Goal: Information Seeking & Learning: Learn about a topic

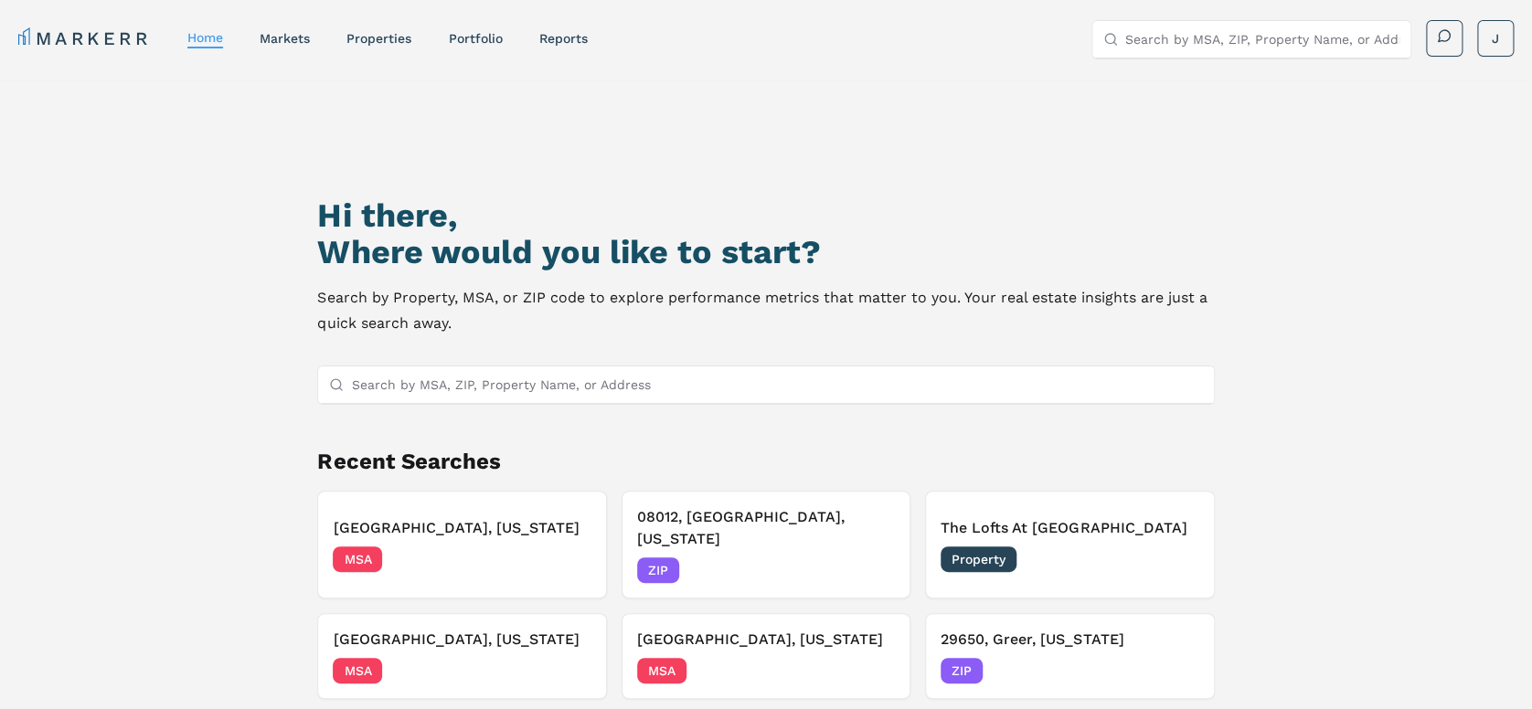
click at [607, 383] on input "Search by MSA, ZIP, Property Name, or Address" at bounding box center [776, 384] width 851 height 37
paste input "08021"
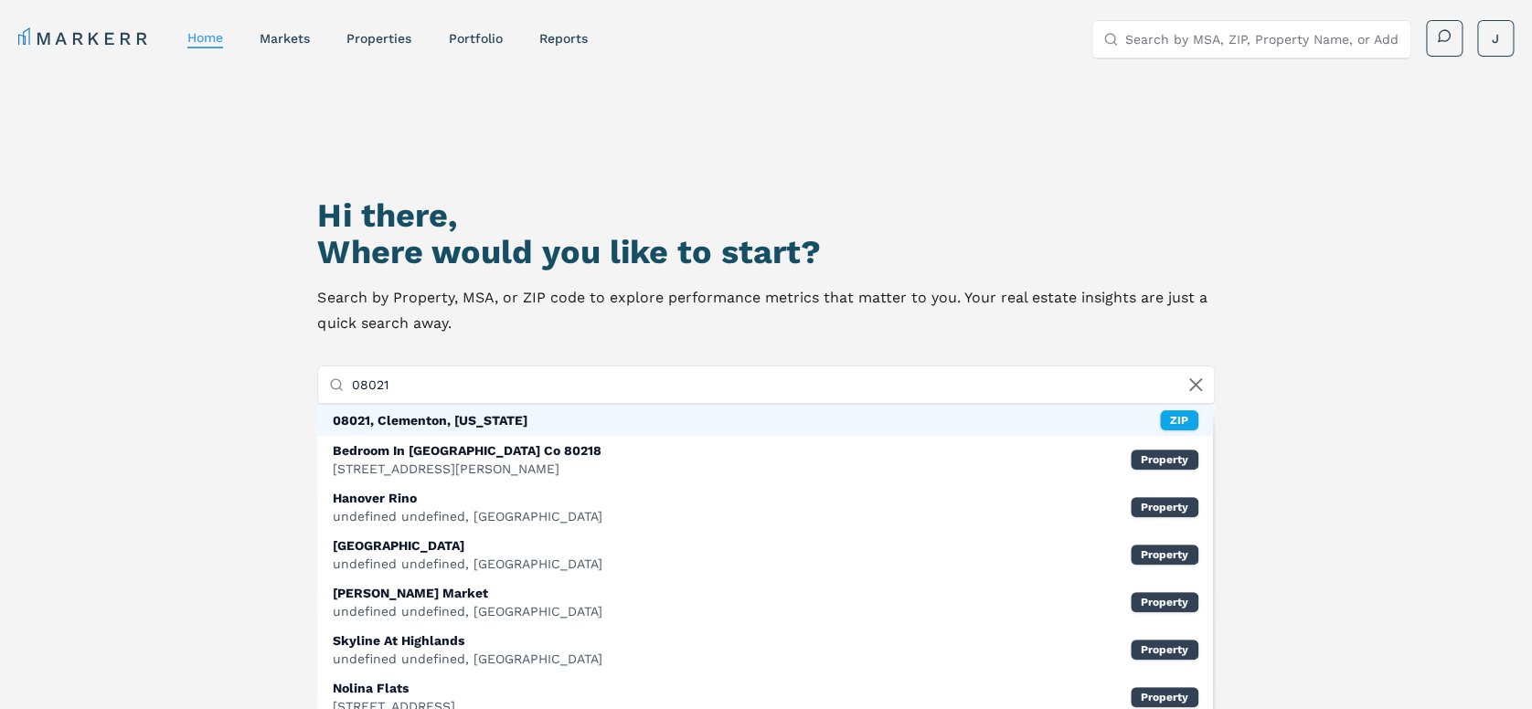
type input "08021"
click at [502, 427] on div "08021, Clementon, [US_STATE]" at bounding box center [429, 420] width 195 height 18
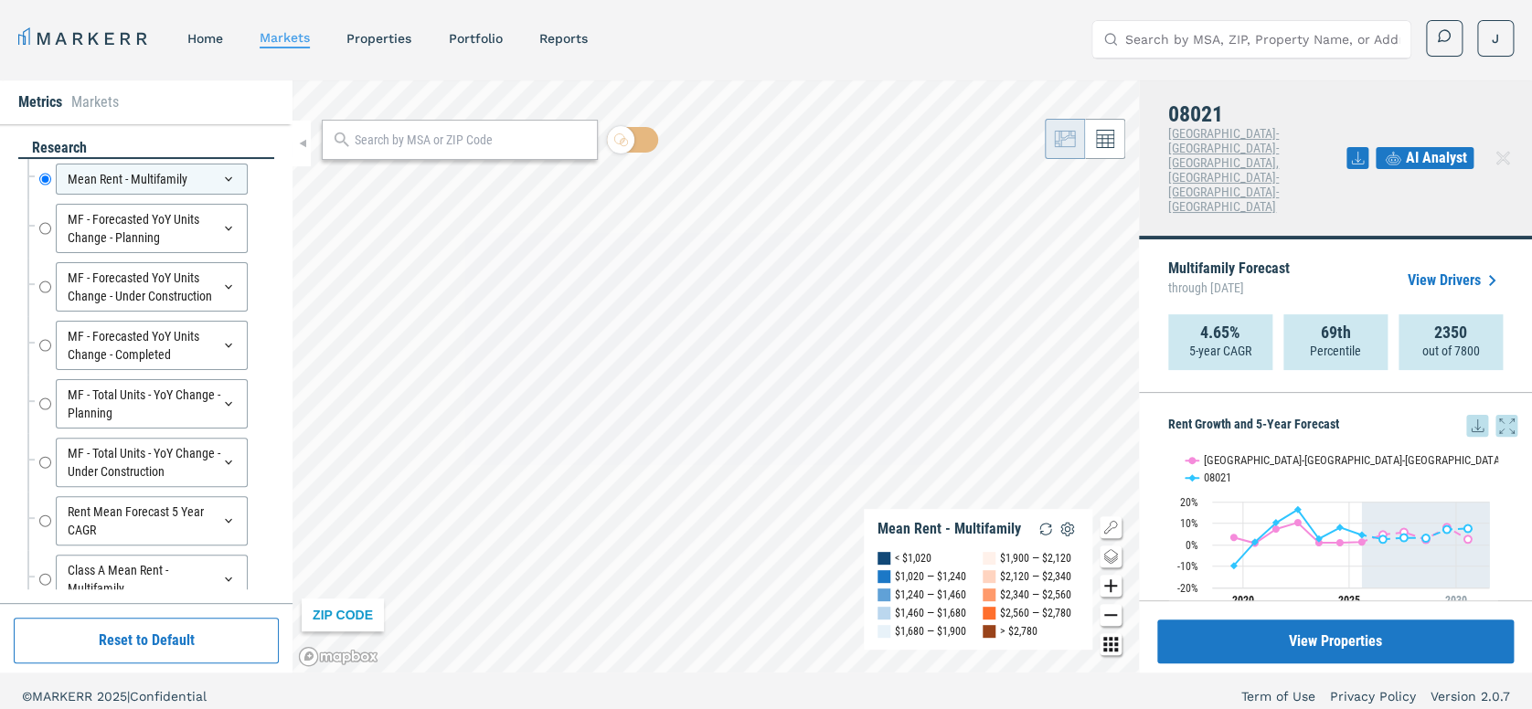
click at [1353, 147] on icon at bounding box center [1357, 158] width 22 height 22
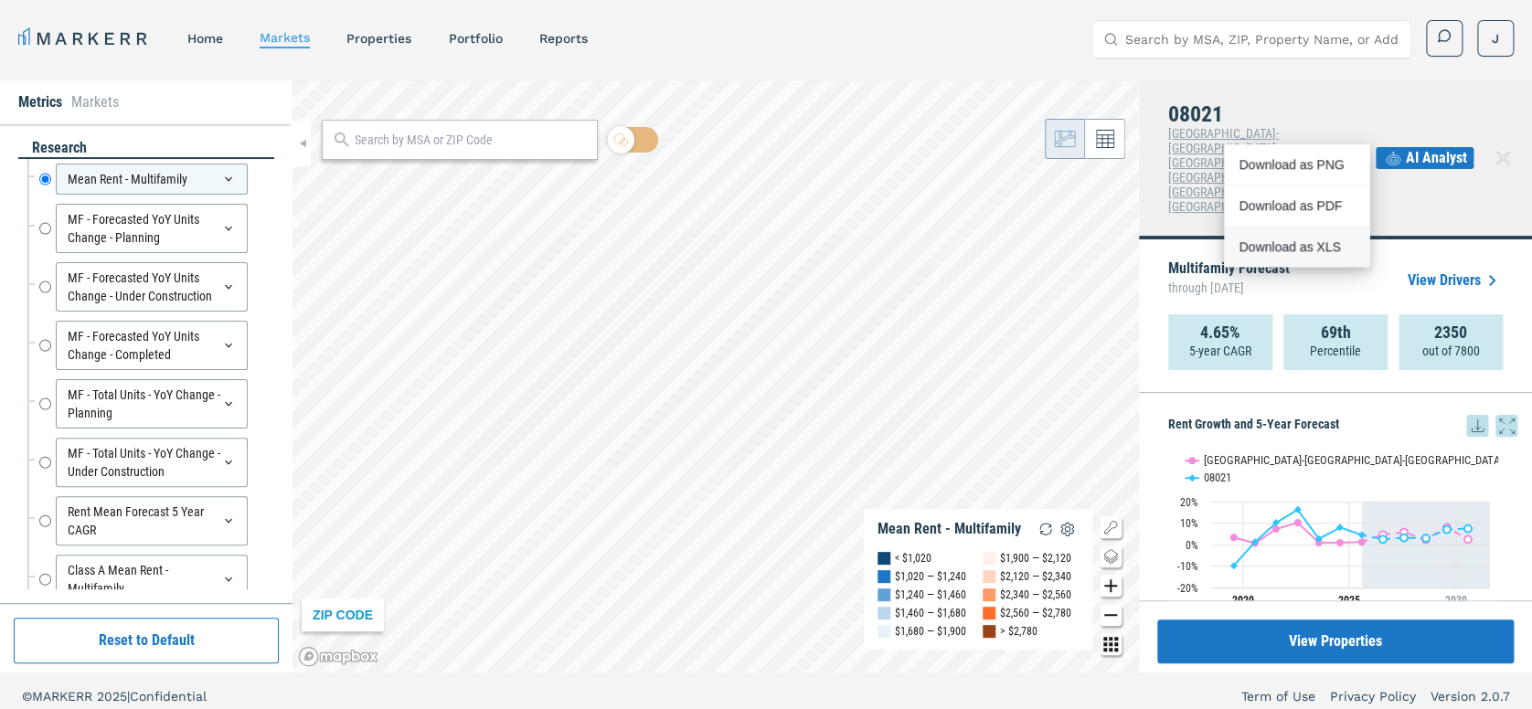
click at [1310, 242] on div "Download as XLS" at bounding box center [1290, 247] width 105 height 18
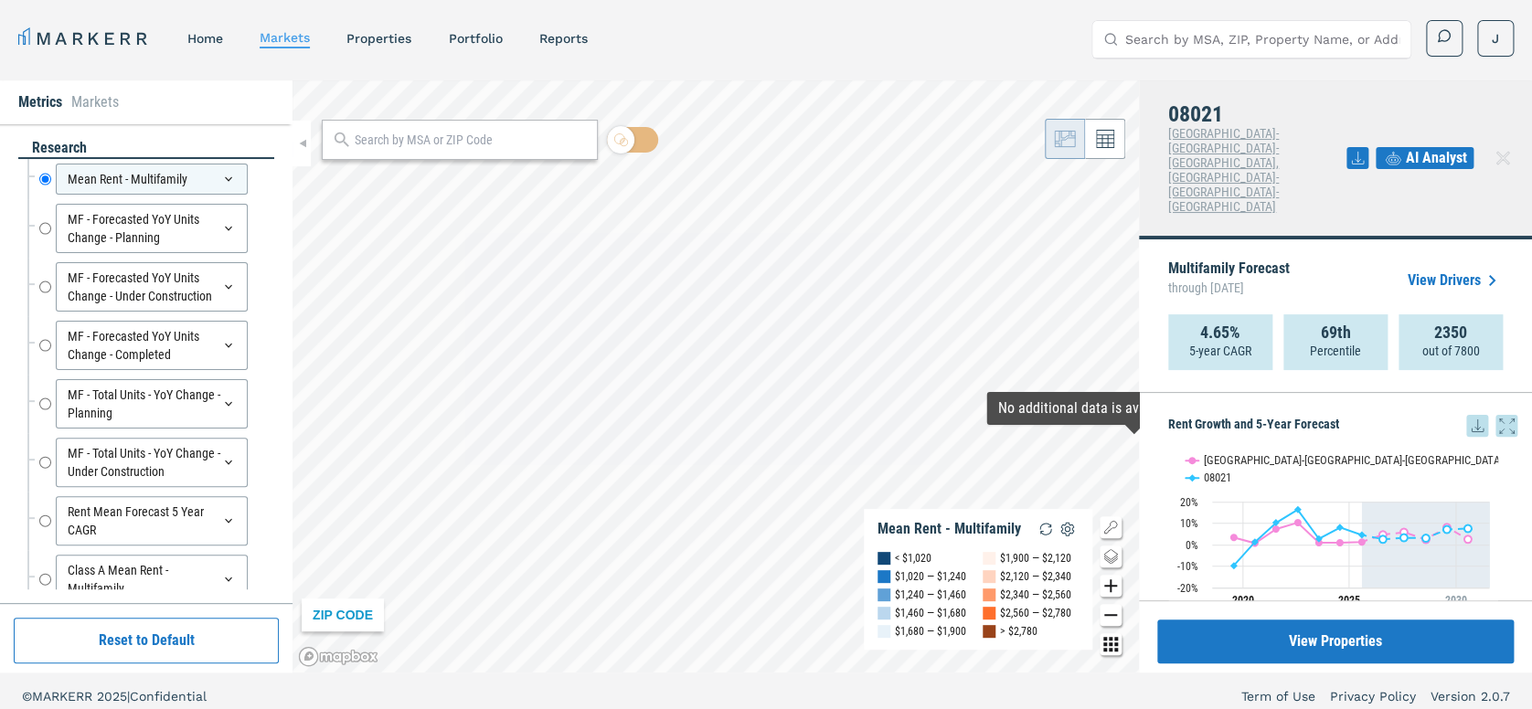
click at [1434, 147] on span "AI Analyst" at bounding box center [1436, 158] width 61 height 22
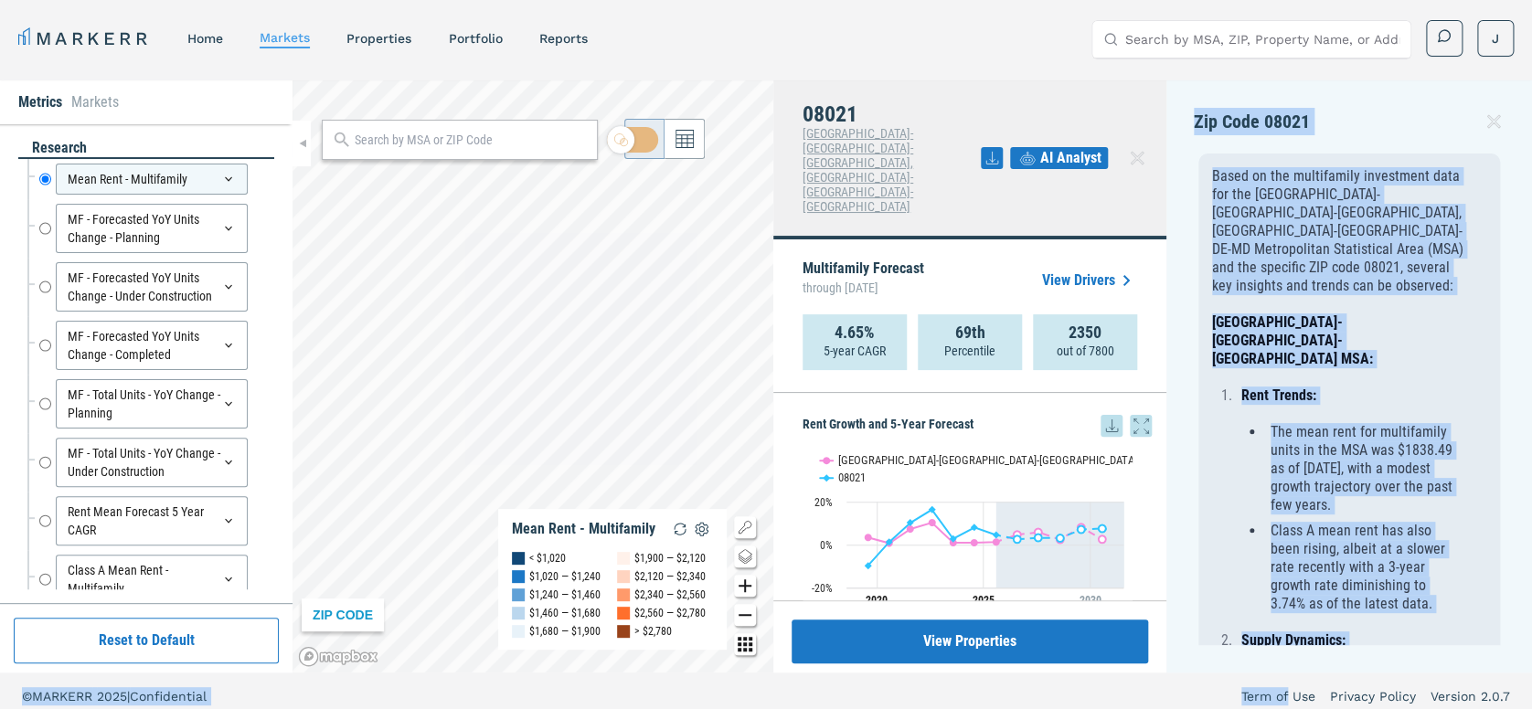
scroll to position [11, 0]
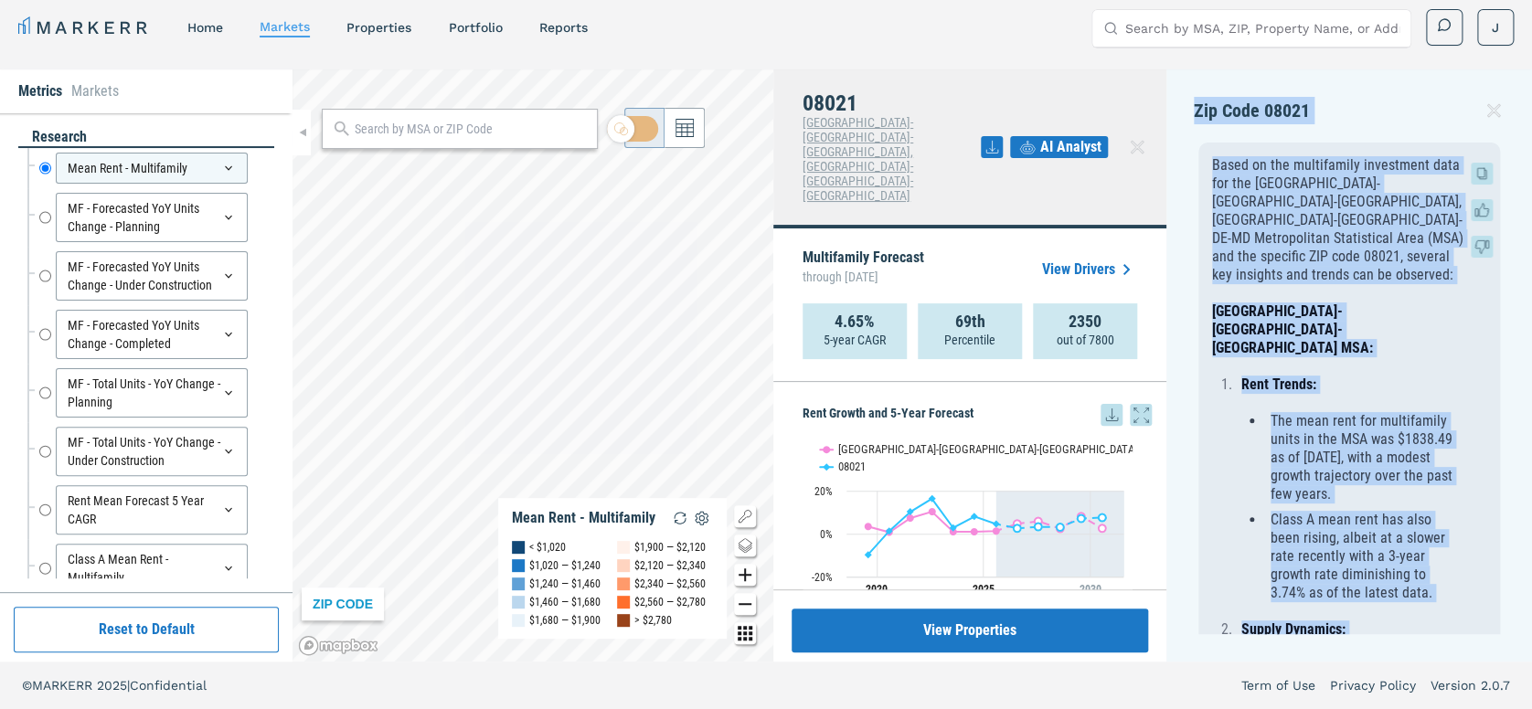
drag, startPoint x: 1196, startPoint y: 119, endPoint x: 1319, endPoint y: 629, distance: 524.5
click at [1319, 629] on div "Zip Code 08021 Based on the multifamily investment data for the Philadelphia-Ca…" at bounding box center [1349, 365] width 366 height 592
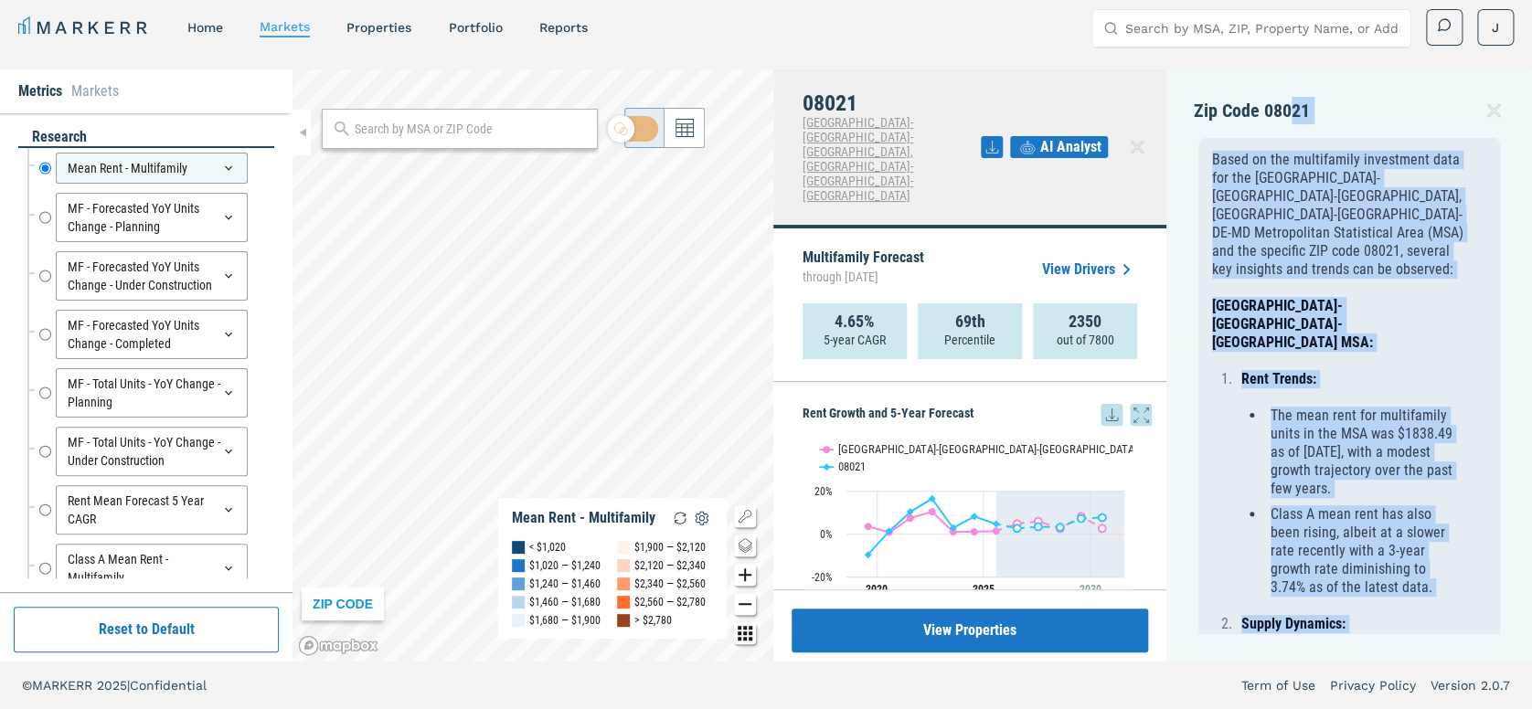
scroll to position [0, 0]
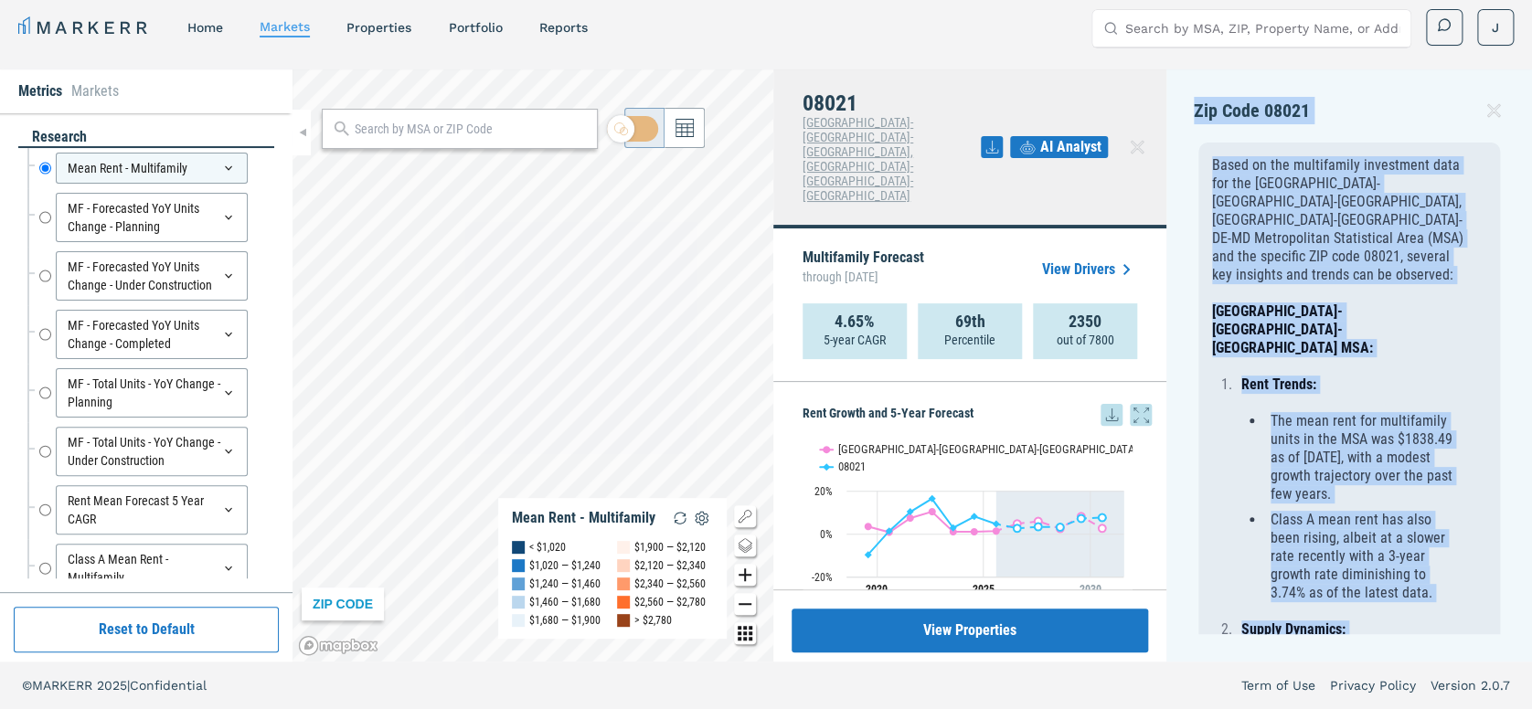
drag, startPoint x: 1398, startPoint y: 602, endPoint x: 1194, endPoint y: 111, distance: 532.6
click at [1194, 111] on div "Zip Code 08021 Based on the multifamily investment data for the Philadelphia-Ca…" at bounding box center [1349, 365] width 366 height 592
drag, startPoint x: 1194, startPoint y: 111, endPoint x: 1203, endPoint y: 112, distance: 9.3
copy div "Zip Code 08021 Based on the multifamily investment data for the Philadelphia-Ca…"
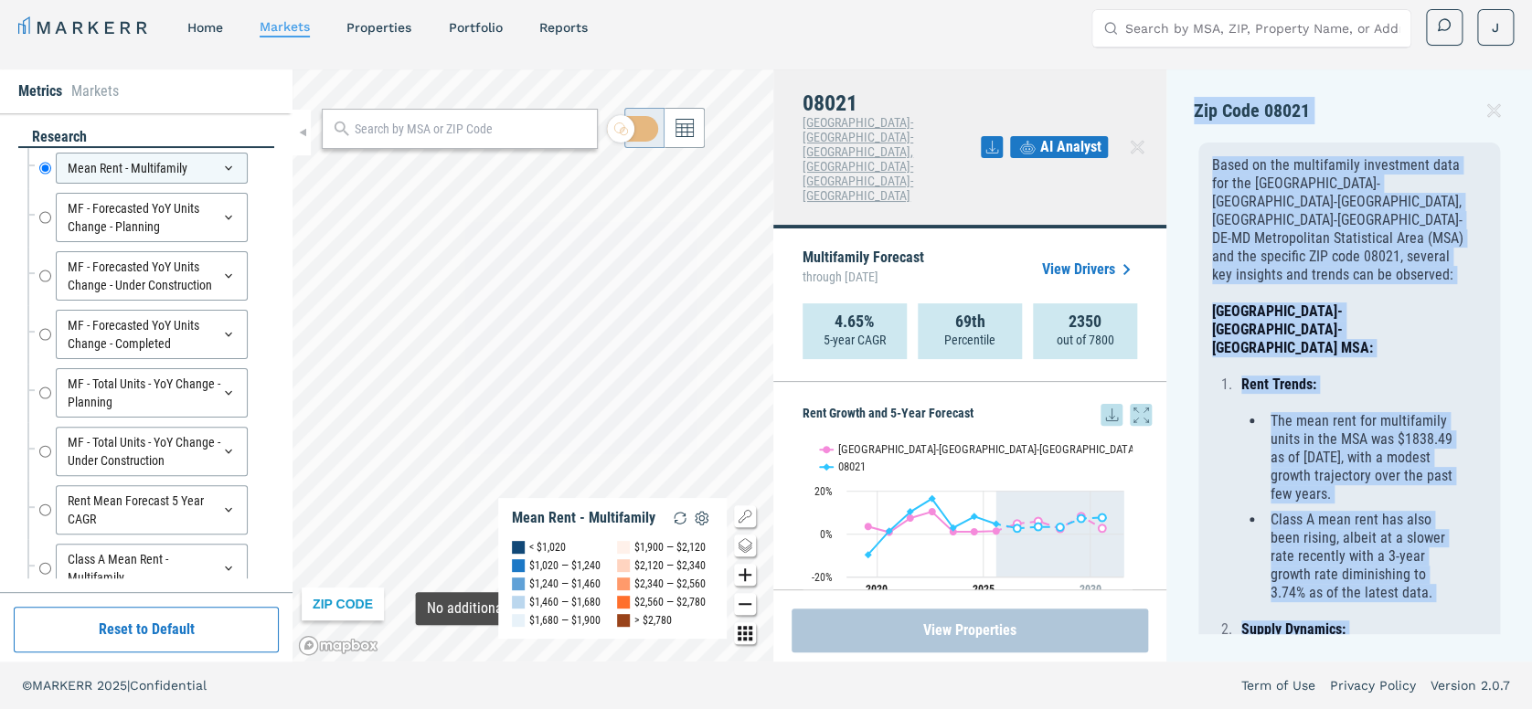
click at [954, 629] on button "View Properties" at bounding box center [969, 631] width 356 height 44
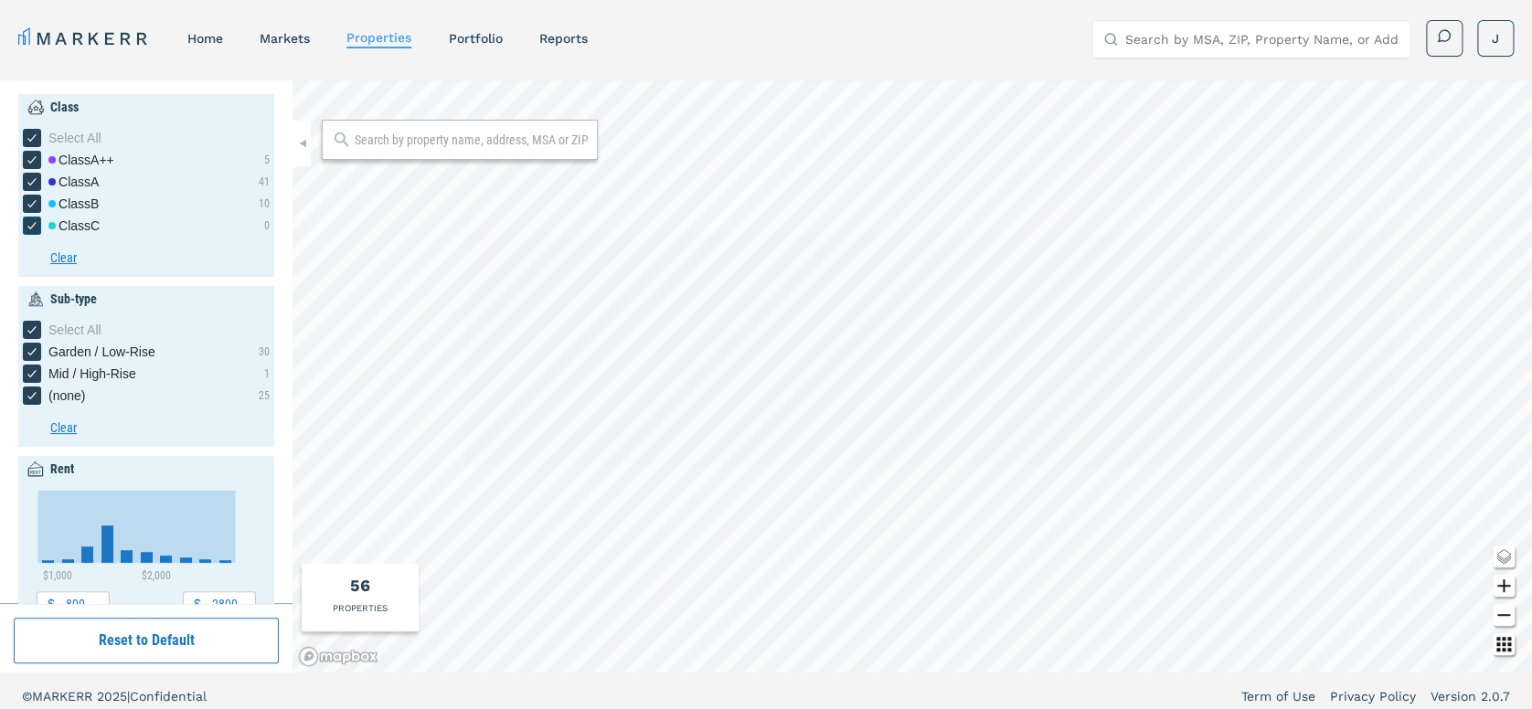
click at [37, 221] on icon "[object Object] checkbox input" at bounding box center [32, 225] width 15 height 15
click at [35, 221] on input "Class C" at bounding box center [29, 223] width 12 height 12
checkbox input "false"
click at [29, 196] on icon "[object Object] checkbox input" at bounding box center [32, 203] width 15 height 15
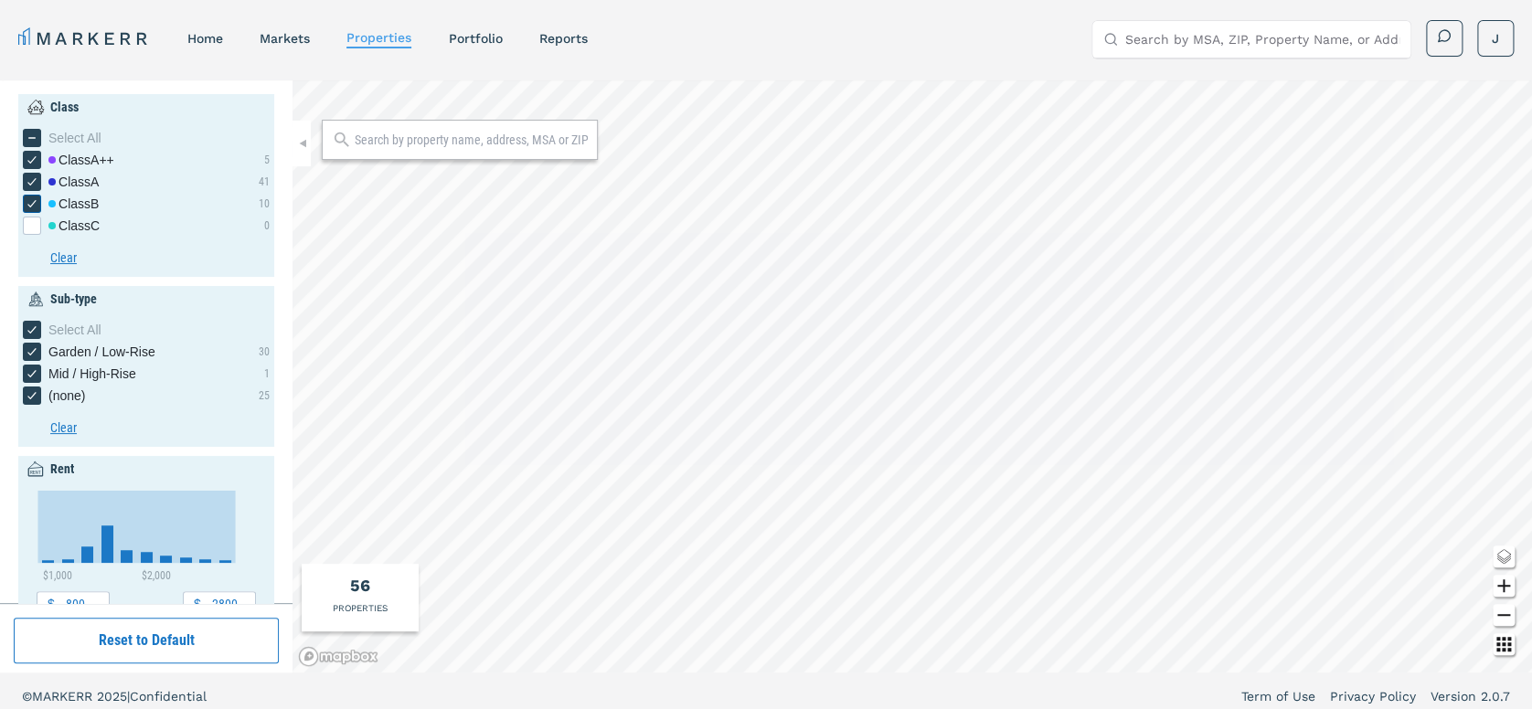
click at [29, 196] on input "Class B" at bounding box center [29, 201] width 12 height 12
checkbox input "false"
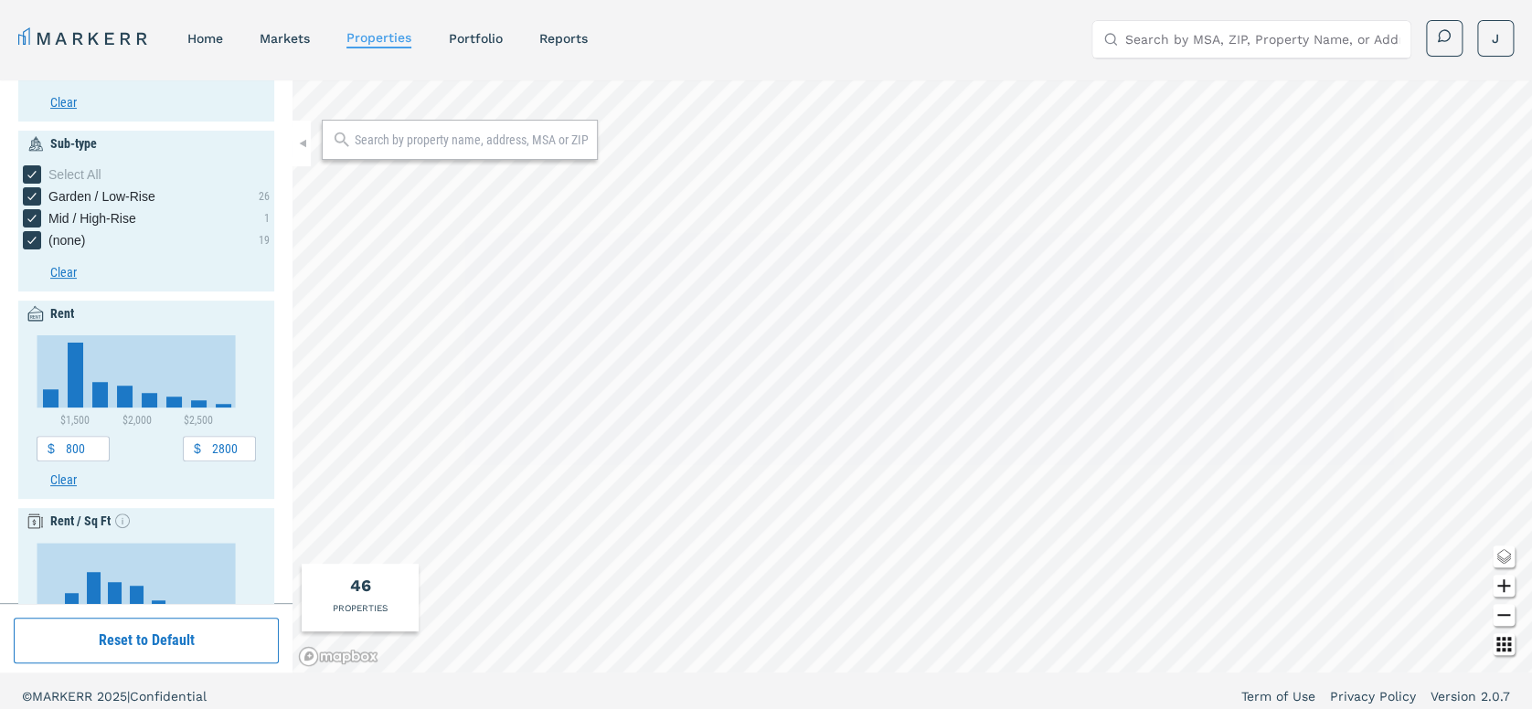
scroll to position [203, 0]
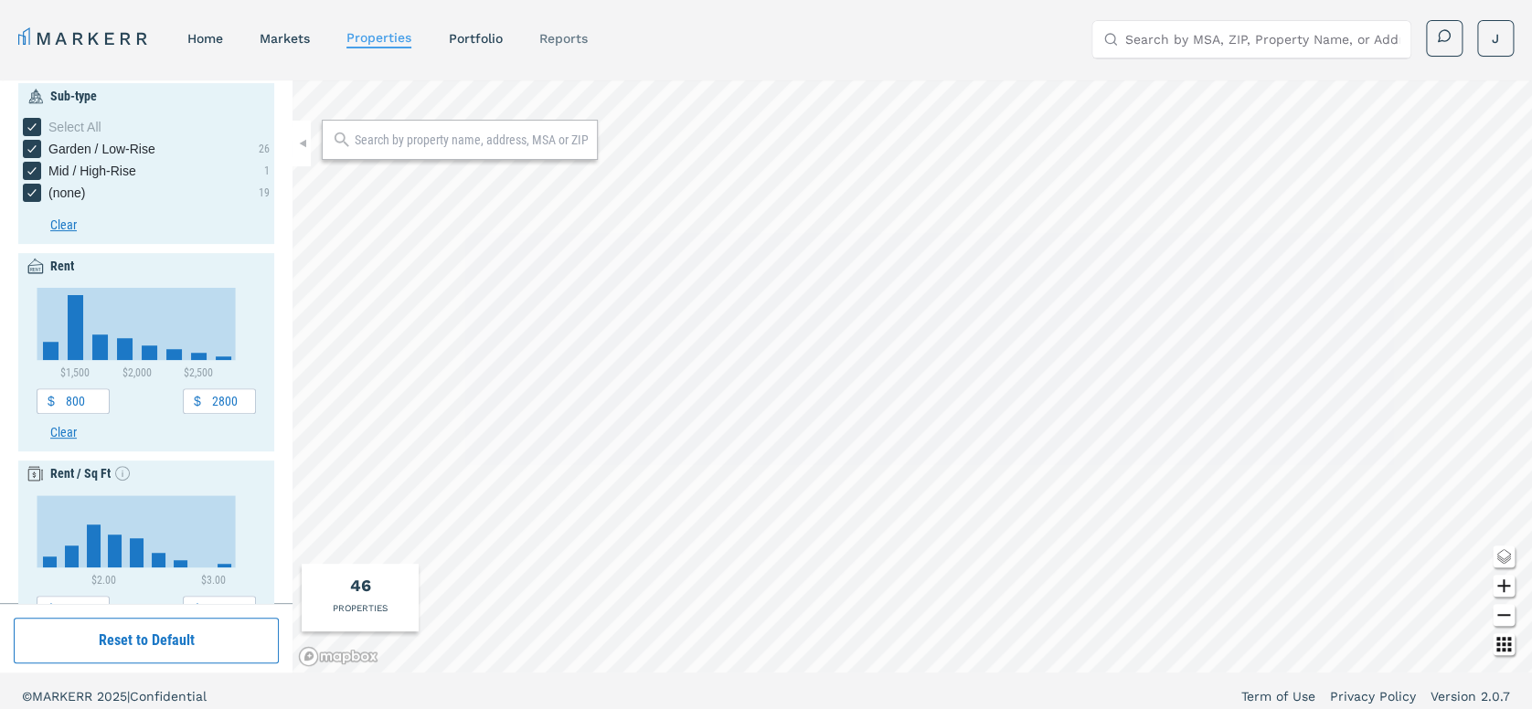
click at [579, 38] on link "reports" at bounding box center [562, 38] width 48 height 15
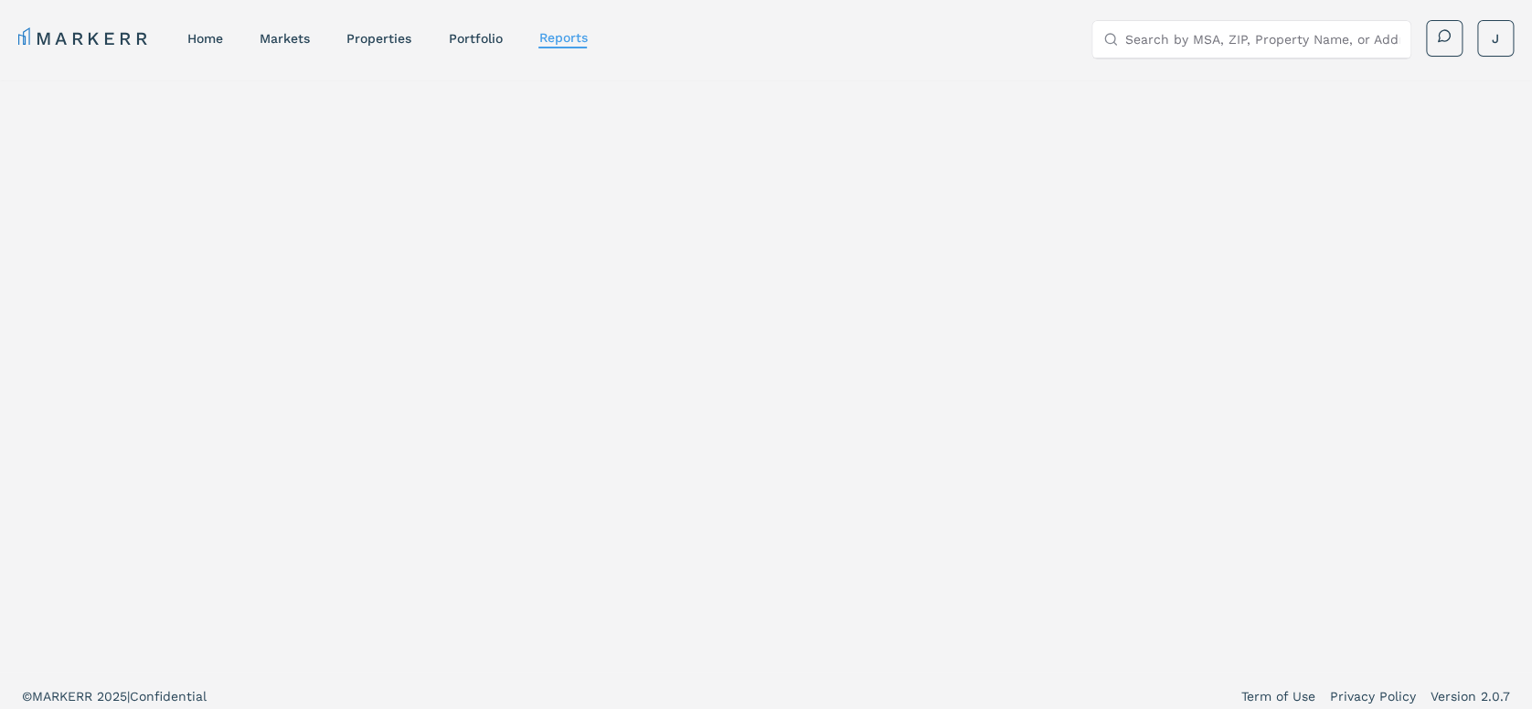
select select "-release_date"
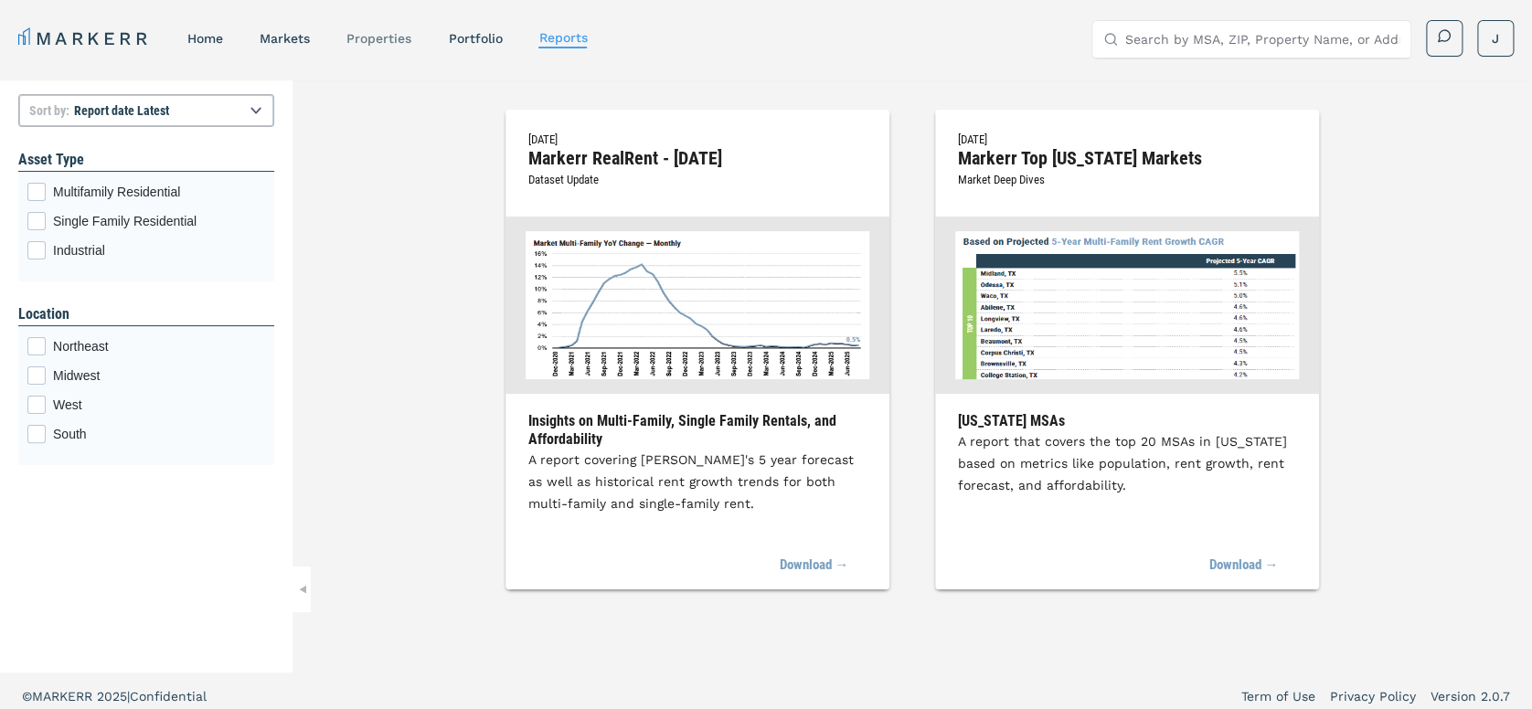
click at [387, 41] on link "properties" at bounding box center [378, 38] width 65 height 15
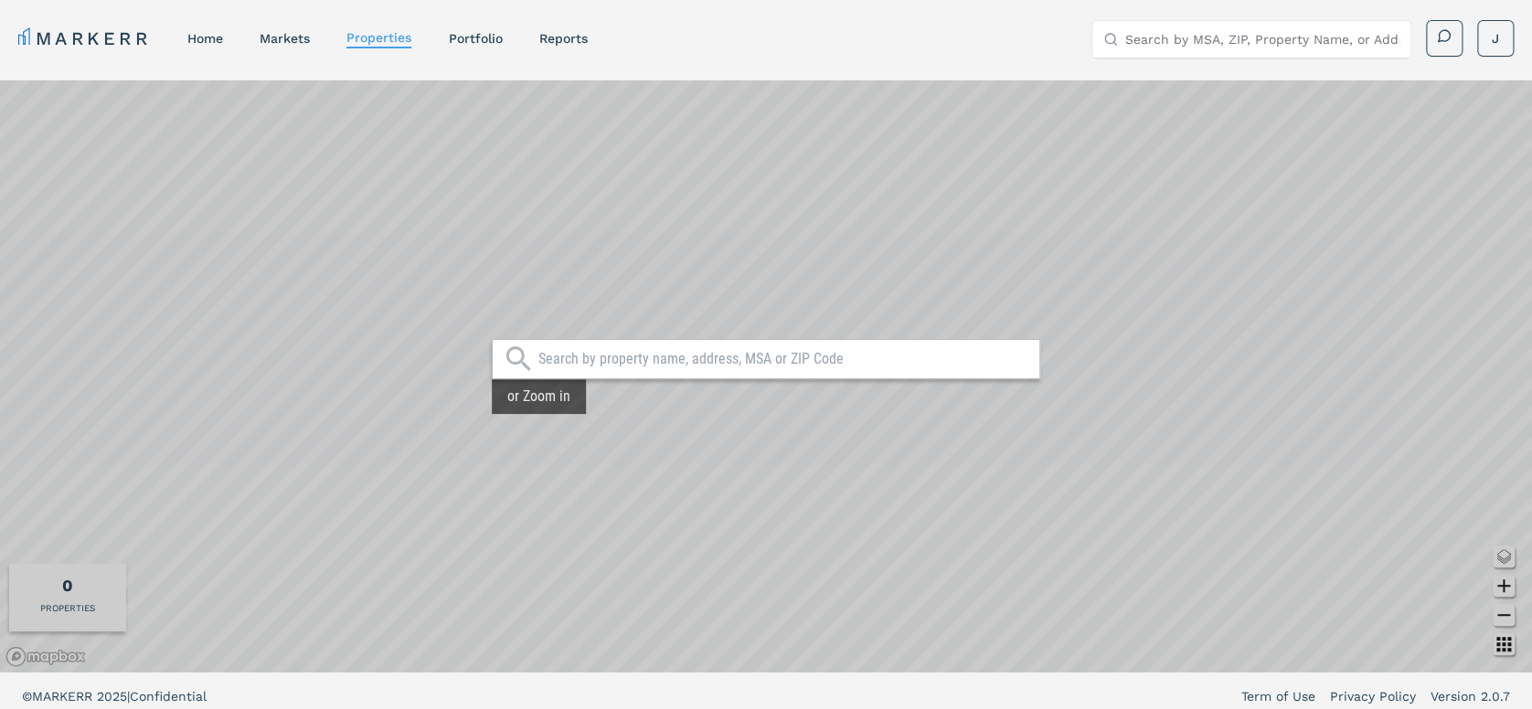
click at [592, 355] on input "text" at bounding box center [784, 359] width 492 height 18
paste input "Zip Code 08021 Based on the multifamily investment data for the [GEOGRAPHIC_DAT…"
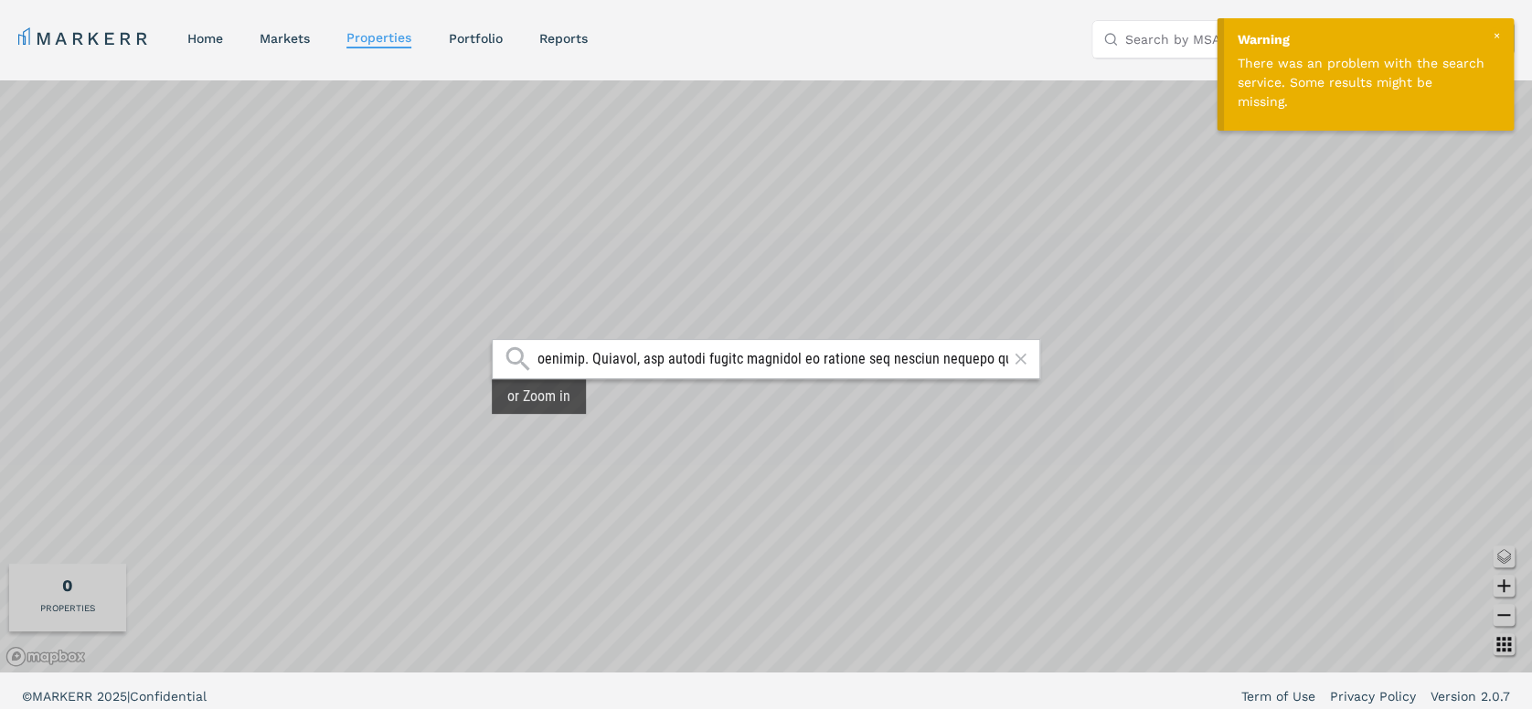
type input "Zip Code 08021 Based on the multifamily investment data for the [GEOGRAPHIC_DAT…"
click at [1026, 359] on icon at bounding box center [1020, 359] width 19 height 22
click at [608, 362] on input "text" at bounding box center [784, 359] width 492 height 18
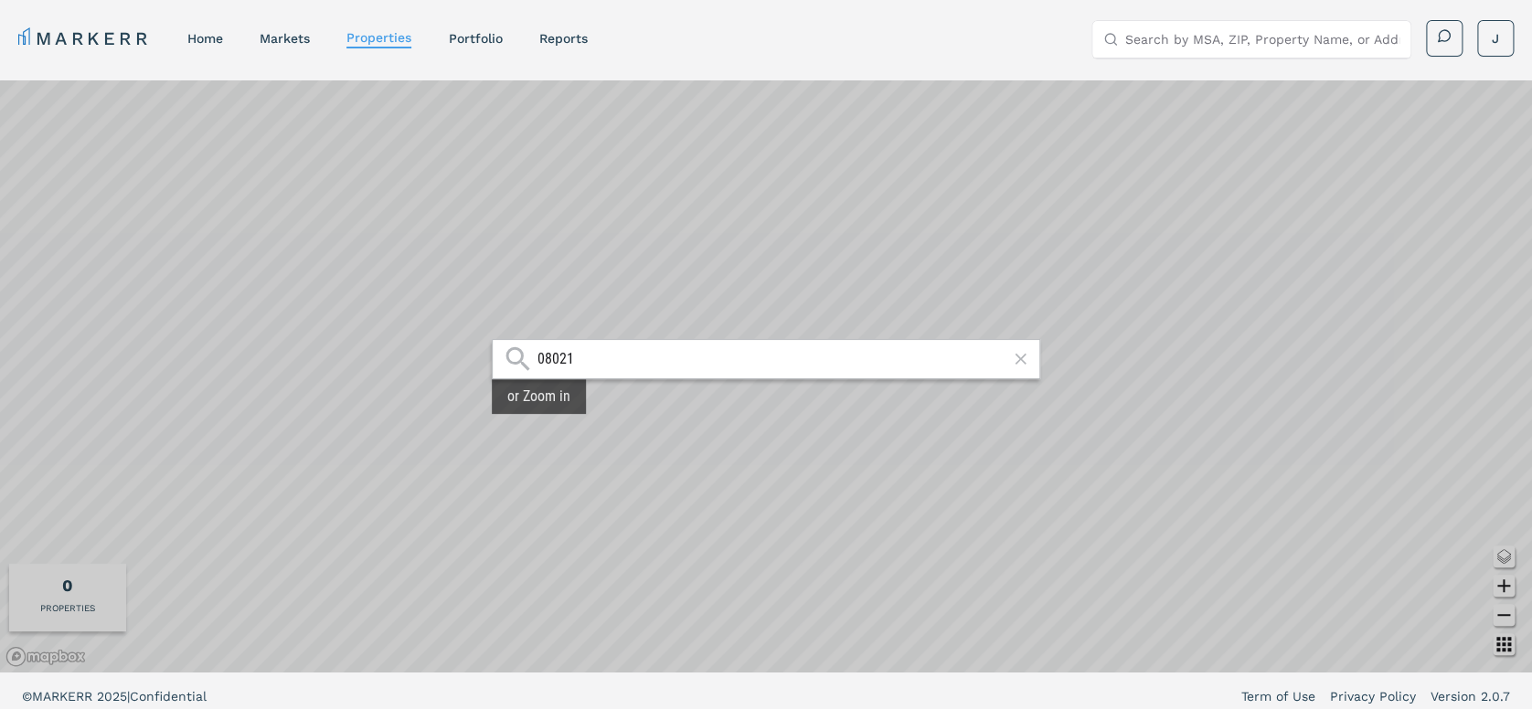
type input "08021"
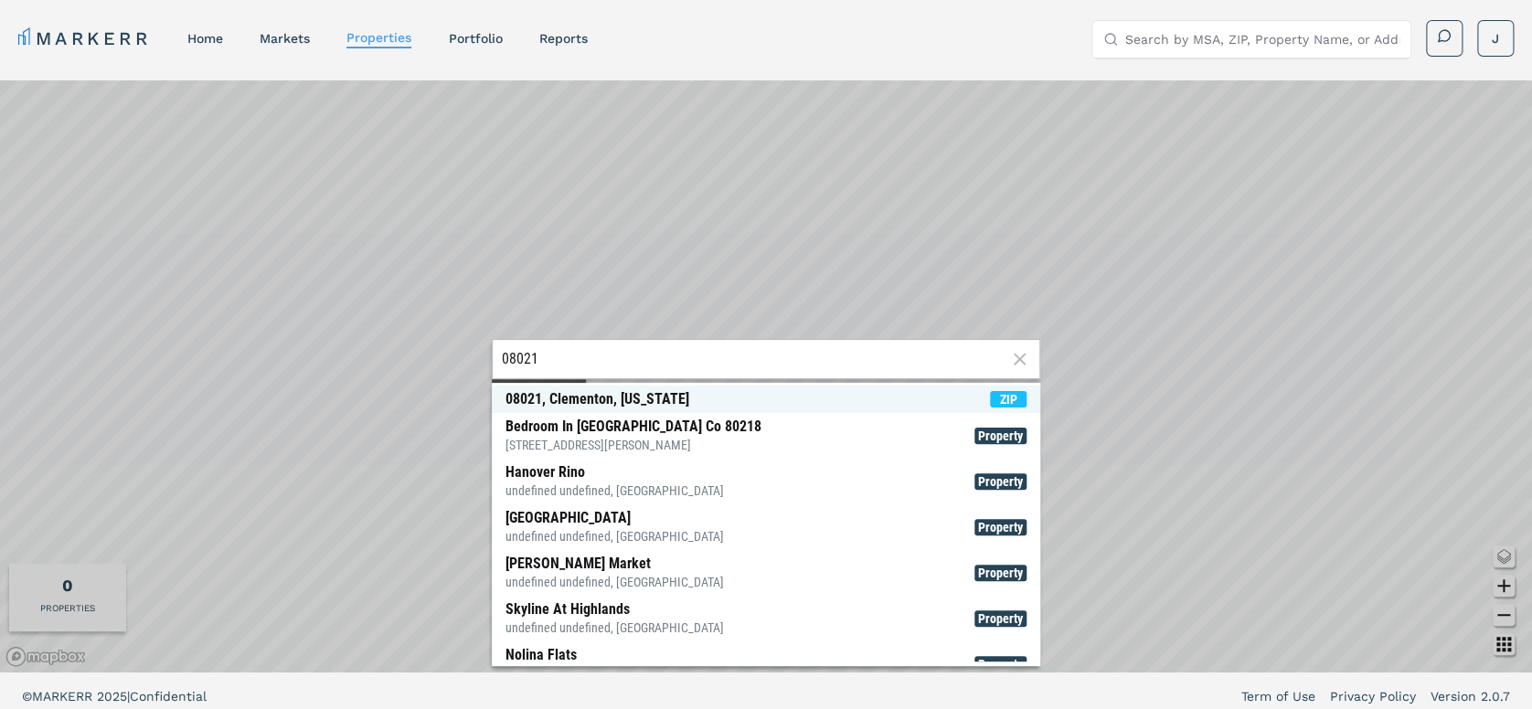
click at [609, 402] on div "08021, Clementon, [US_STATE]" at bounding box center [597, 399] width 184 height 18
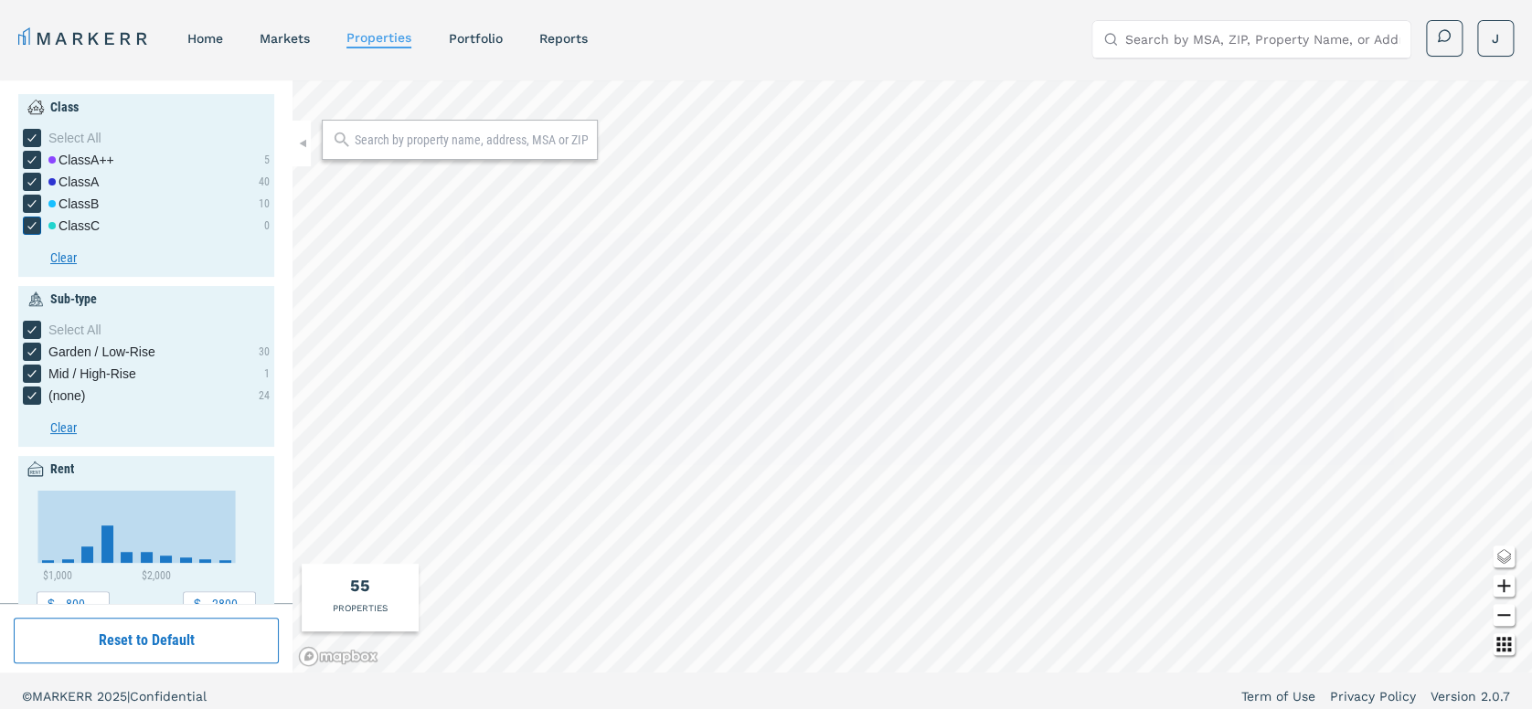
click at [28, 222] on icon "[object Object] checkbox input" at bounding box center [32, 225] width 15 height 15
click at [28, 222] on input "Class C" at bounding box center [29, 223] width 12 height 12
checkbox input "false"
click at [35, 200] on icon "[object Object] checkbox input" at bounding box center [32, 203] width 15 height 15
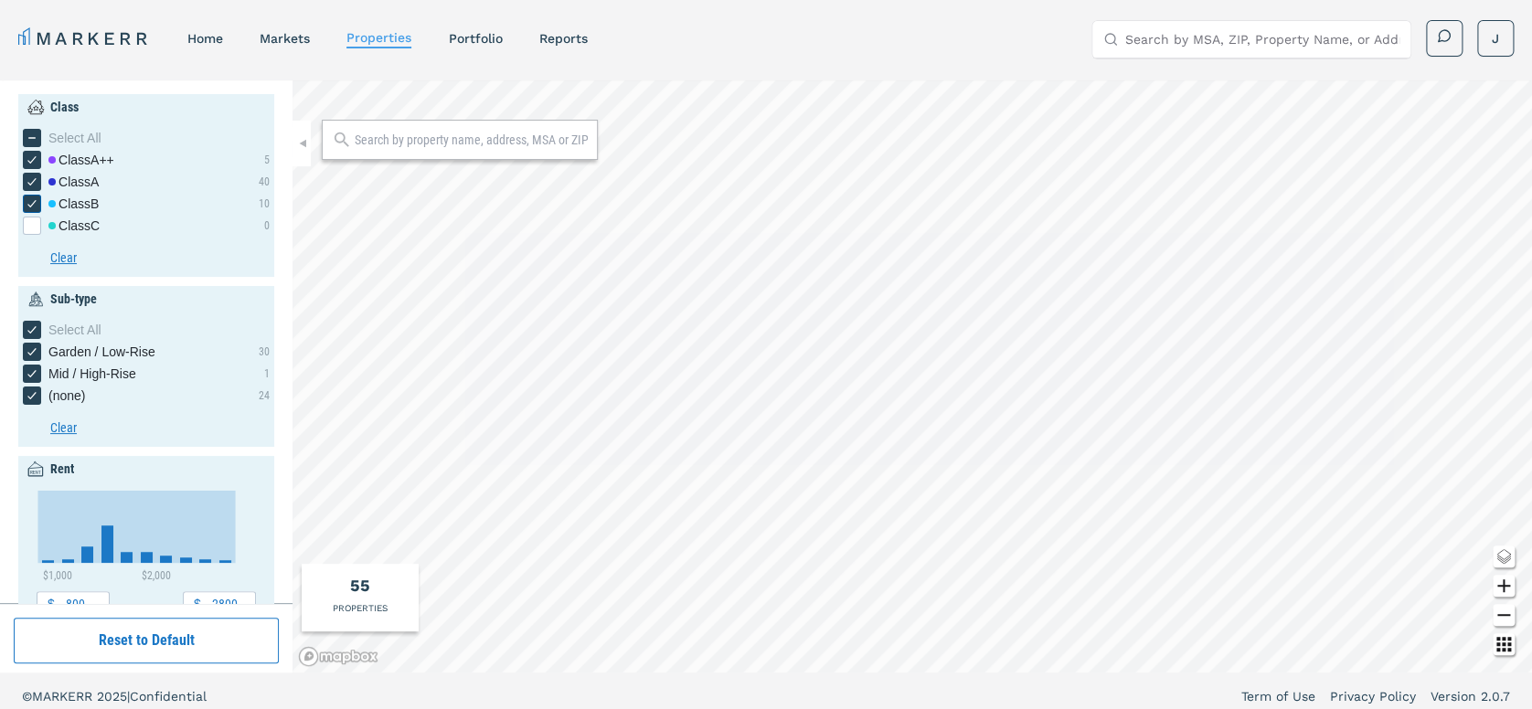
click at [35, 200] on input "Class B" at bounding box center [29, 201] width 12 height 12
checkbox input "false"
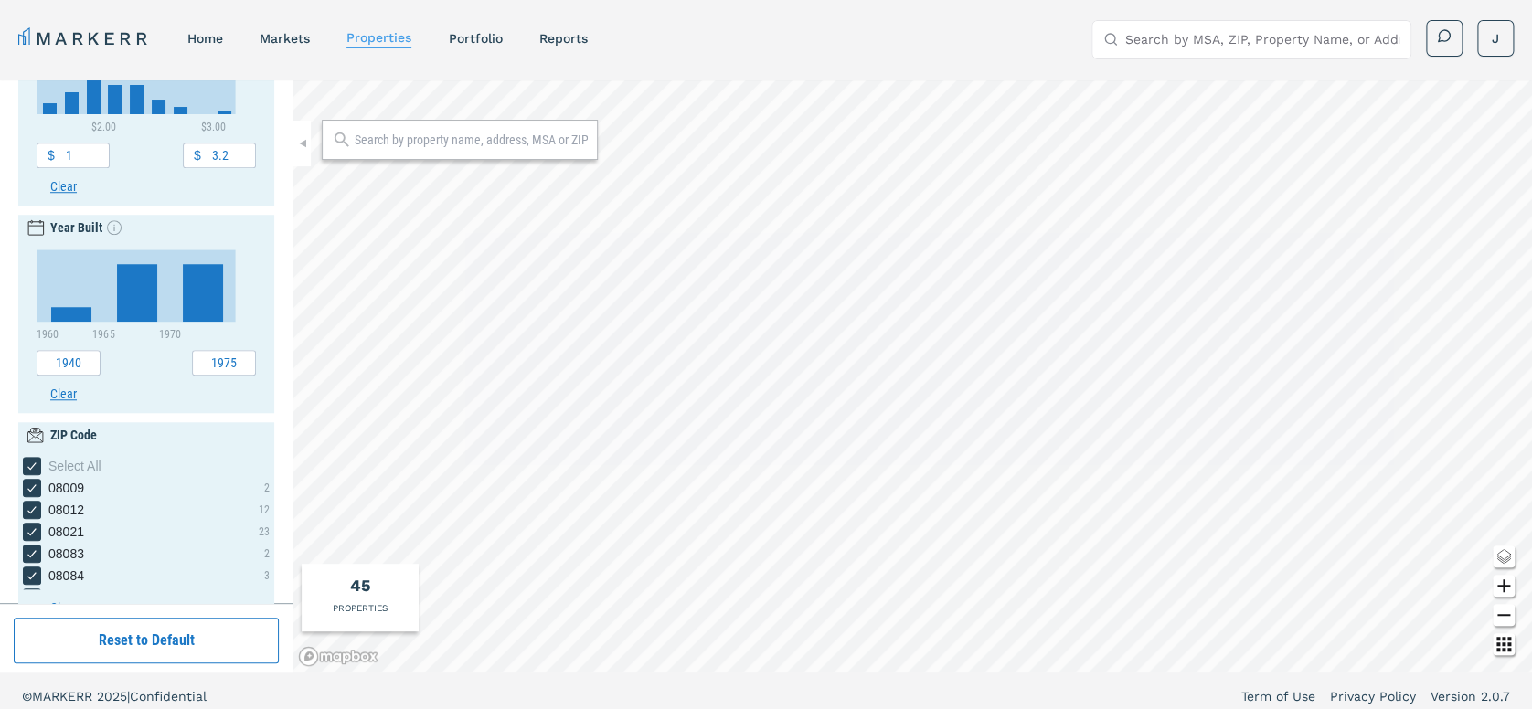
scroll to position [693, 0]
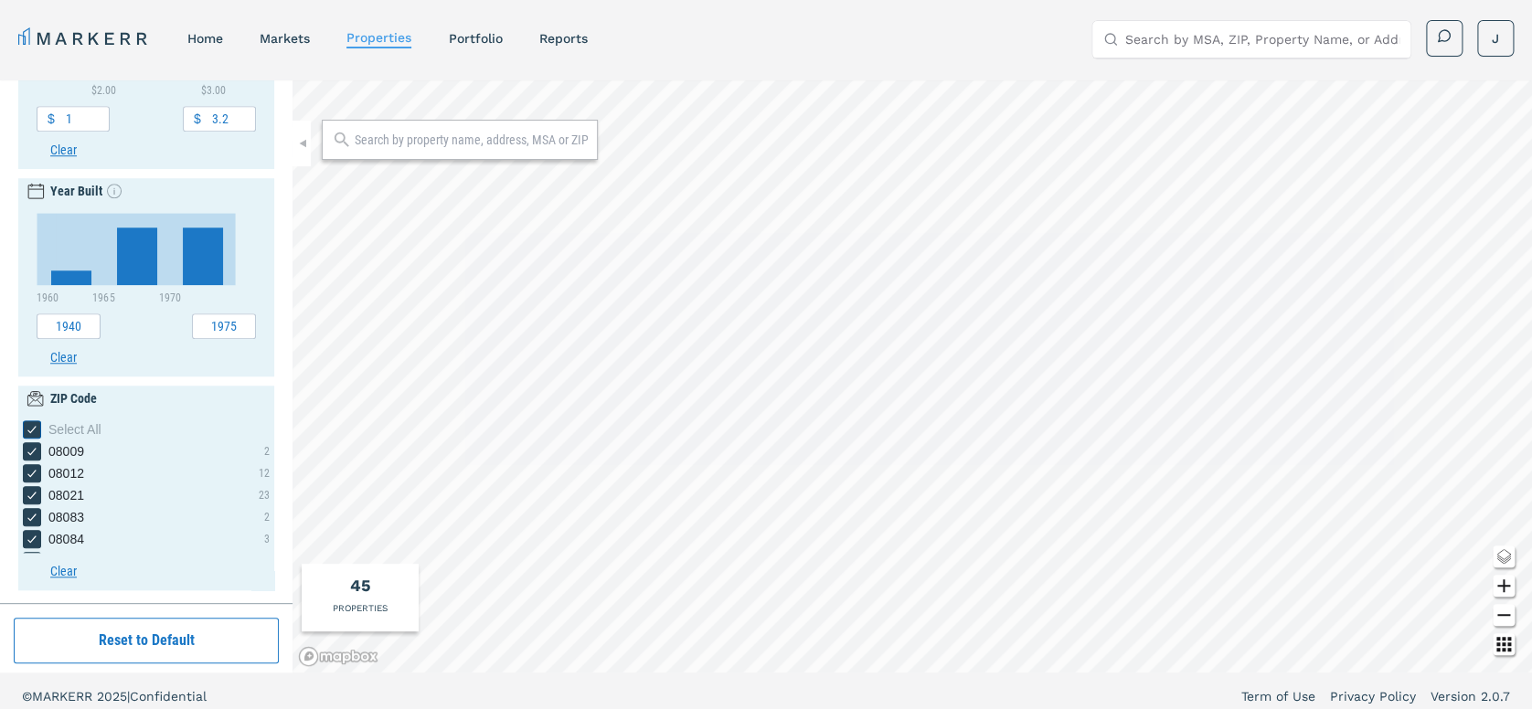
click at [29, 427] on icon "[object Object] checkbox input" at bounding box center [32, 429] width 15 height 15
click at [29, 427] on input "Select All" at bounding box center [29, 426] width 12 height 12
checkbox input "false"
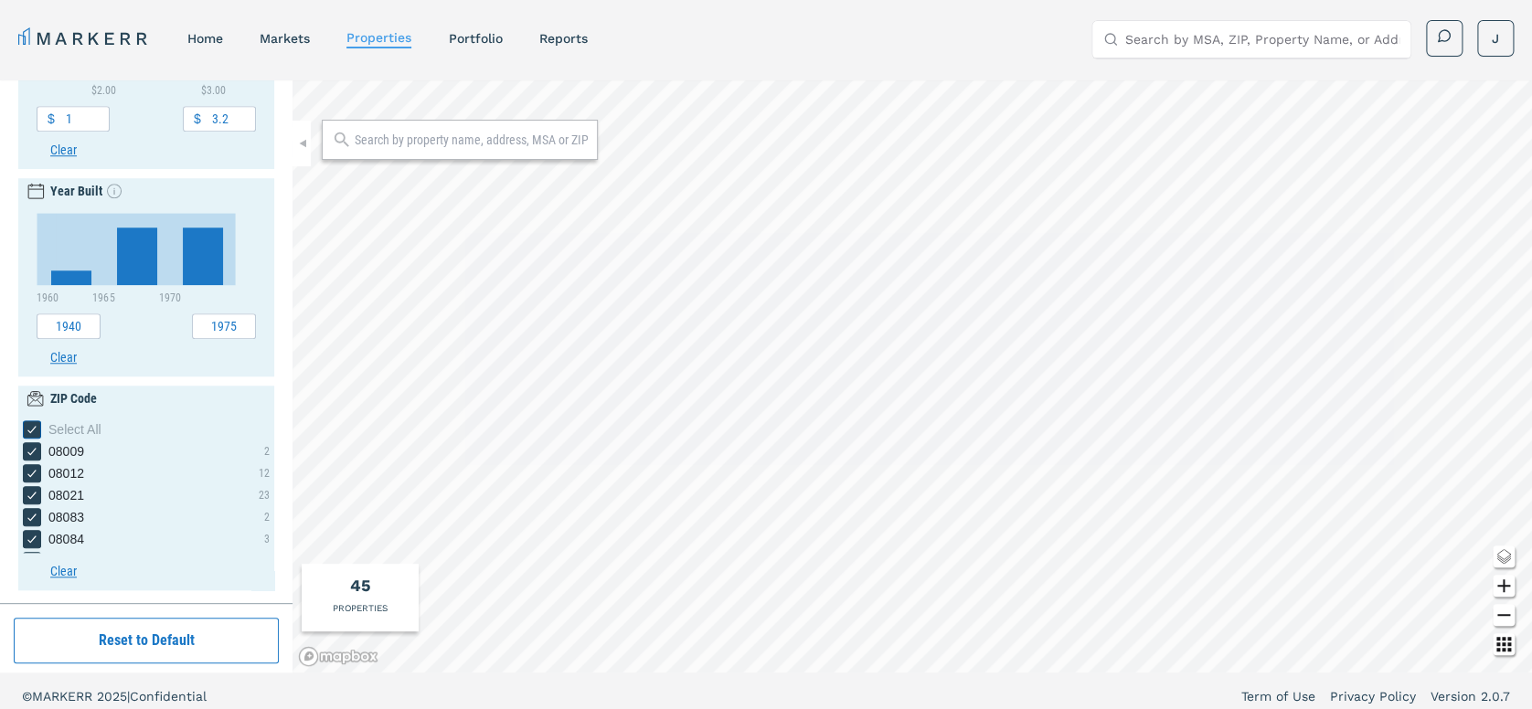
checkbox input "false"
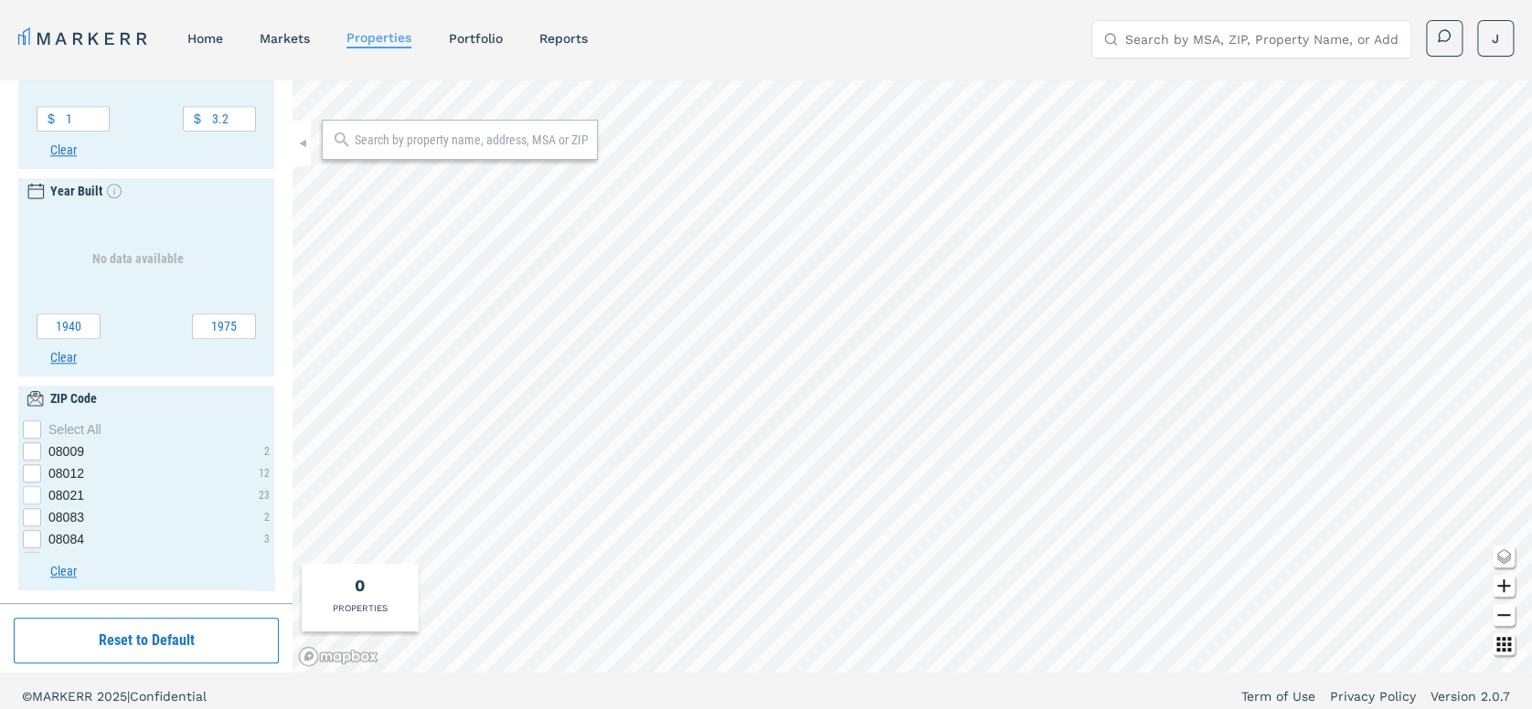
click at [32, 493] on div "08021 checkbox input" at bounding box center [32, 495] width 18 height 18
click at [32, 493] on input "08021" at bounding box center [29, 492] width 12 height 12
checkbox input "true"
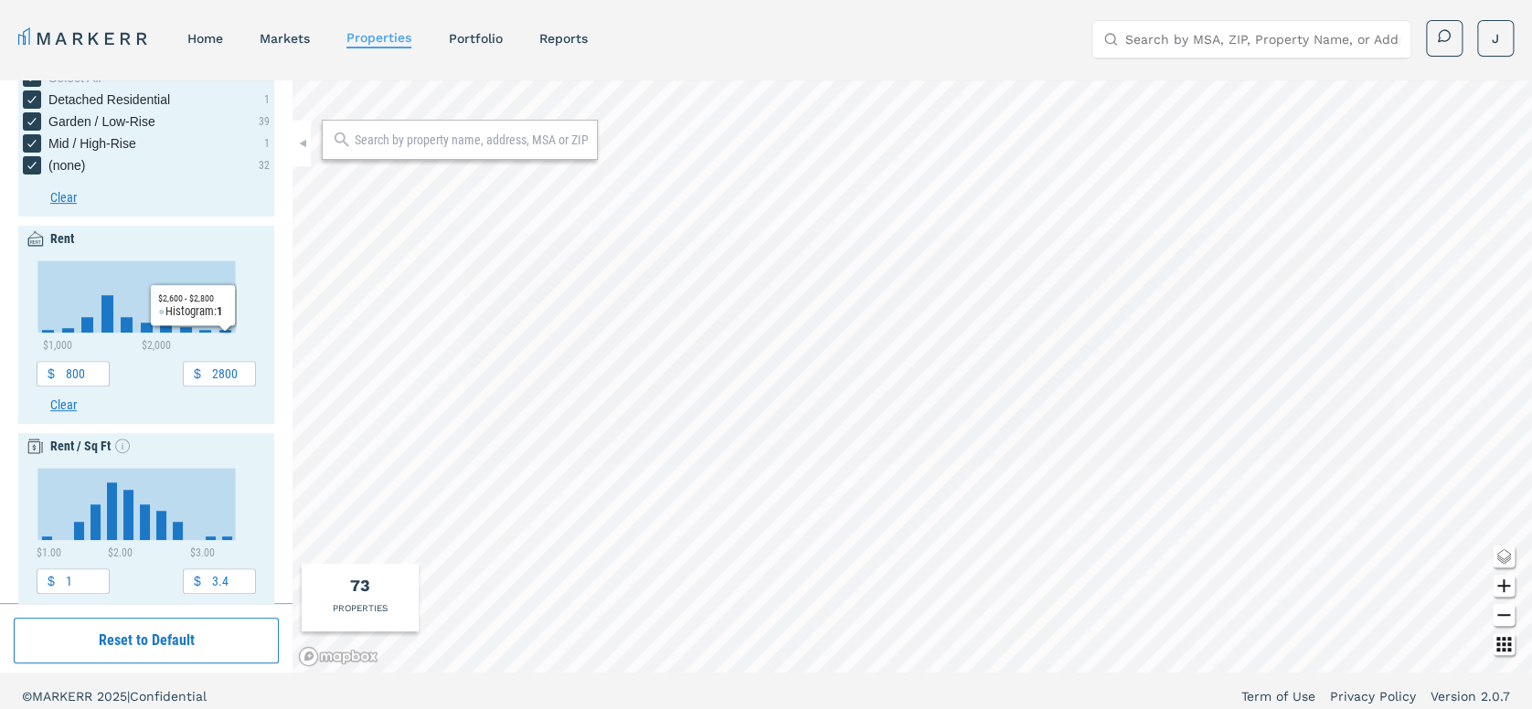
scroll to position [406, 0]
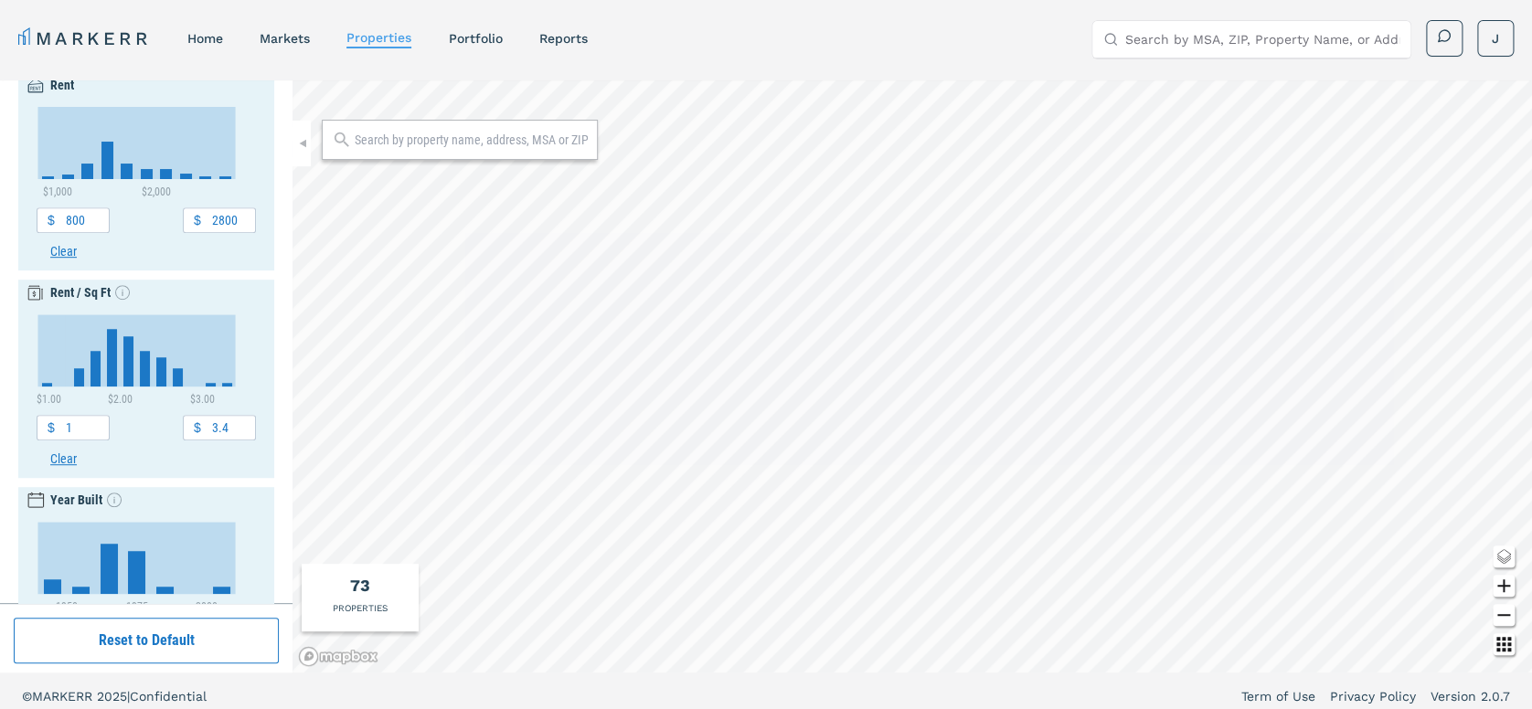
click at [58, 457] on button "Clear" at bounding box center [159, 459] width 219 height 19
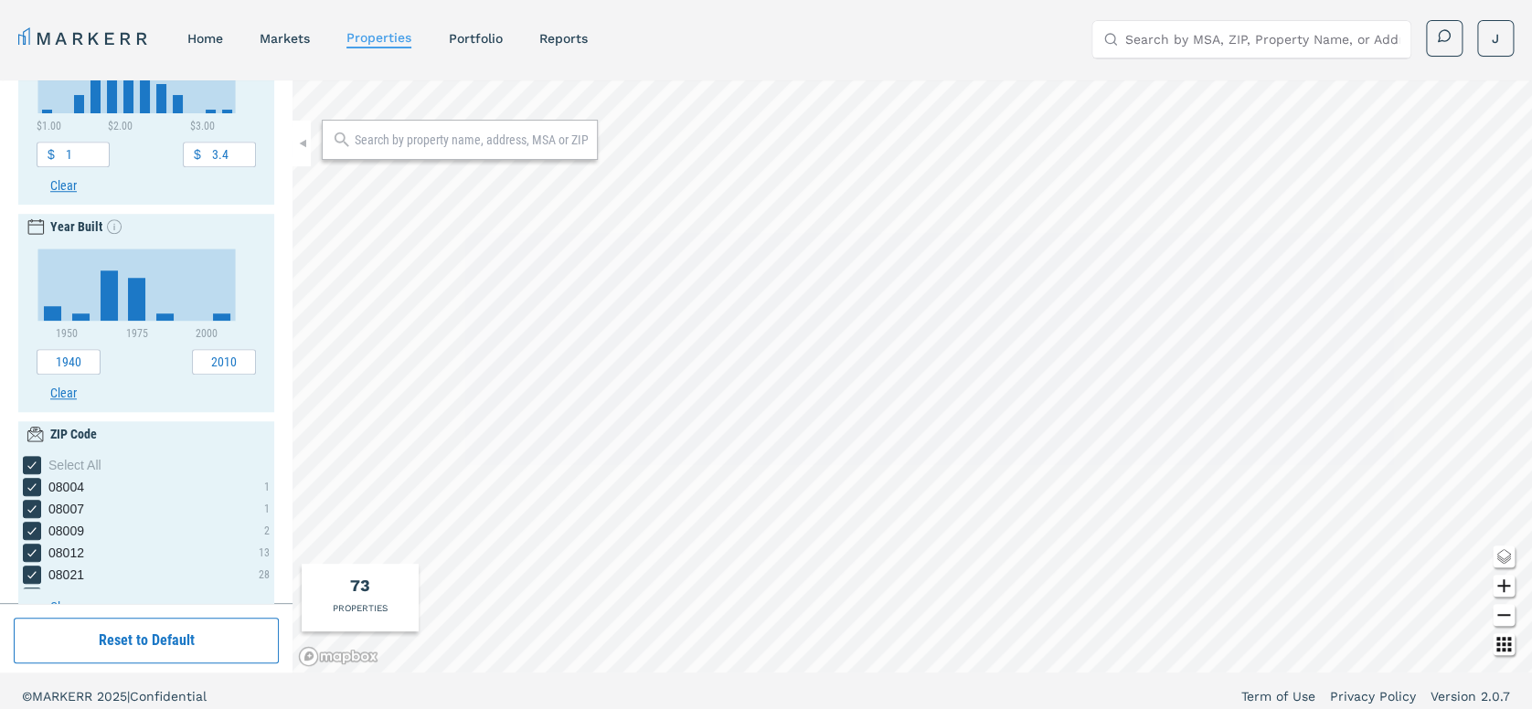
scroll to position [715, 0]
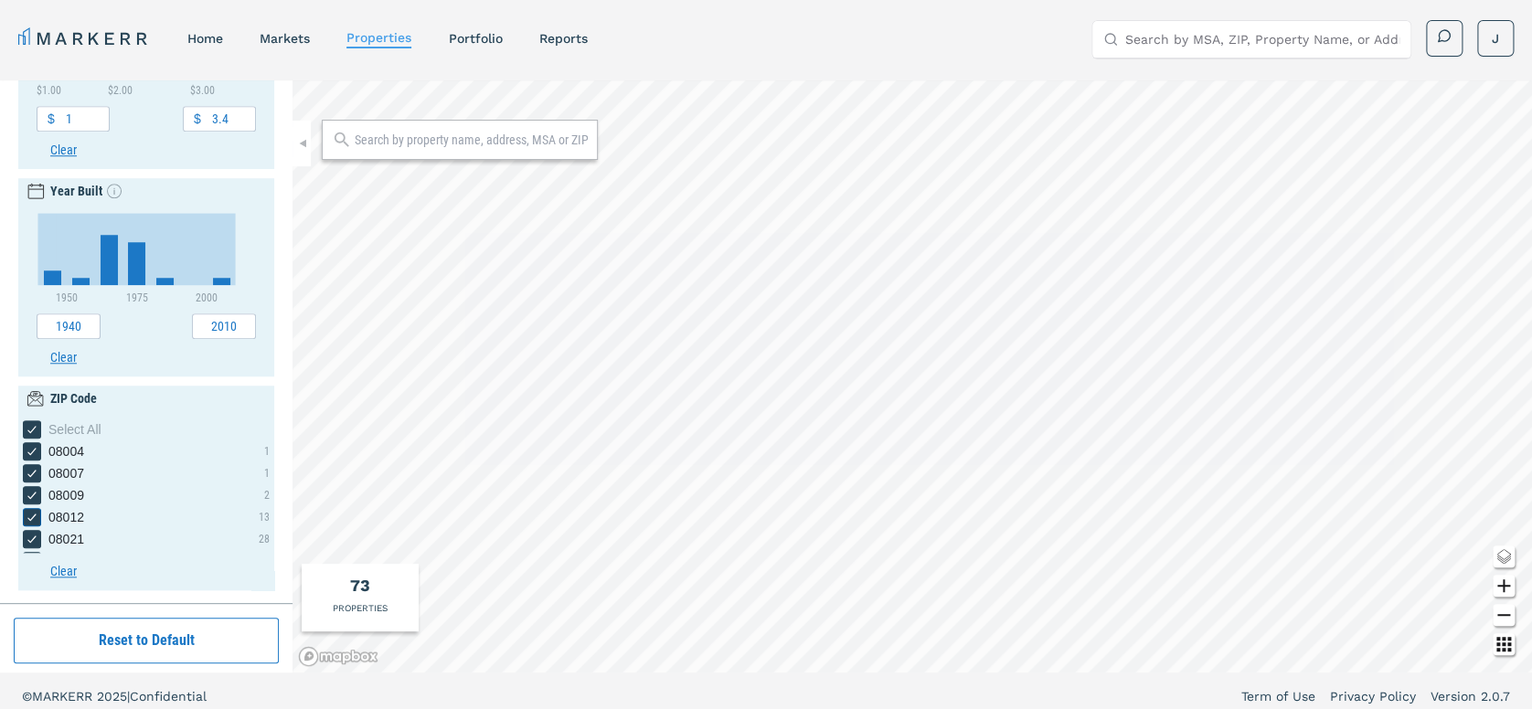
click at [34, 513] on icon "08012 checkbox input" at bounding box center [32, 517] width 15 height 15
click at [34, 513] on input "08012" at bounding box center [29, 514] width 12 height 12
checkbox input "false"
click at [34, 494] on icon "08009 checkbox input" at bounding box center [31, 495] width 8 height 7
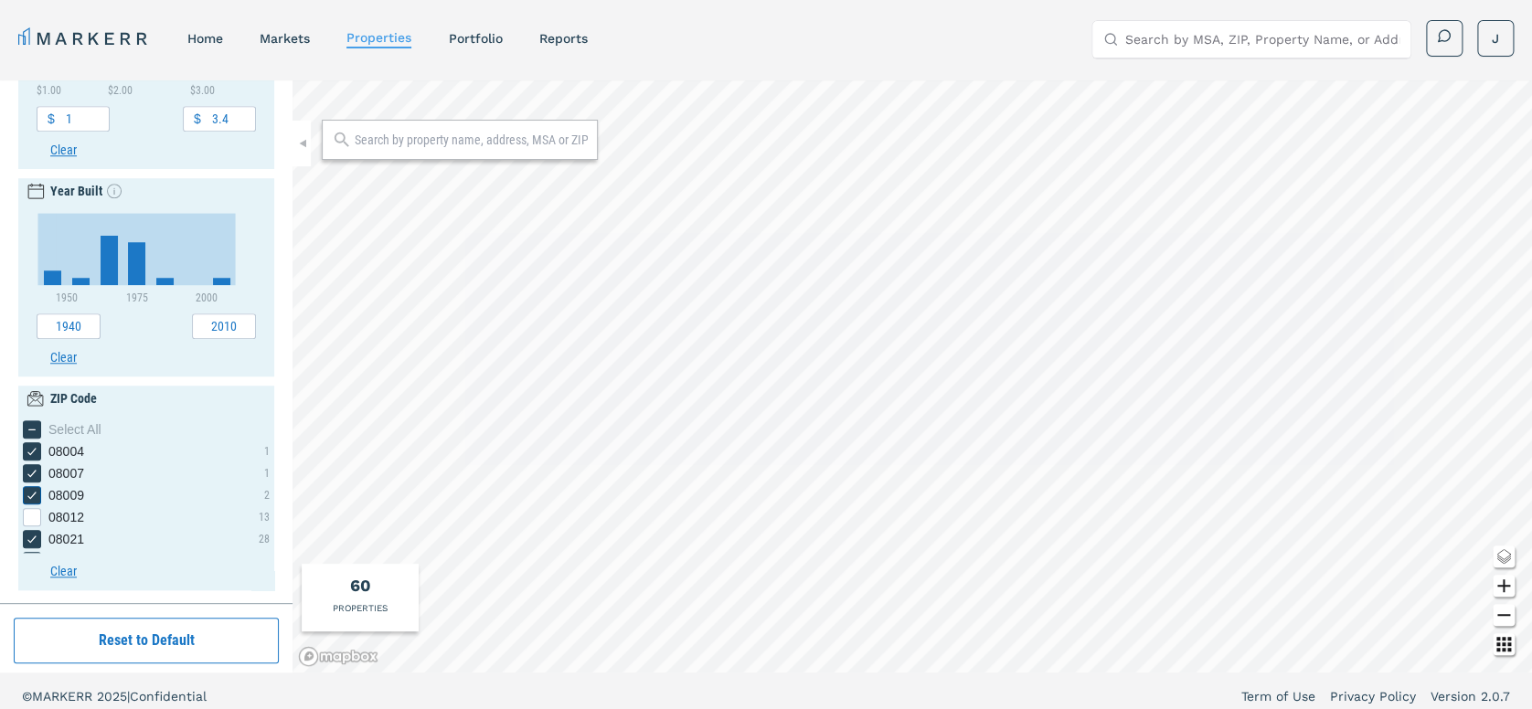
click at [34, 494] on input "08009" at bounding box center [29, 492] width 12 height 12
checkbox input "false"
click at [34, 473] on icon "08007 checkbox input" at bounding box center [32, 473] width 15 height 15
click at [34, 473] on input "08007" at bounding box center [29, 470] width 12 height 12
checkbox input "false"
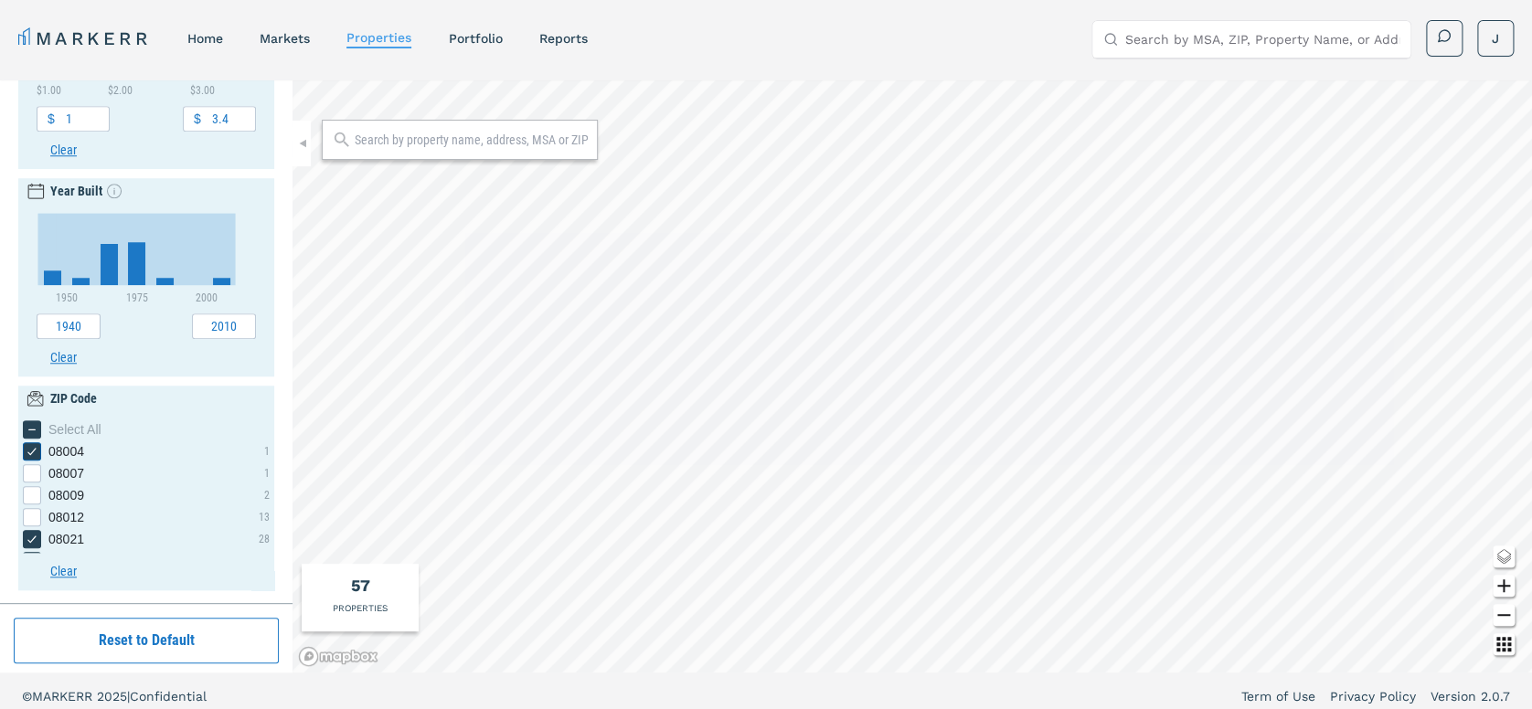
click at [32, 452] on icon "08004 checkbox input" at bounding box center [32, 451] width 15 height 15
click at [32, 452] on input "08004" at bounding box center [29, 448] width 12 height 12
checkbox input "false"
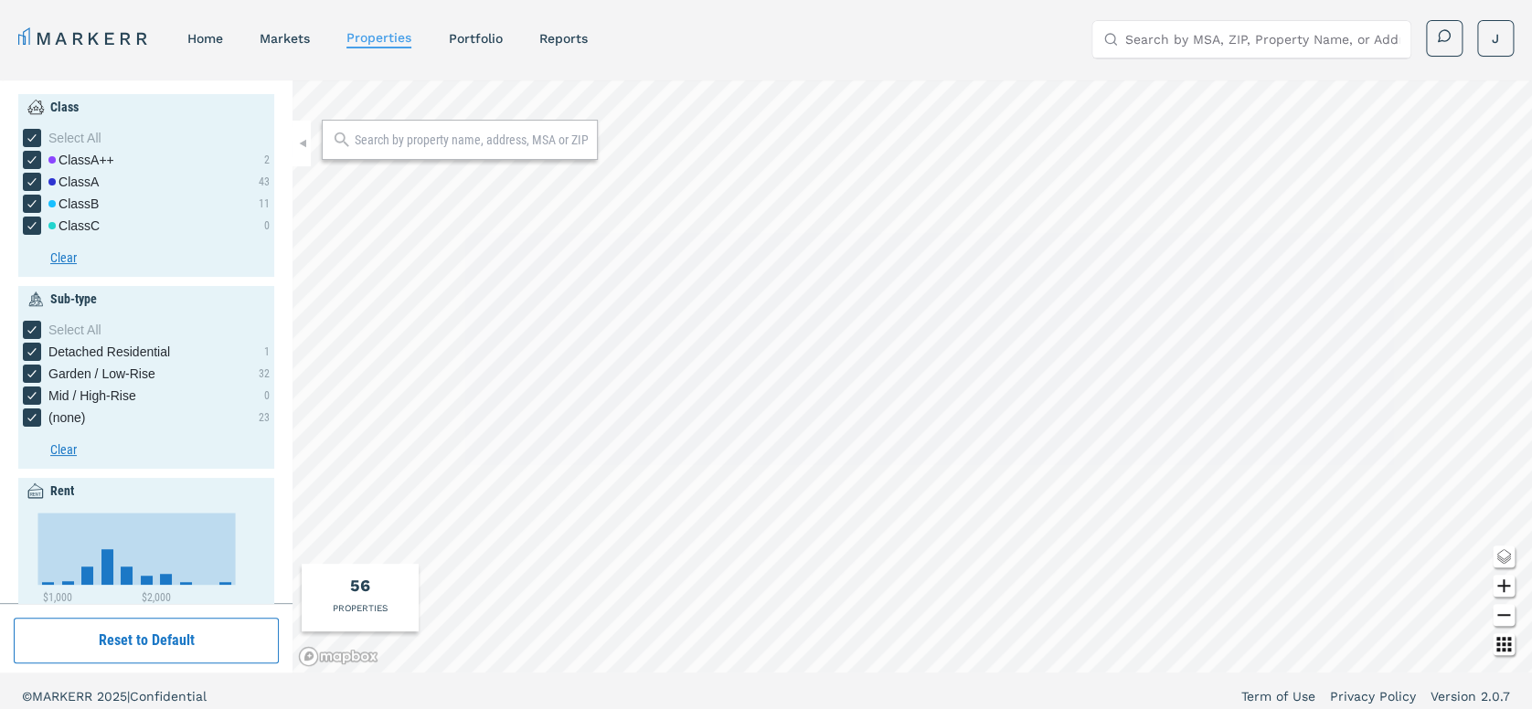
scroll to position [0, 0]
click at [30, 199] on icon "[object Object] checkbox input" at bounding box center [32, 203] width 15 height 15
click at [30, 199] on input "Class B" at bounding box center [29, 201] width 12 height 12
checkbox input "false"
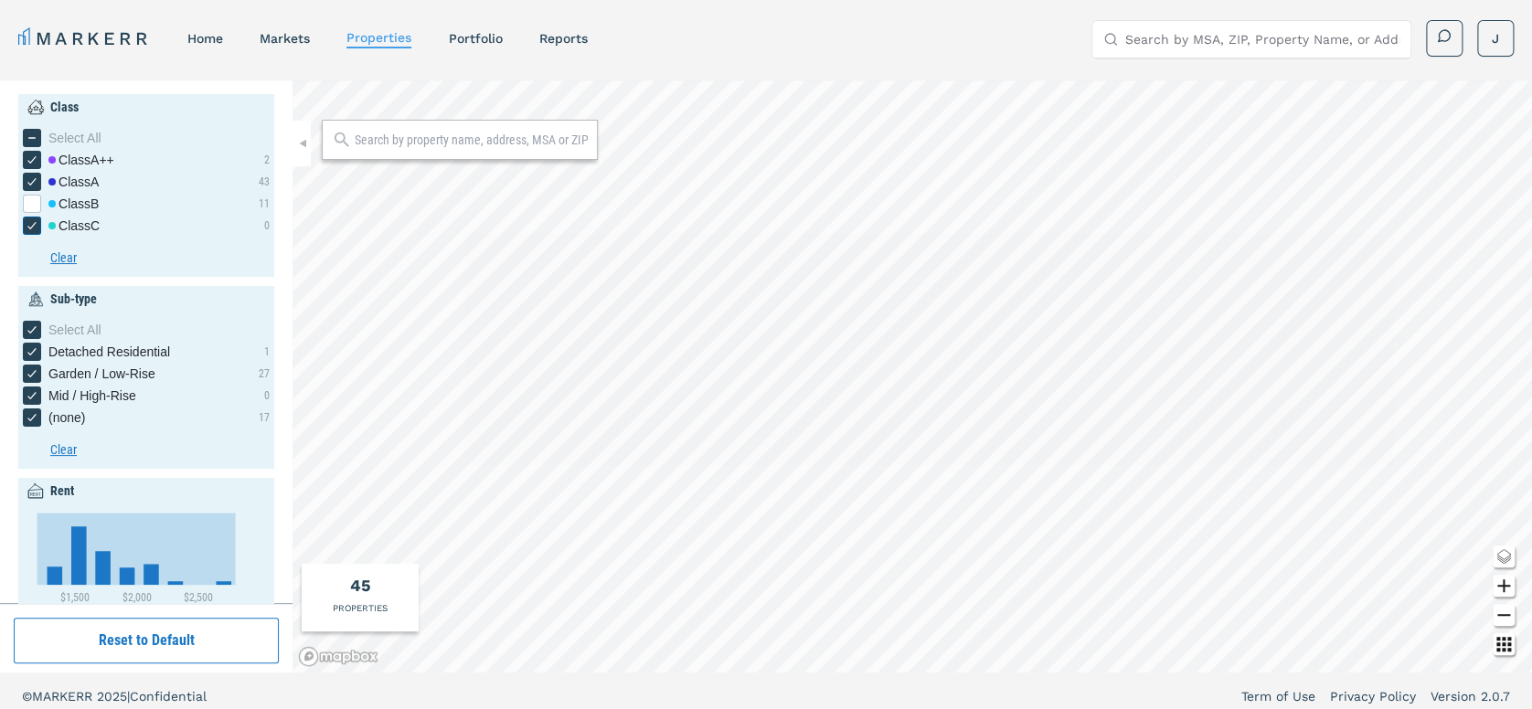
click at [30, 220] on icon "[object Object] checkbox input" at bounding box center [32, 225] width 15 height 15
click at [30, 220] on input "Class C" at bounding box center [29, 223] width 12 height 12
checkbox input "false"
click at [27, 350] on icon "Detached Residential checkbox input" at bounding box center [32, 352] width 15 height 15
click at [27, 350] on input "Detached Residential" at bounding box center [29, 349] width 12 height 12
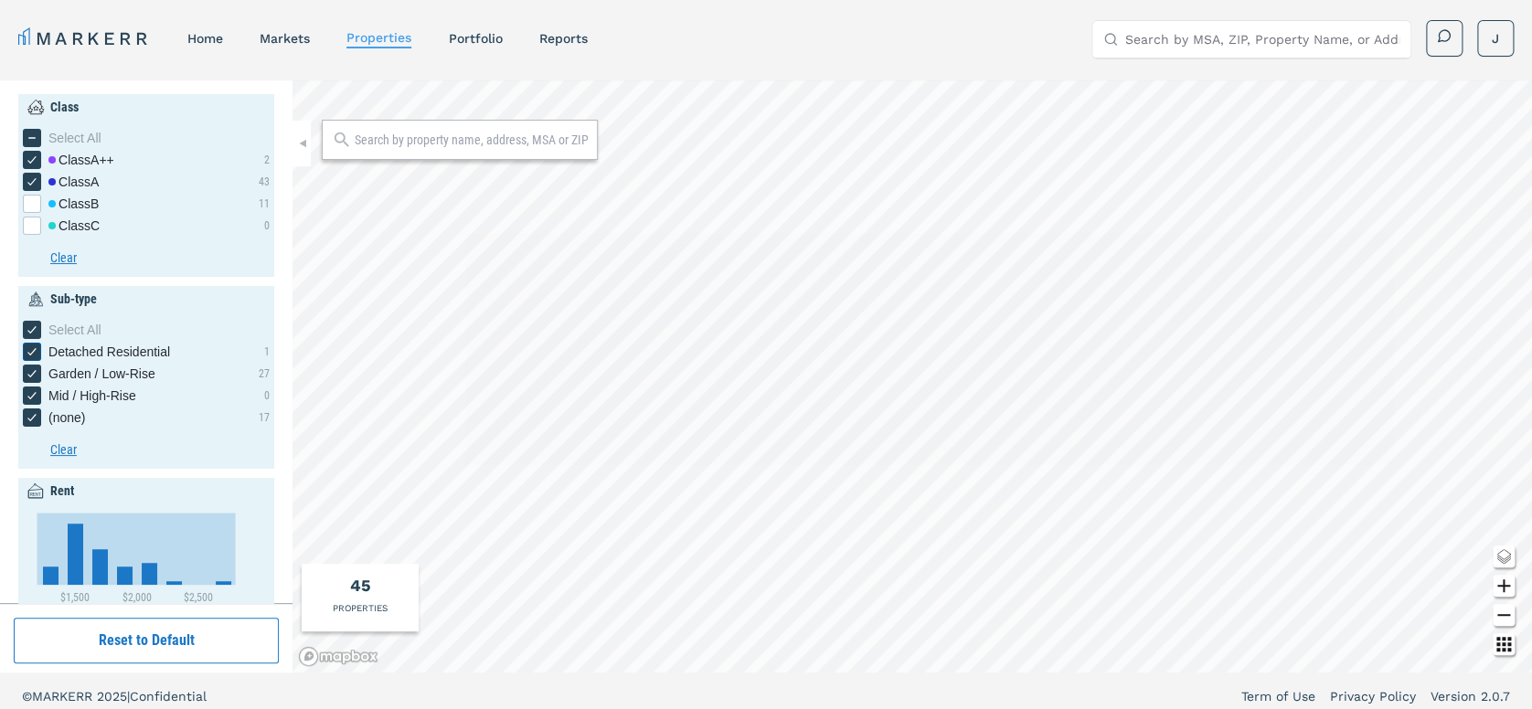
checkbox input "false"
click at [33, 416] on icon "(none) checkbox input" at bounding box center [32, 417] width 15 height 15
click at [33, 416] on input "(none)" at bounding box center [29, 415] width 12 height 12
checkbox input "false"
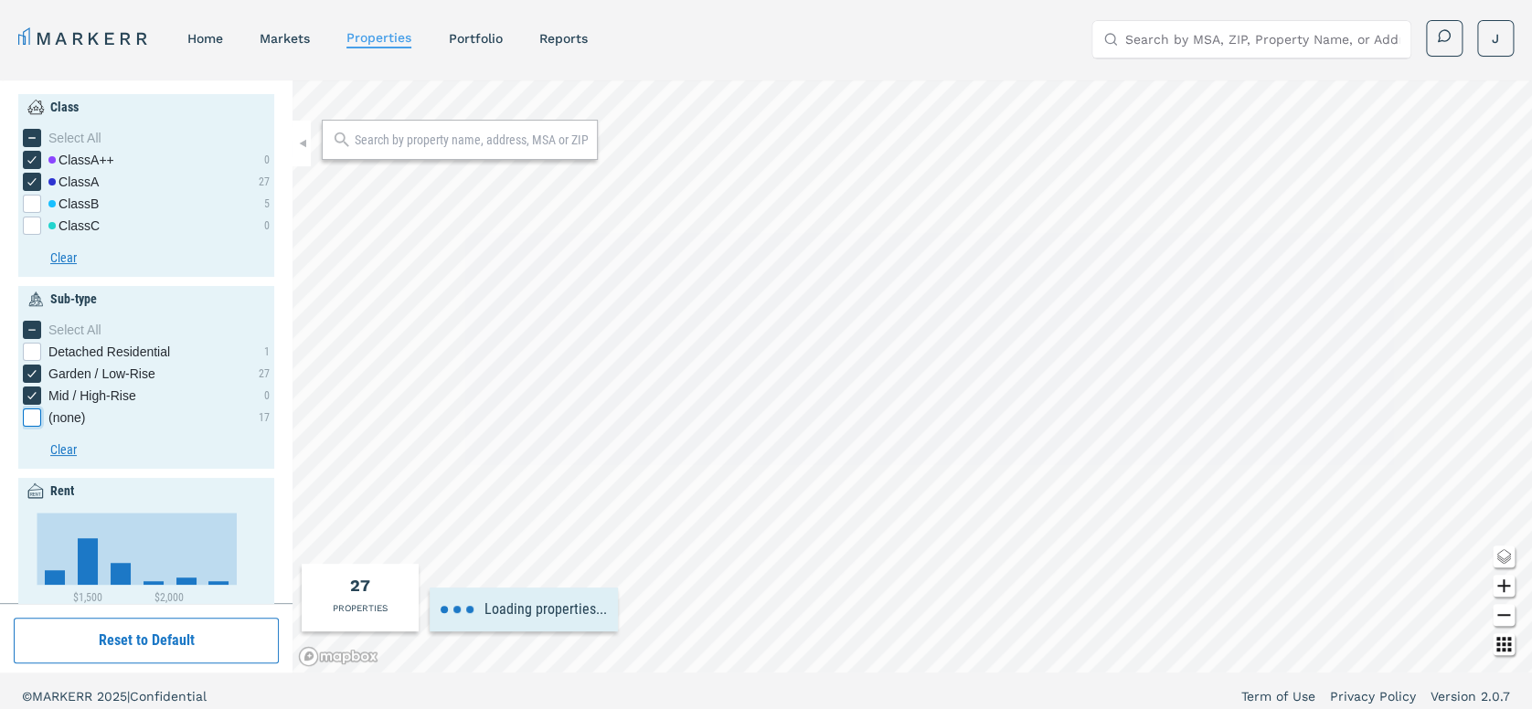
type input "500"
type input "3500"
type input "2020"
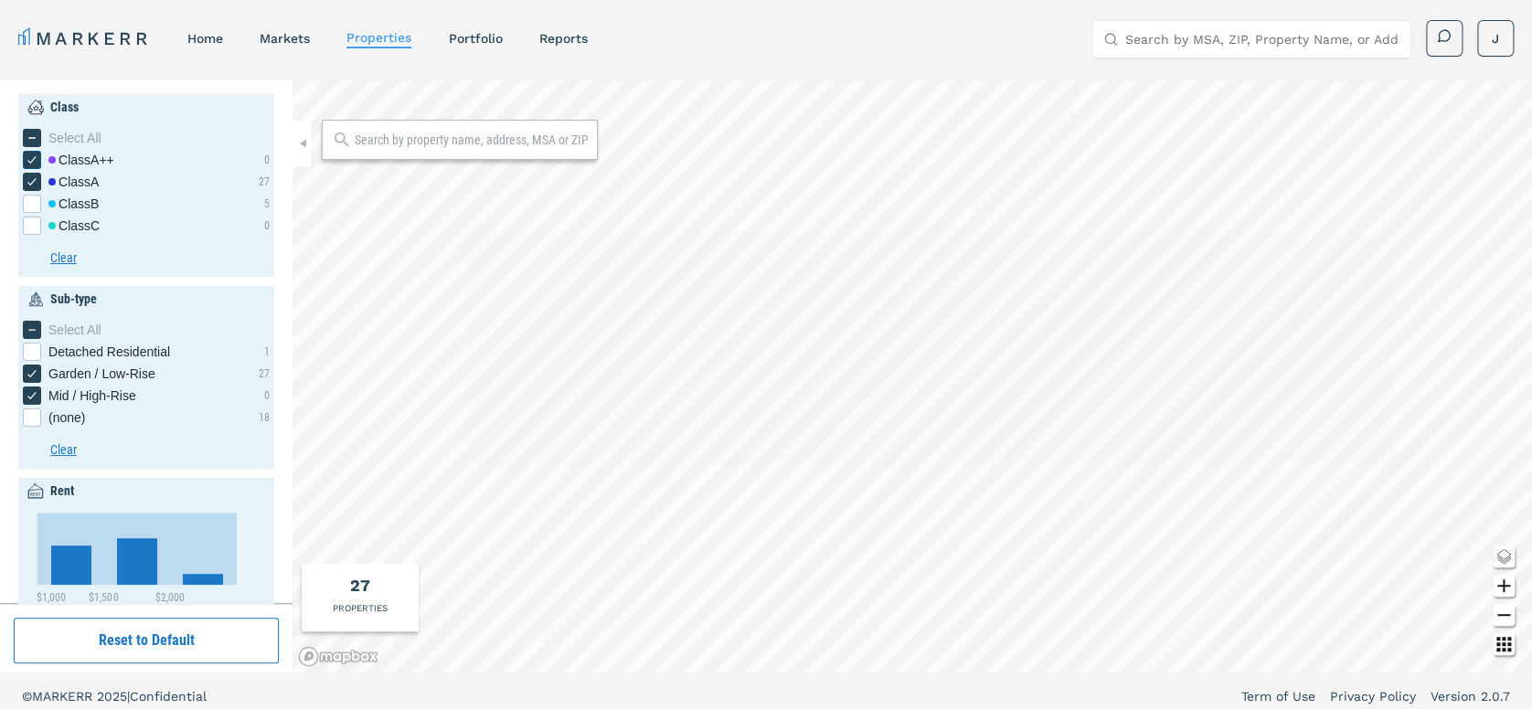
click at [75, 154] on div "Class A++" at bounding box center [81, 160] width 66 height 18
click at [35, 154] on input "Class A++" at bounding box center [29, 157] width 12 height 12
click at [75, 154] on div "Class A++" at bounding box center [81, 160] width 66 height 18
click at [35, 154] on input "Class A++" at bounding box center [29, 157] width 12 height 12
checkbox input "true"
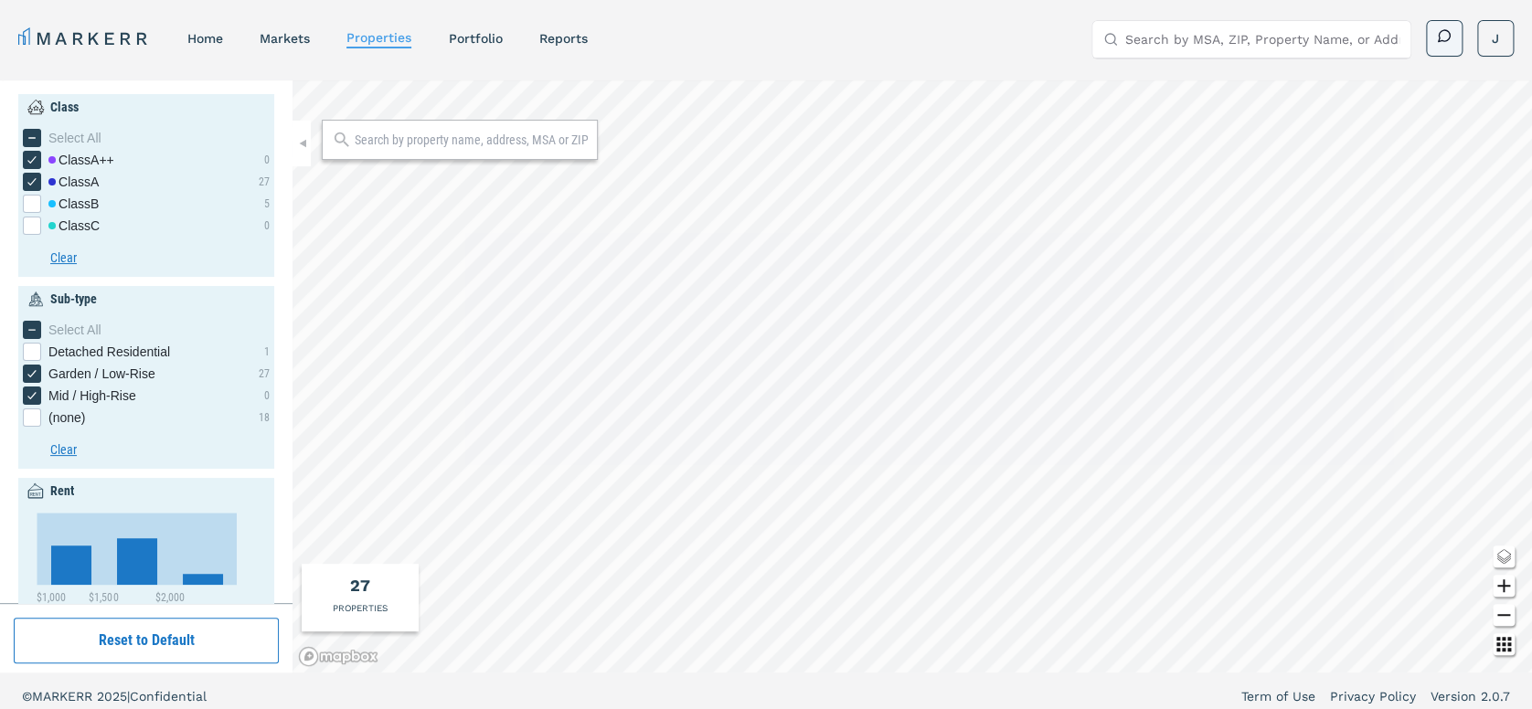
click at [1437, 43] on link at bounding box center [1444, 37] width 15 height 19
click at [29, 343] on div "Detached Residential checkbox input" at bounding box center [32, 352] width 18 height 18
click at [29, 343] on input "Detached Residential" at bounding box center [29, 349] width 12 height 12
checkbox input "false"
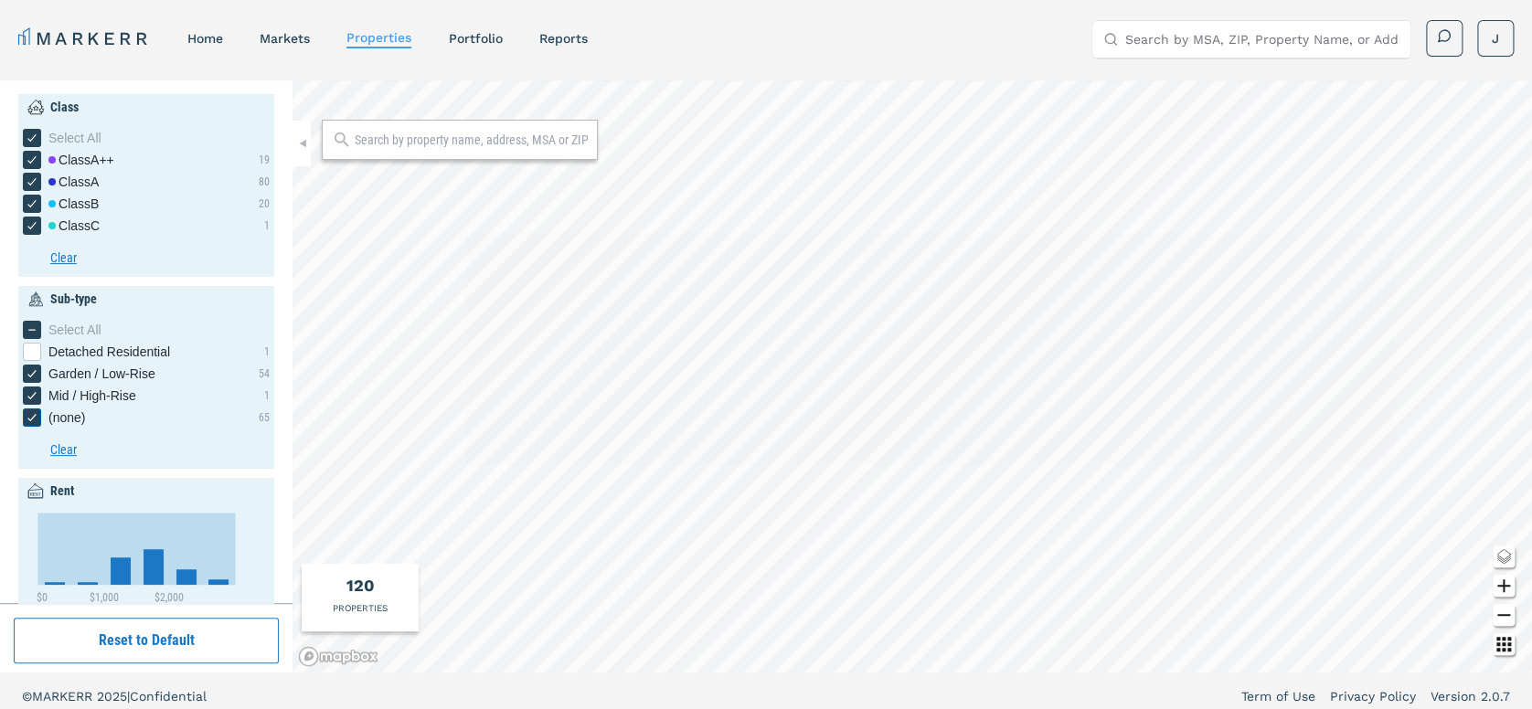
click at [31, 409] on div "(none) checkbox input" at bounding box center [32, 418] width 18 height 18
click at [31, 409] on input "(none)" at bounding box center [29, 415] width 12 height 12
checkbox input "false"
click at [27, 223] on icon "[object Object] checkbox input" at bounding box center [32, 225] width 15 height 15
click at [27, 223] on input "Class C" at bounding box center [29, 223] width 12 height 12
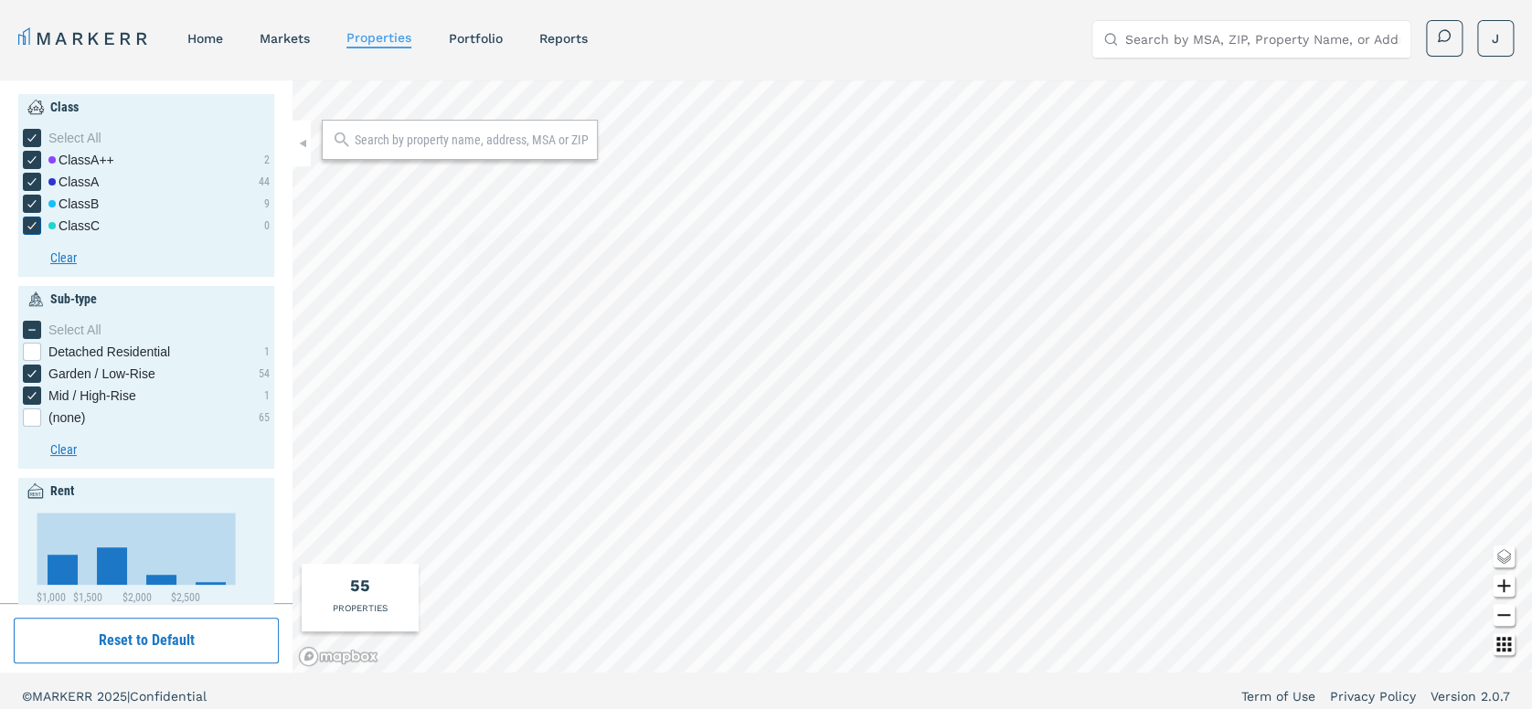
checkbox input "false"
click at [29, 205] on icon "[object Object] checkbox input" at bounding box center [32, 203] width 15 height 15
click at [29, 205] on input "Class B" at bounding box center [29, 201] width 12 height 12
checkbox input "false"
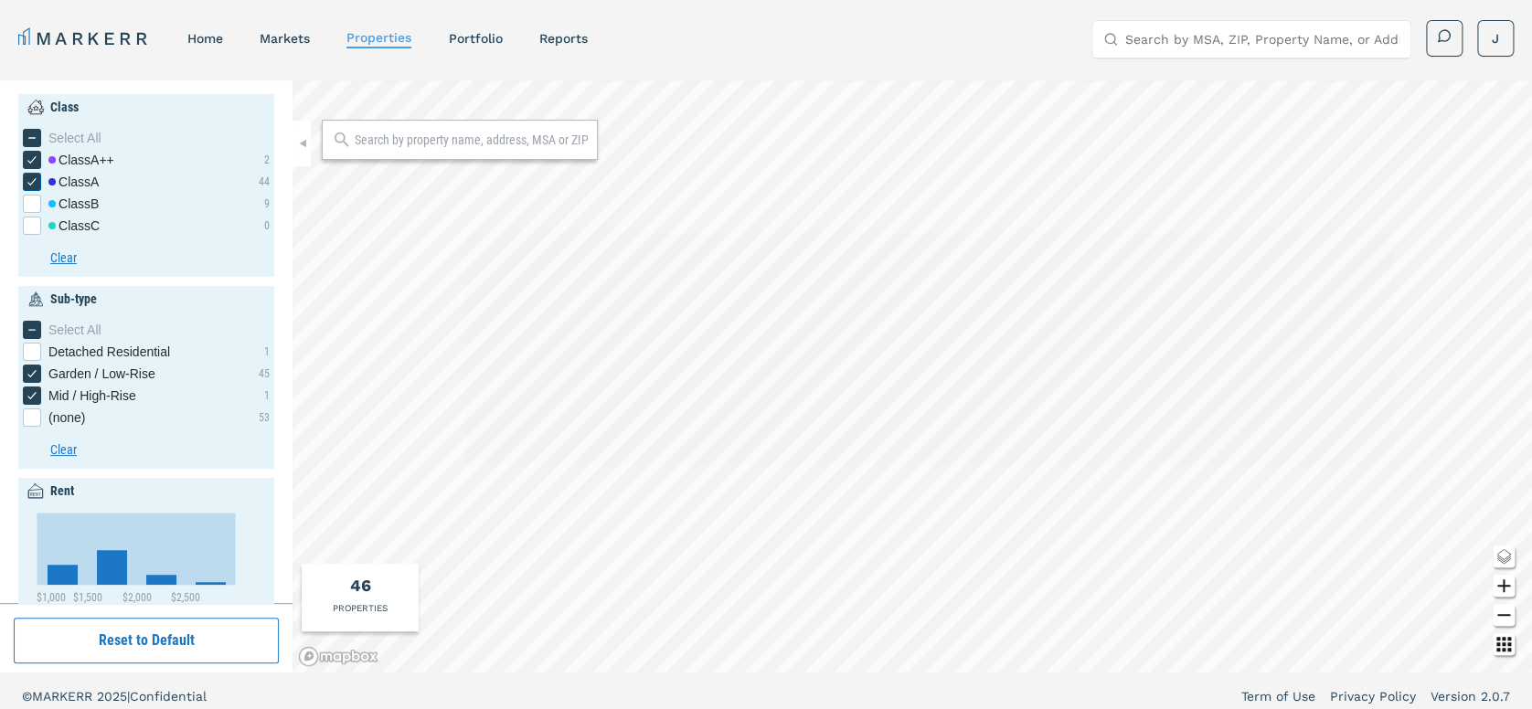
click at [29, 178] on icon "[object Object] checkbox input" at bounding box center [32, 182] width 15 height 15
click at [29, 178] on input "Class A" at bounding box center [29, 179] width 12 height 12
click at [29, 178] on div "[object Object] checkbox input" at bounding box center [32, 182] width 18 height 18
click at [29, 178] on input "Class A" at bounding box center [29, 179] width 12 height 12
checkbox input "true"
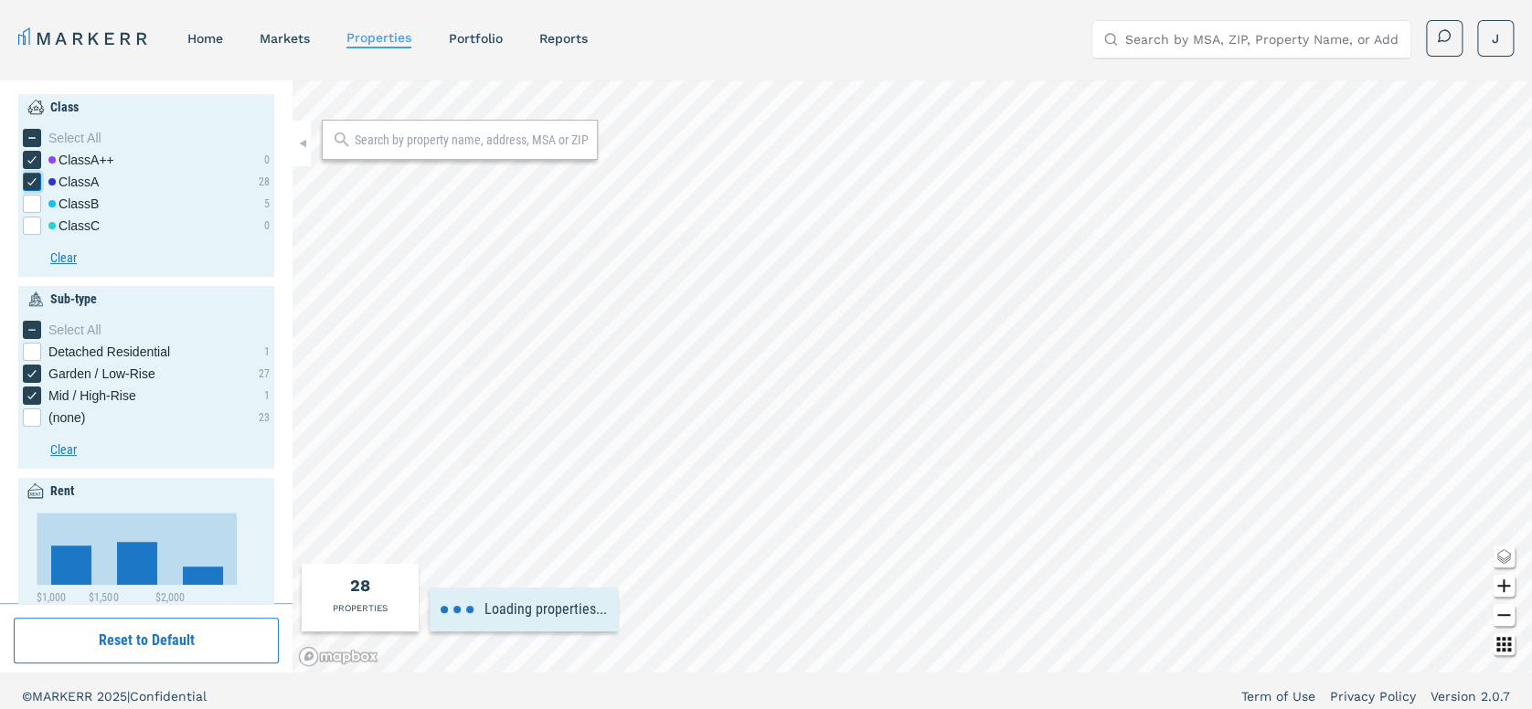
type input "400"
type input "2800"
type input "0"
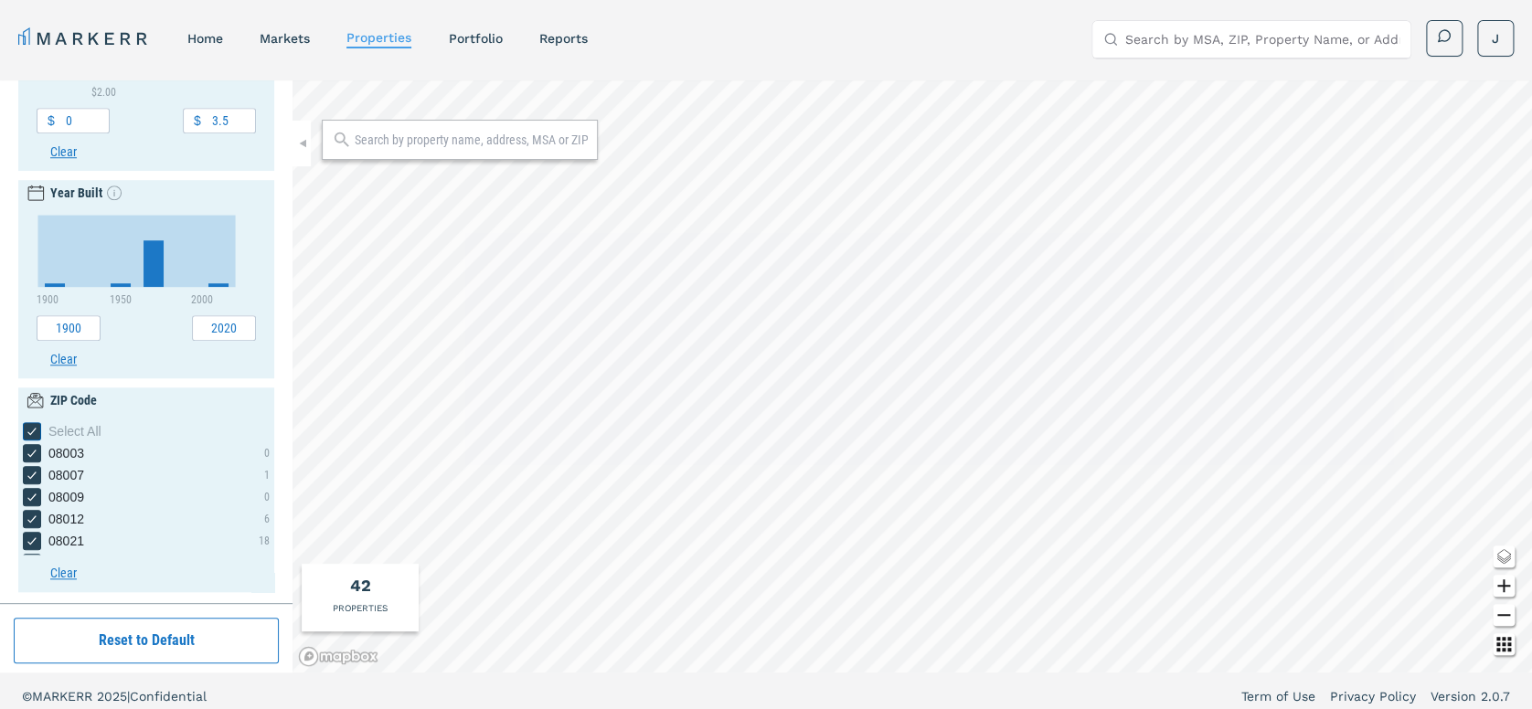
scroll to position [715, 0]
click at [34, 540] on icon "08021 checkbox input" at bounding box center [32, 539] width 15 height 15
click at [34, 540] on input "08021" at bounding box center [29, 536] width 12 height 12
checkbox input "false"
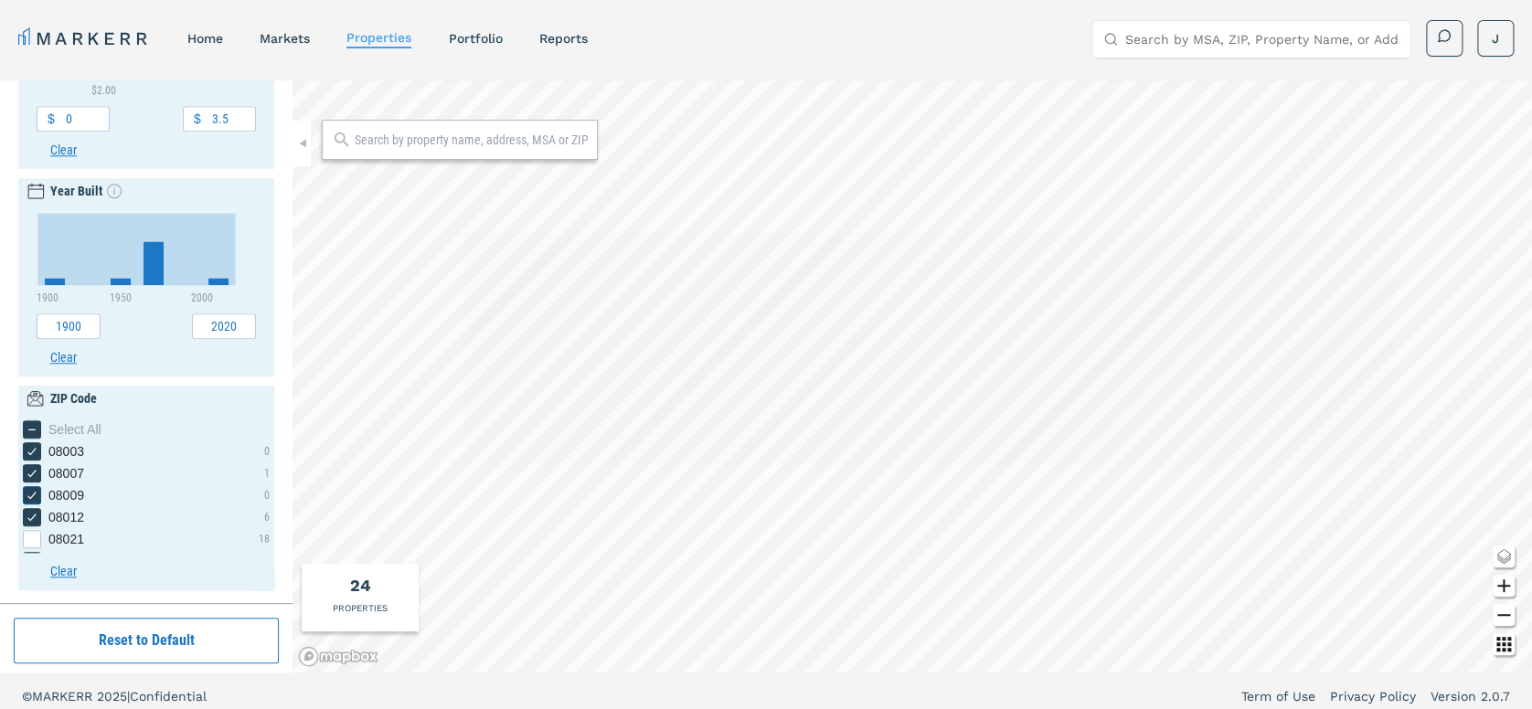
click at [31, 494] on icon "08009 checkbox input" at bounding box center [32, 495] width 15 height 15
click at [31, 494] on input "08009" at bounding box center [29, 492] width 12 height 12
checkbox input "false"
click at [32, 472] on icon "08007 checkbox input" at bounding box center [32, 473] width 15 height 15
click at [32, 472] on input "08007" at bounding box center [29, 470] width 12 height 12
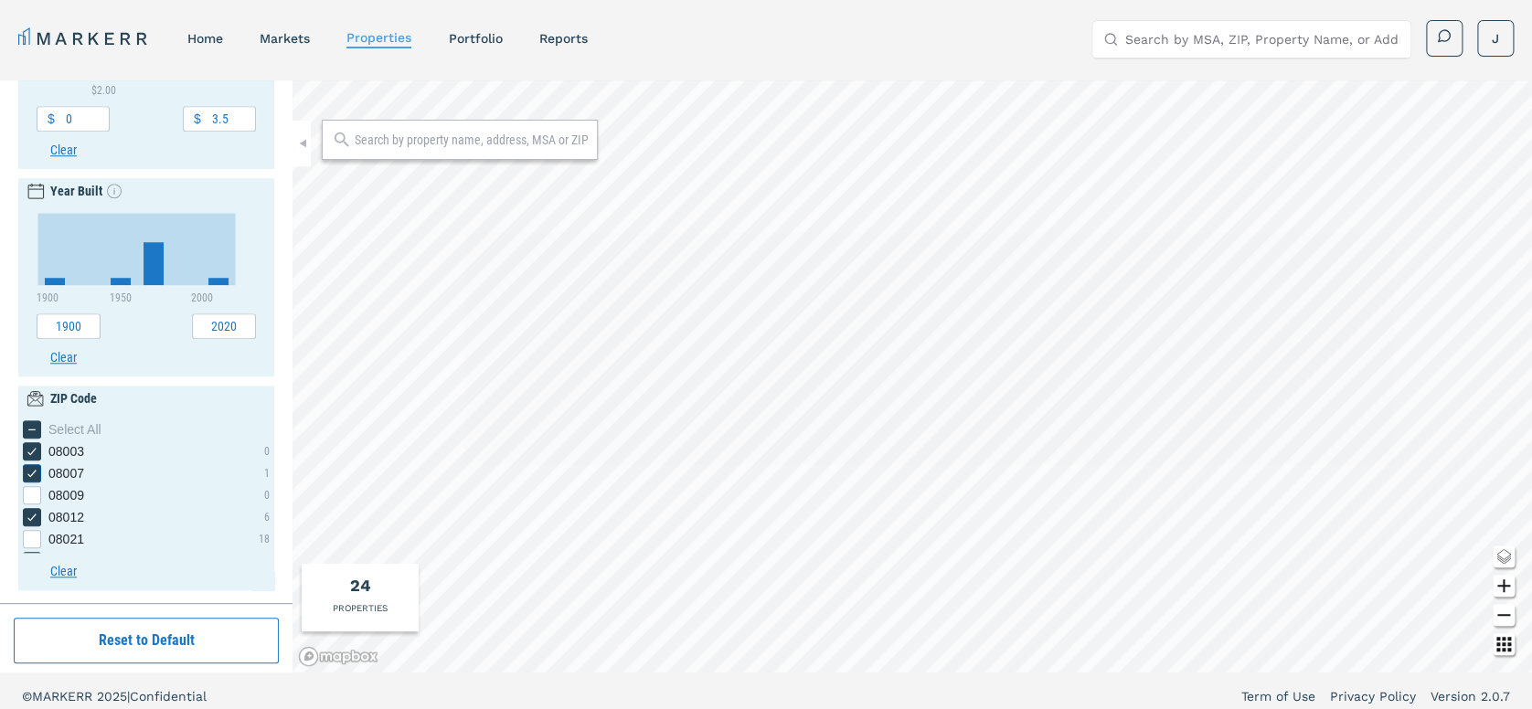
checkbox input "false"
click at [29, 445] on icon "08003 checkbox input" at bounding box center [32, 451] width 15 height 15
click at [29, 445] on input "08003" at bounding box center [29, 448] width 12 height 12
checkbox input "false"
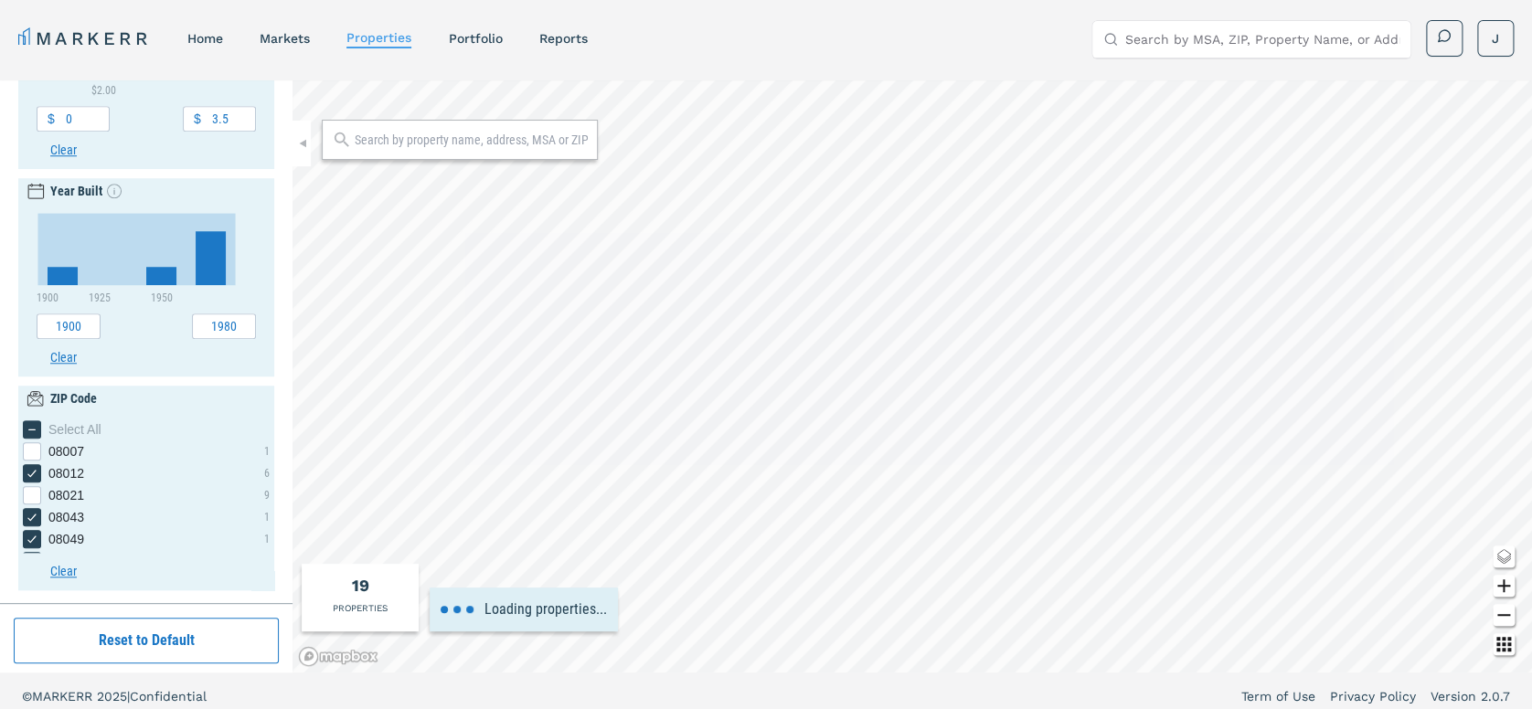
type input "2020"
type input "0"
type input "3000"
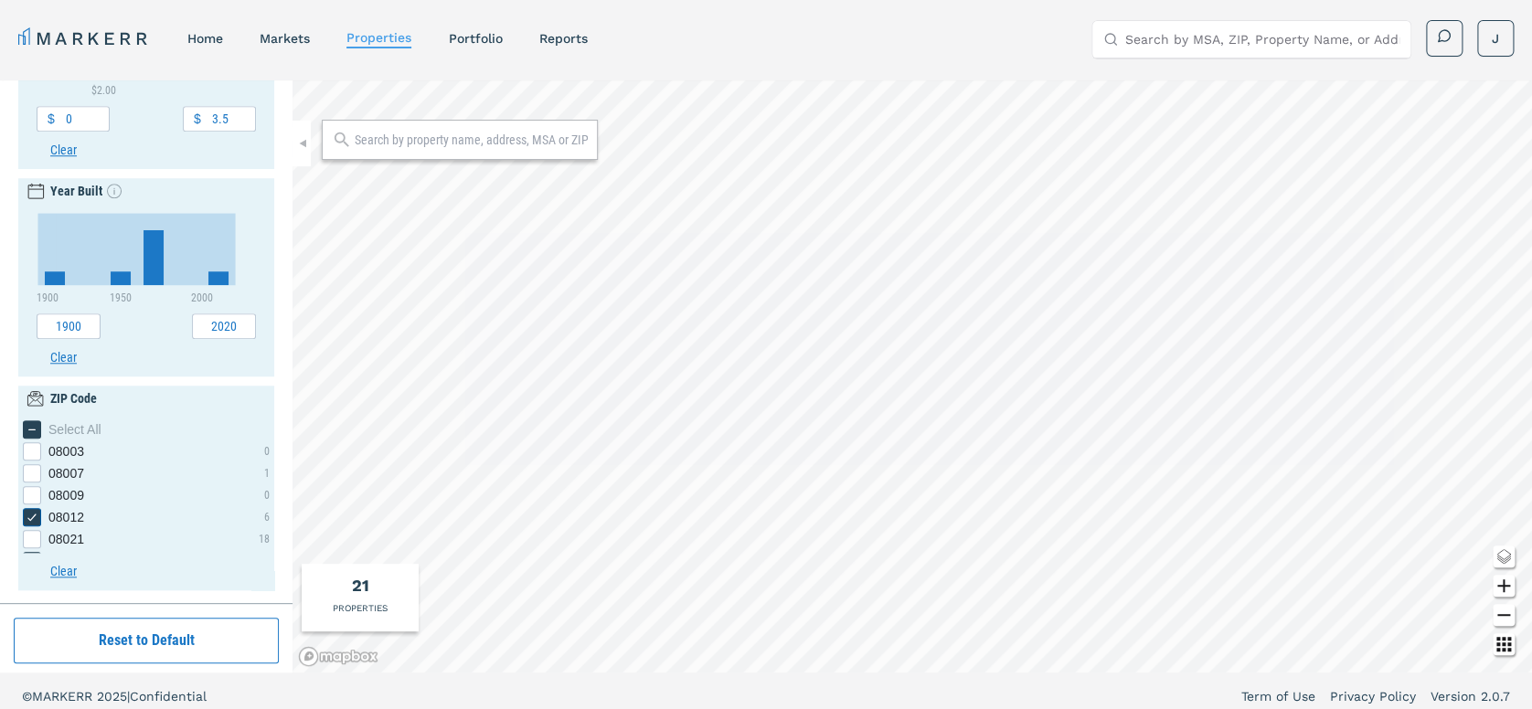
click at [36, 512] on icon "08012 checkbox input" at bounding box center [32, 517] width 15 height 15
click at [35, 512] on input "08012" at bounding box center [29, 514] width 12 height 12
checkbox input "false"
click at [33, 534] on div "08021 checkbox input" at bounding box center [32, 539] width 18 height 18
click at [33, 534] on input "08021" at bounding box center [29, 536] width 12 height 12
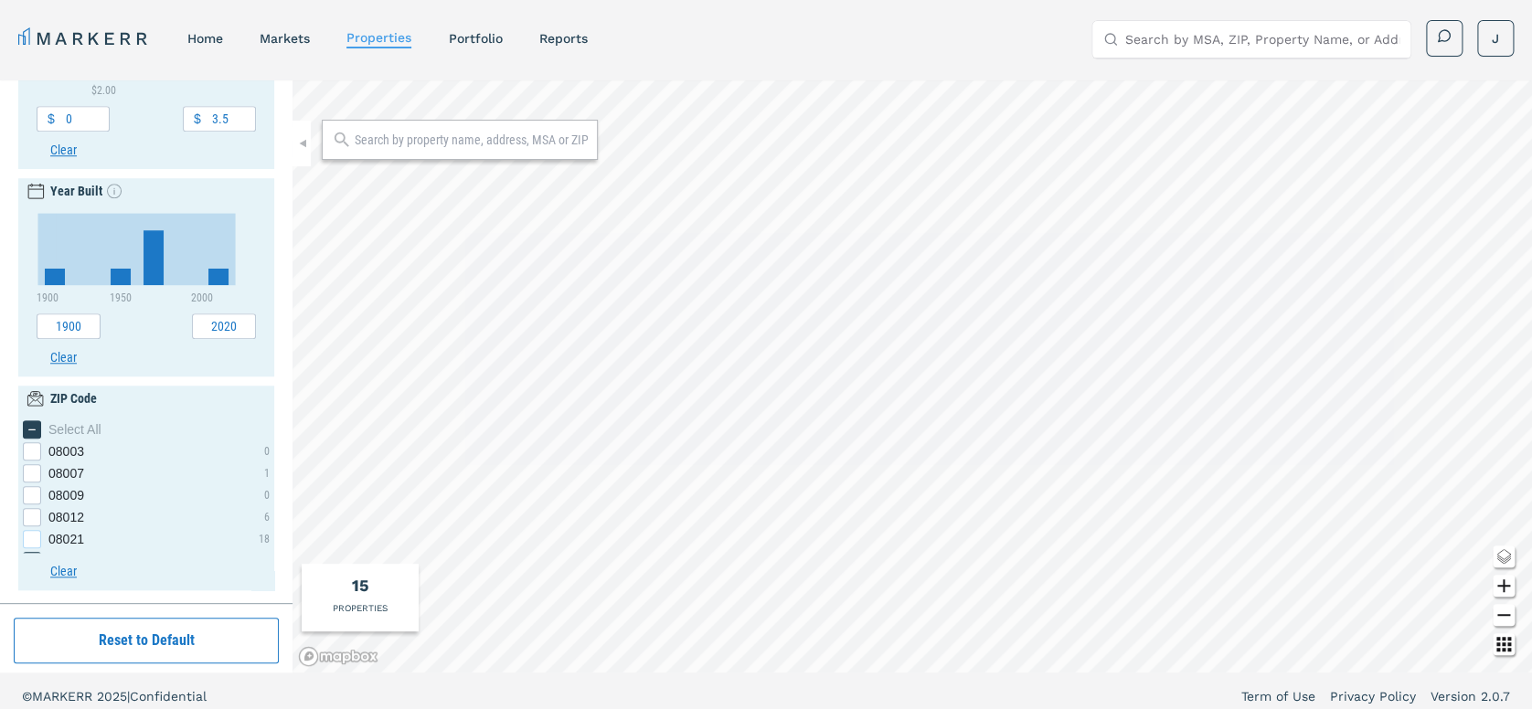
checkbox input "true"
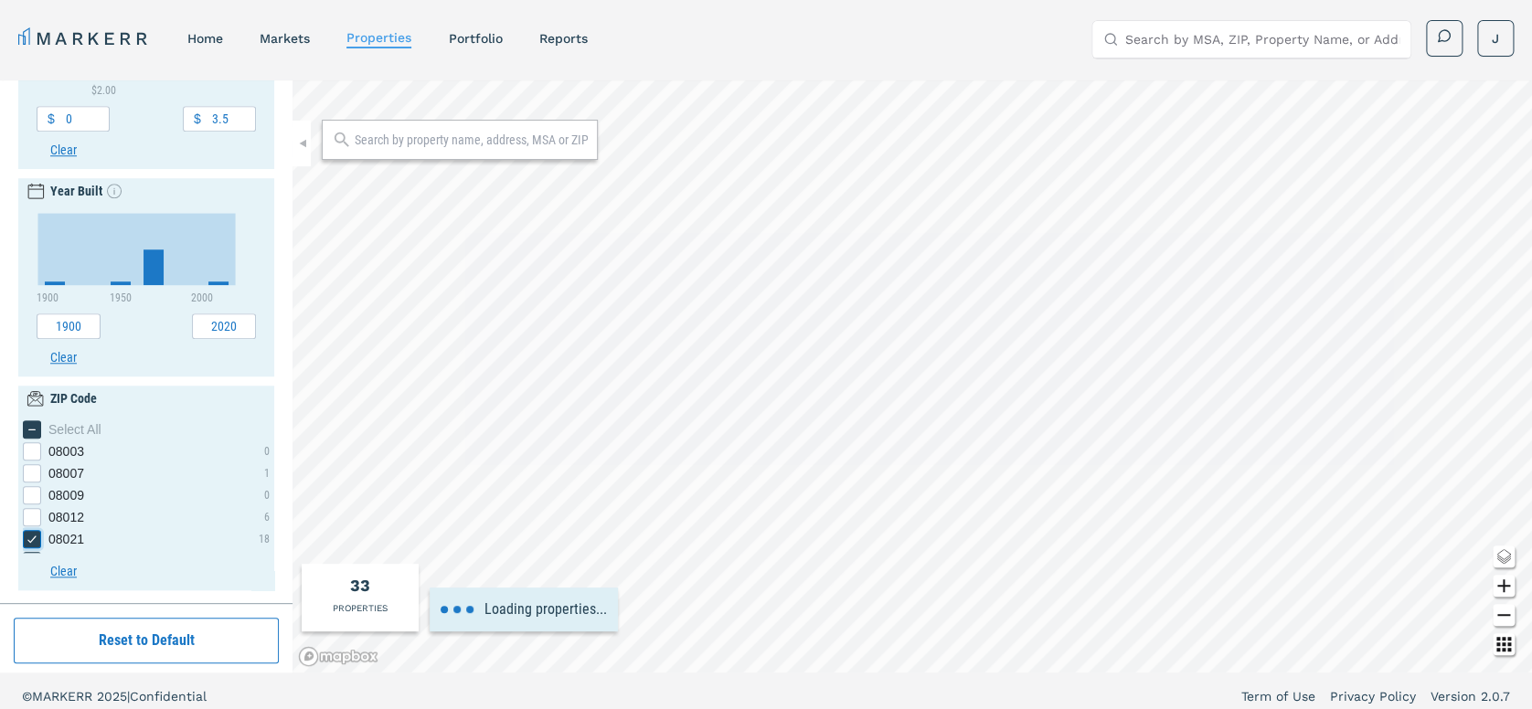
type input "4000"
type input "9"
type input "2040"
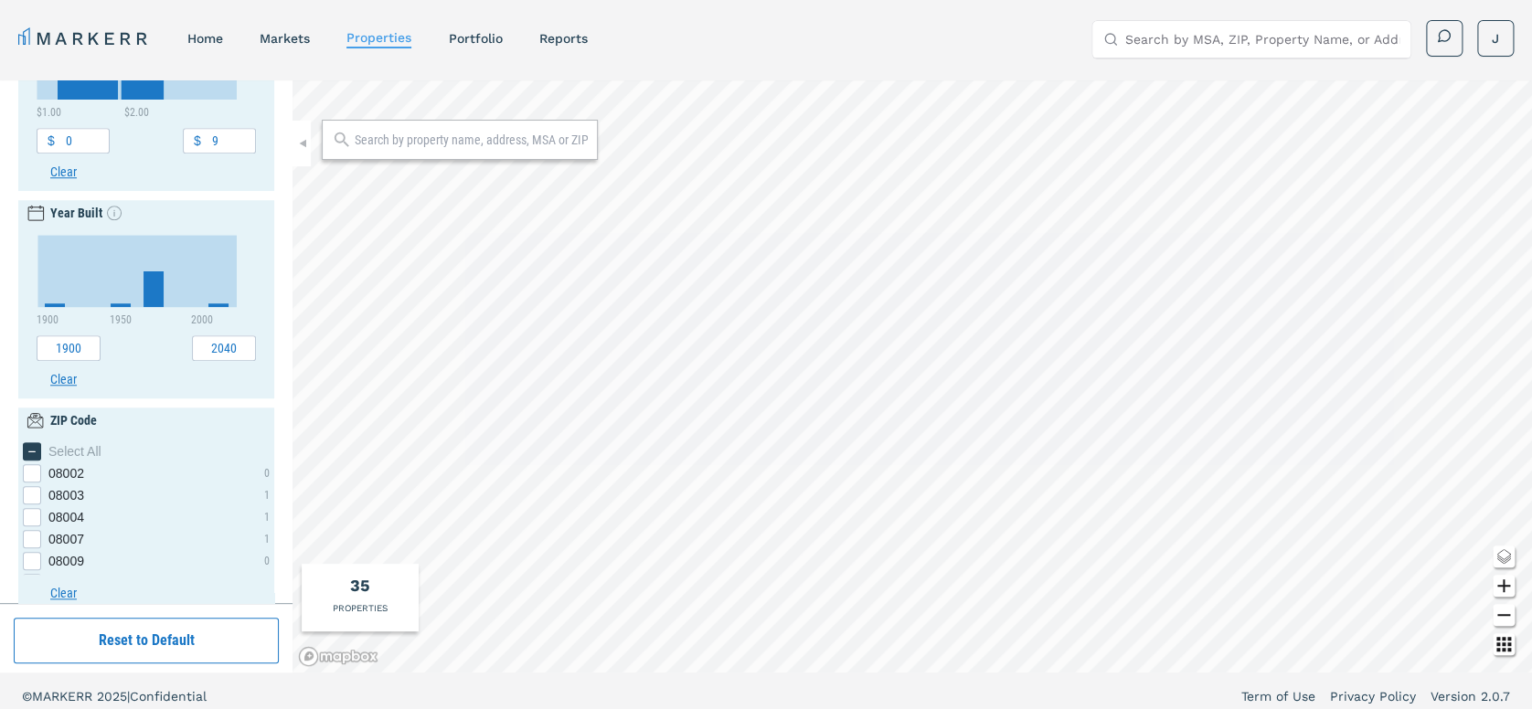
scroll to position [737, 0]
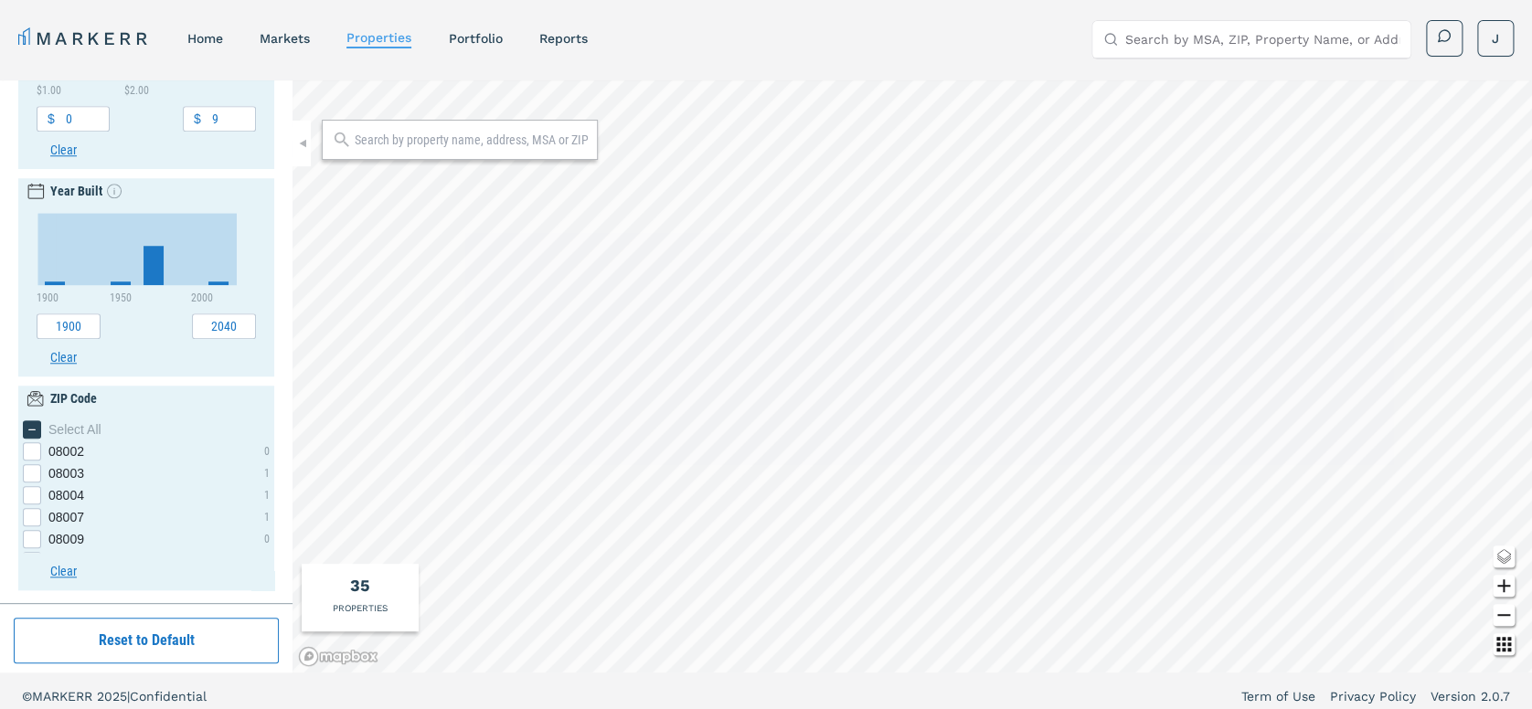
click at [1502, 643] on icon "Other options map button" at bounding box center [1503, 644] width 15 height 15
click at [31, 424] on icon "[object Object] checkbox input" at bounding box center [32, 429] width 15 height 15
click at [31, 424] on input "Select All" at bounding box center [29, 426] width 12 height 12
checkbox input "true"
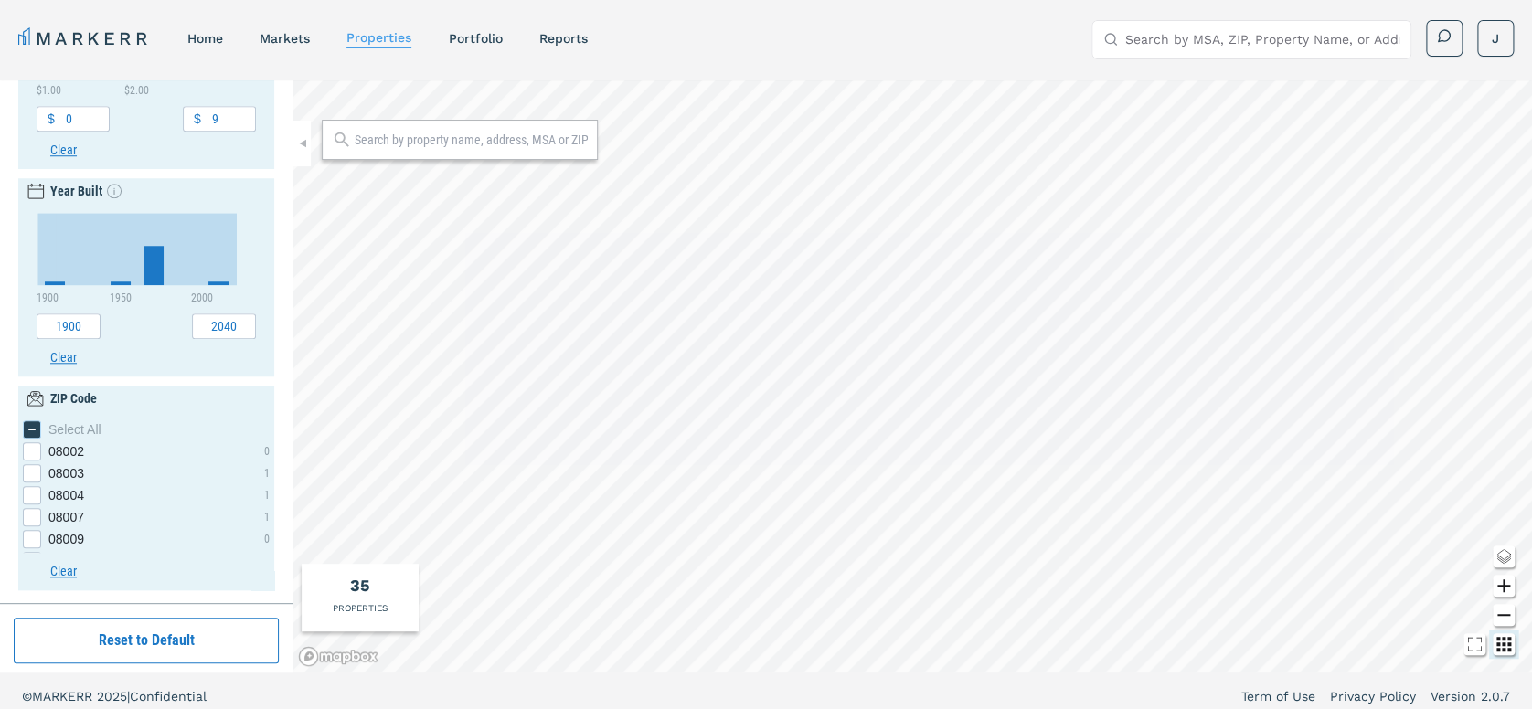
checkbox input "true"
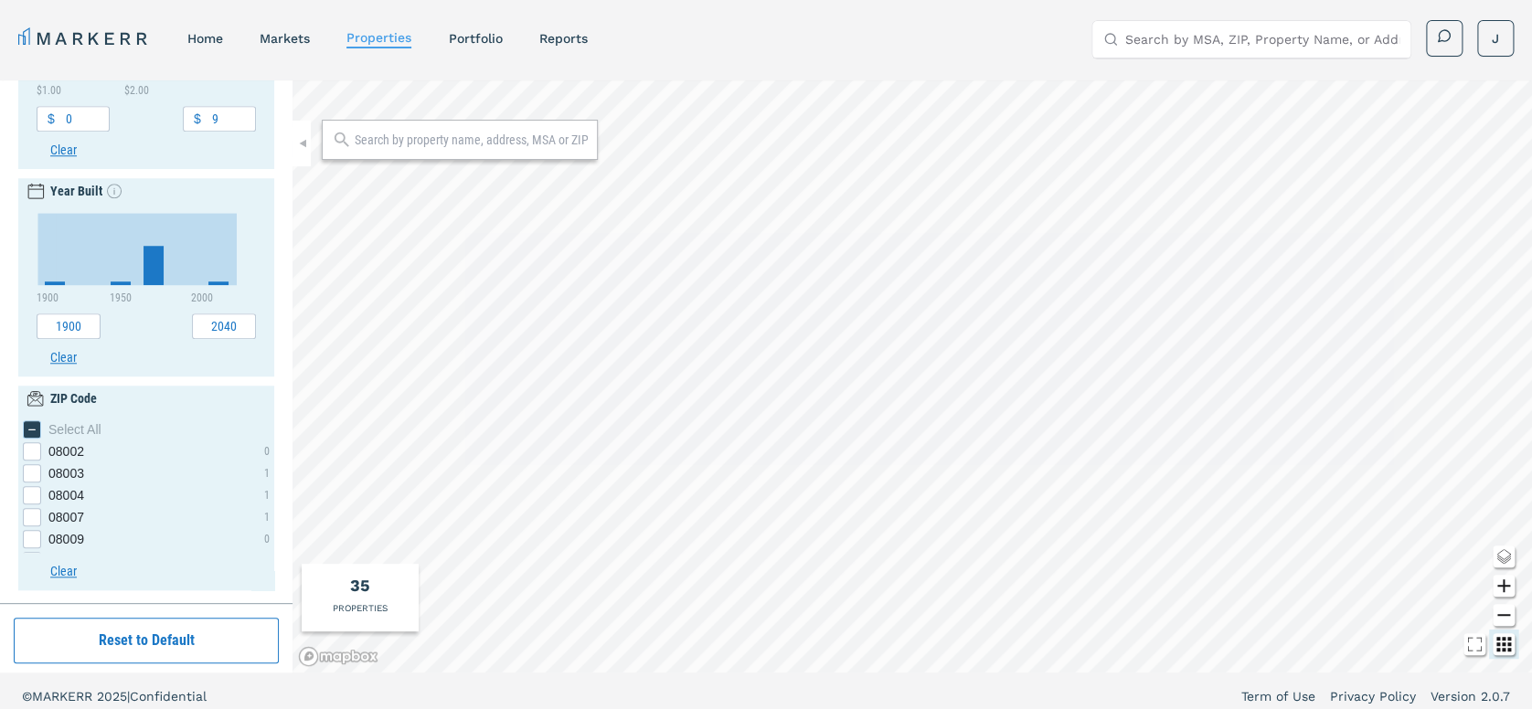
checkbox input "true"
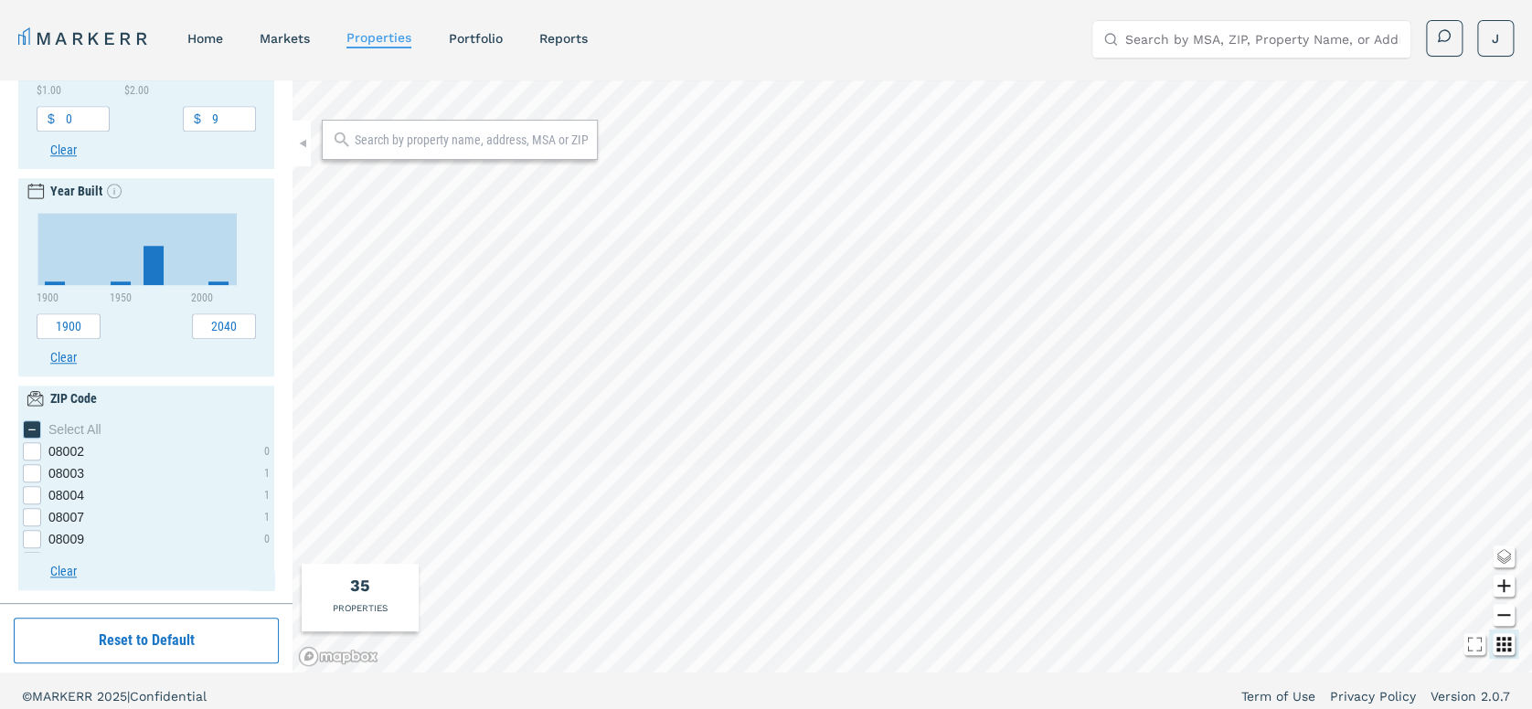
checkbox input "true"
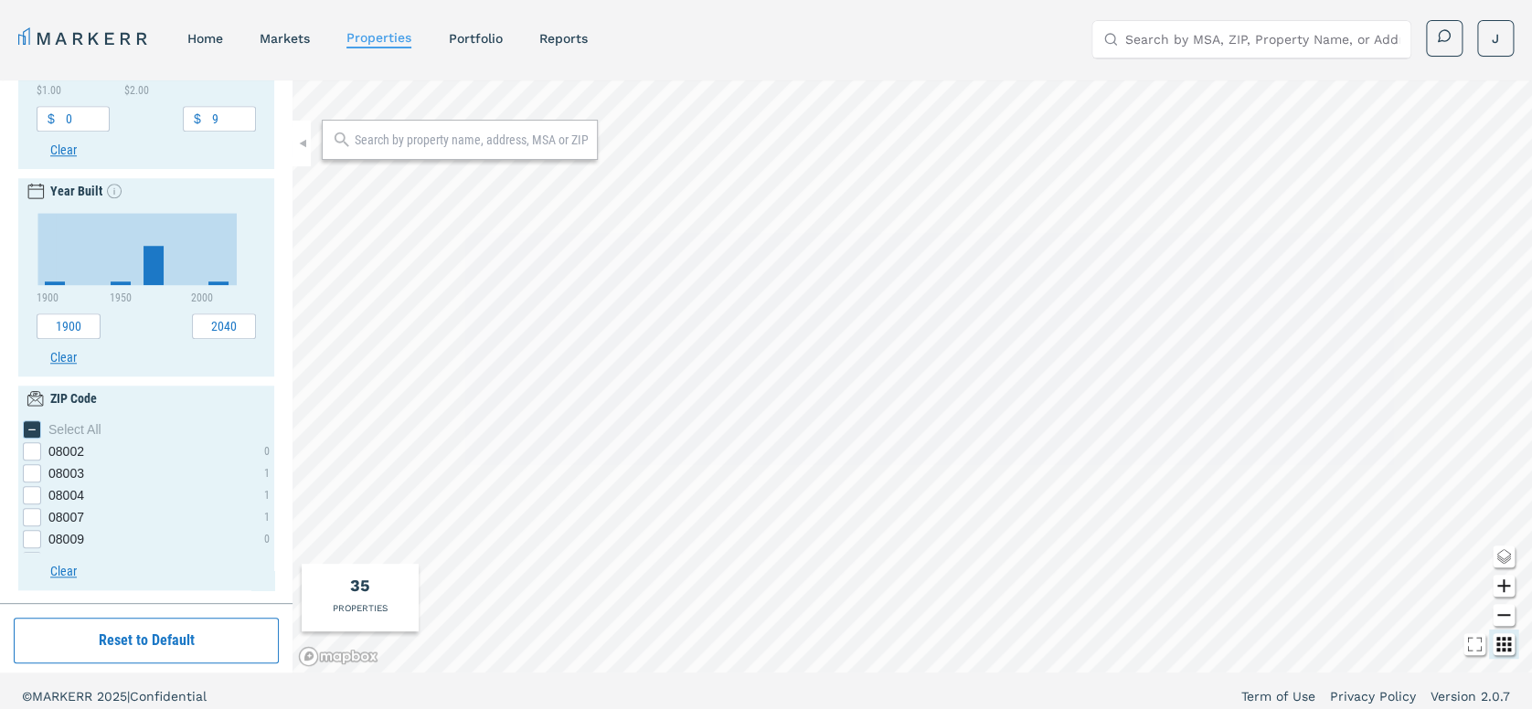
checkbox input "true"
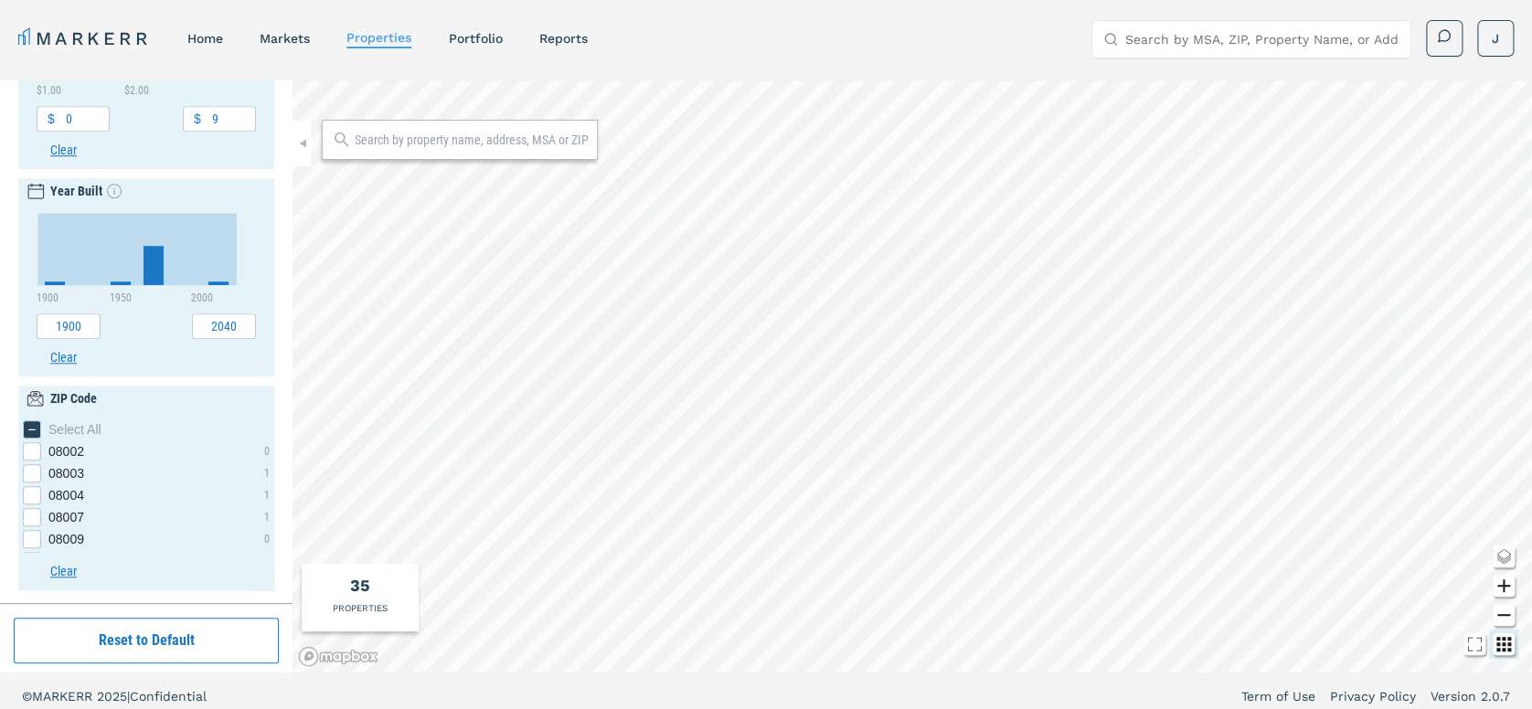
checkbox input "true"
click at [38, 424] on icon "[object Object] checkbox input" at bounding box center [32, 429] width 15 height 15
click at [35, 424] on input "Select All" at bounding box center [29, 426] width 12 height 12
checkbox input "false"
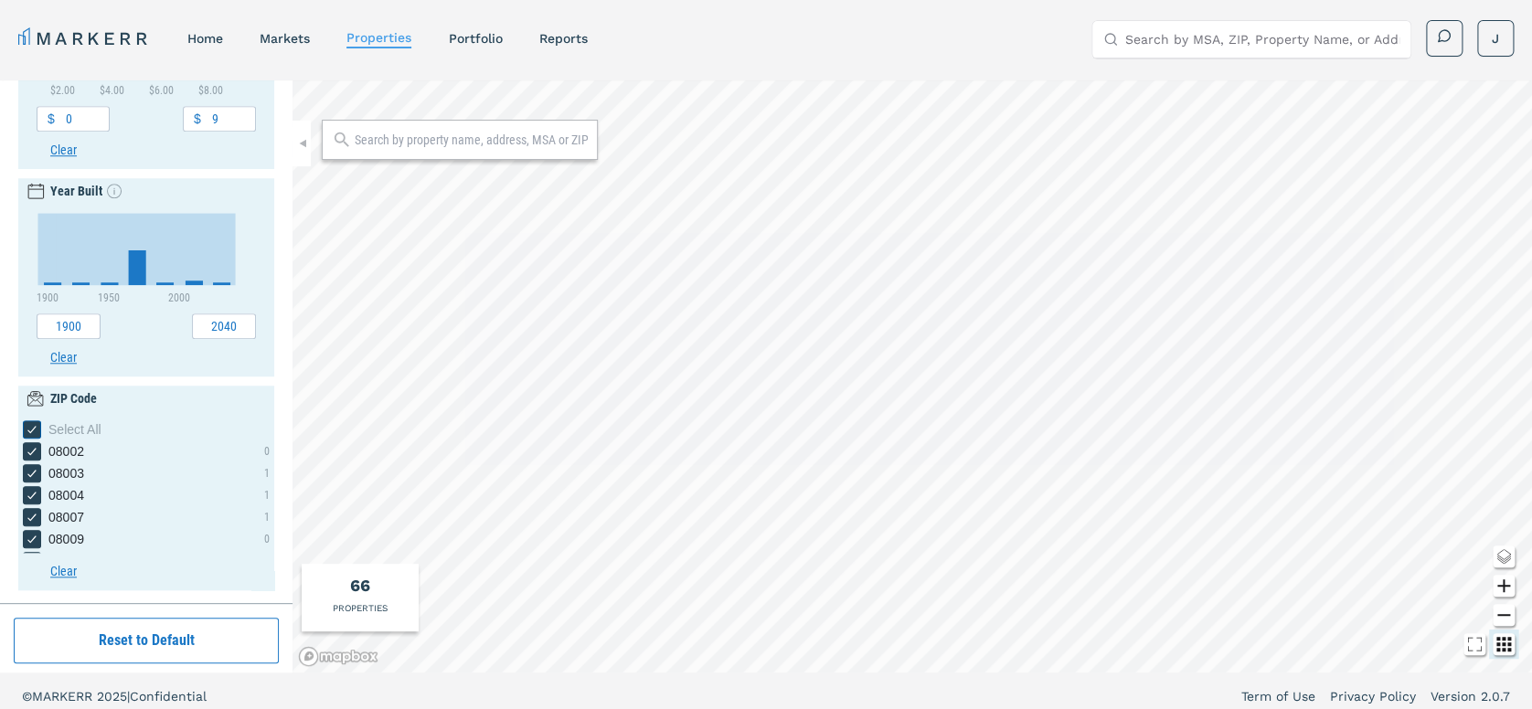
checkbox input "false"
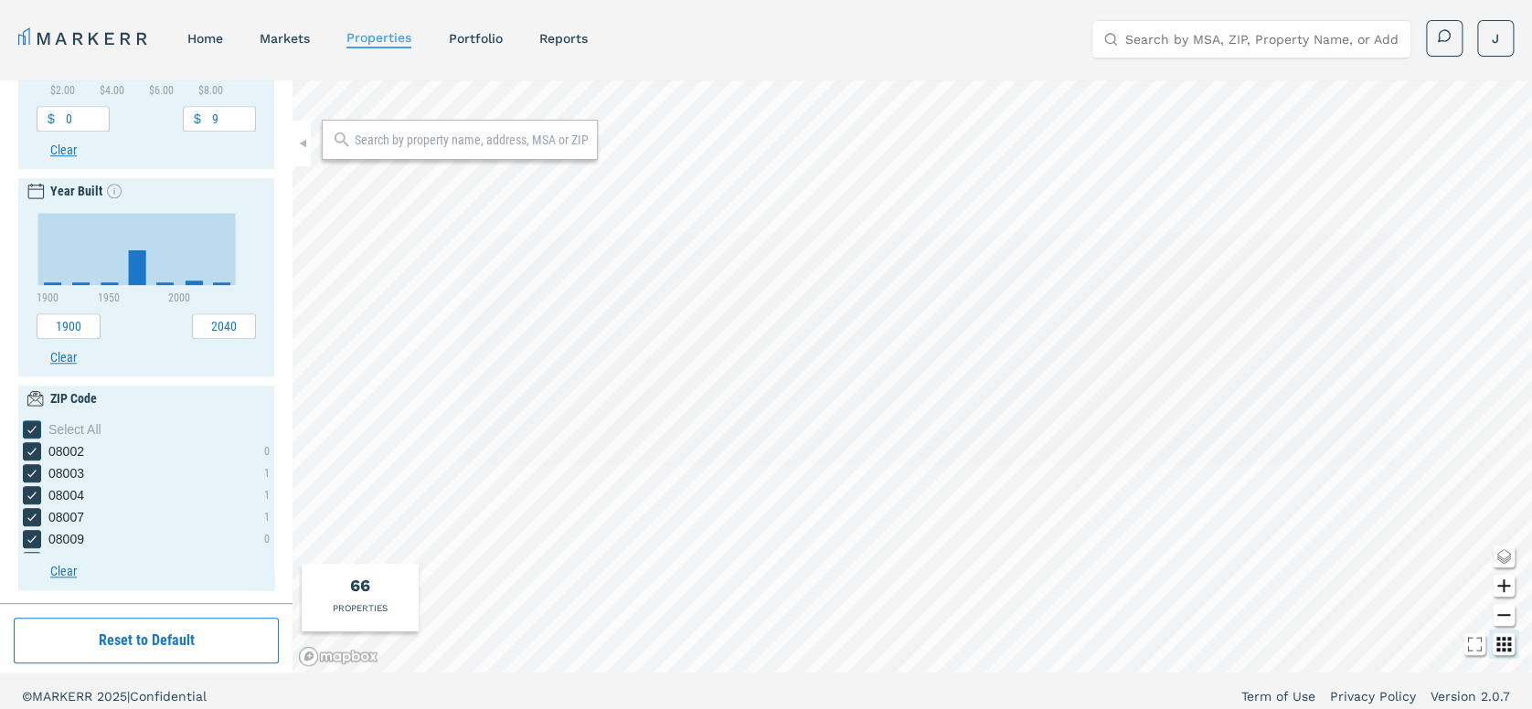
checkbox input "false"
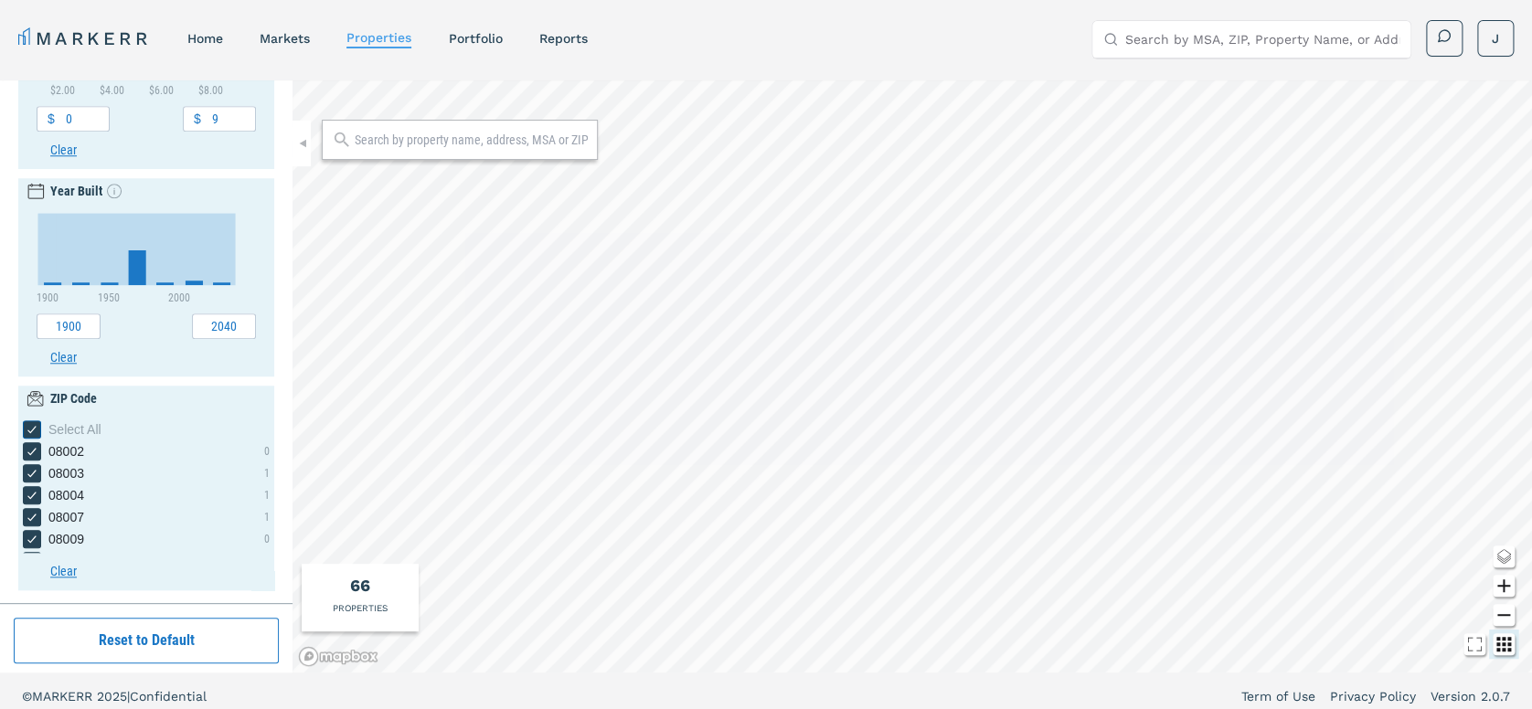
checkbox input "false"
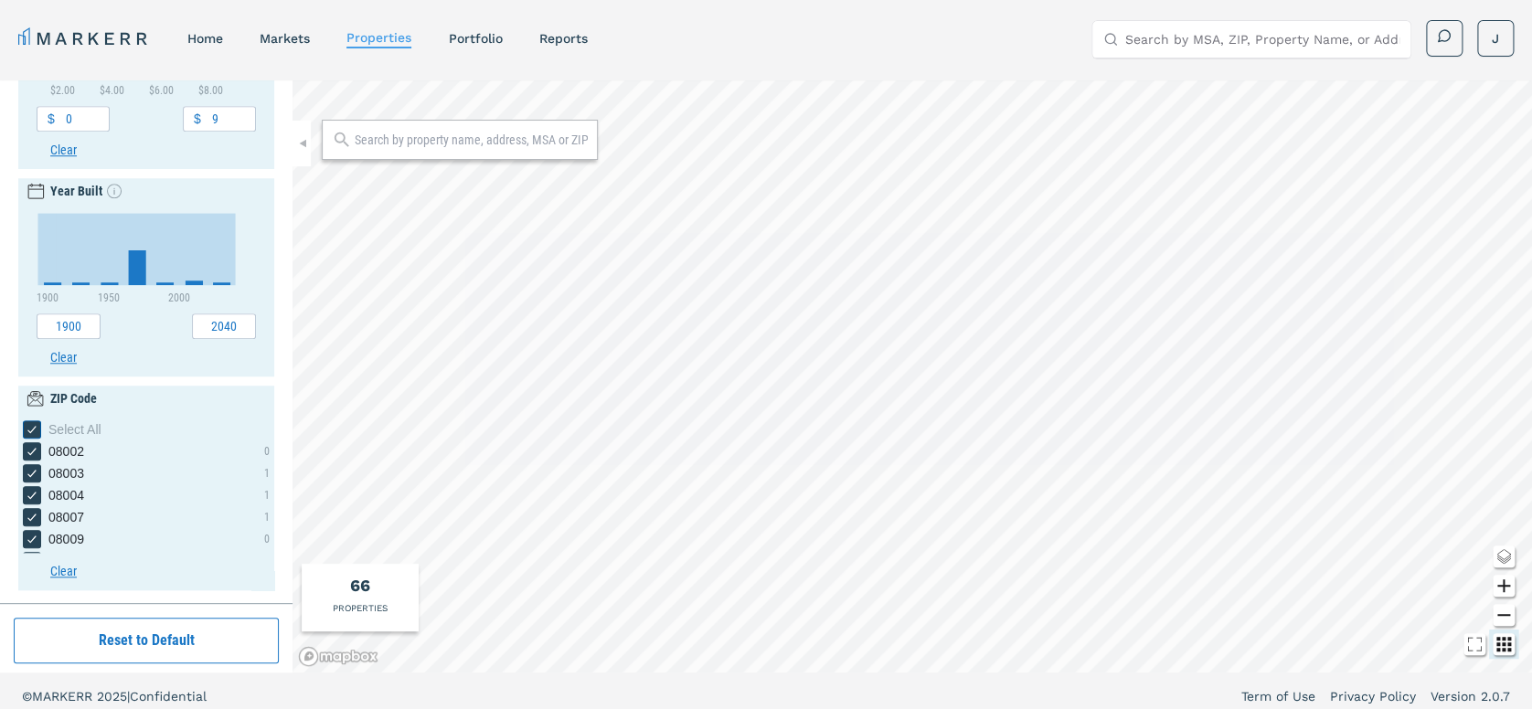
checkbox input "false"
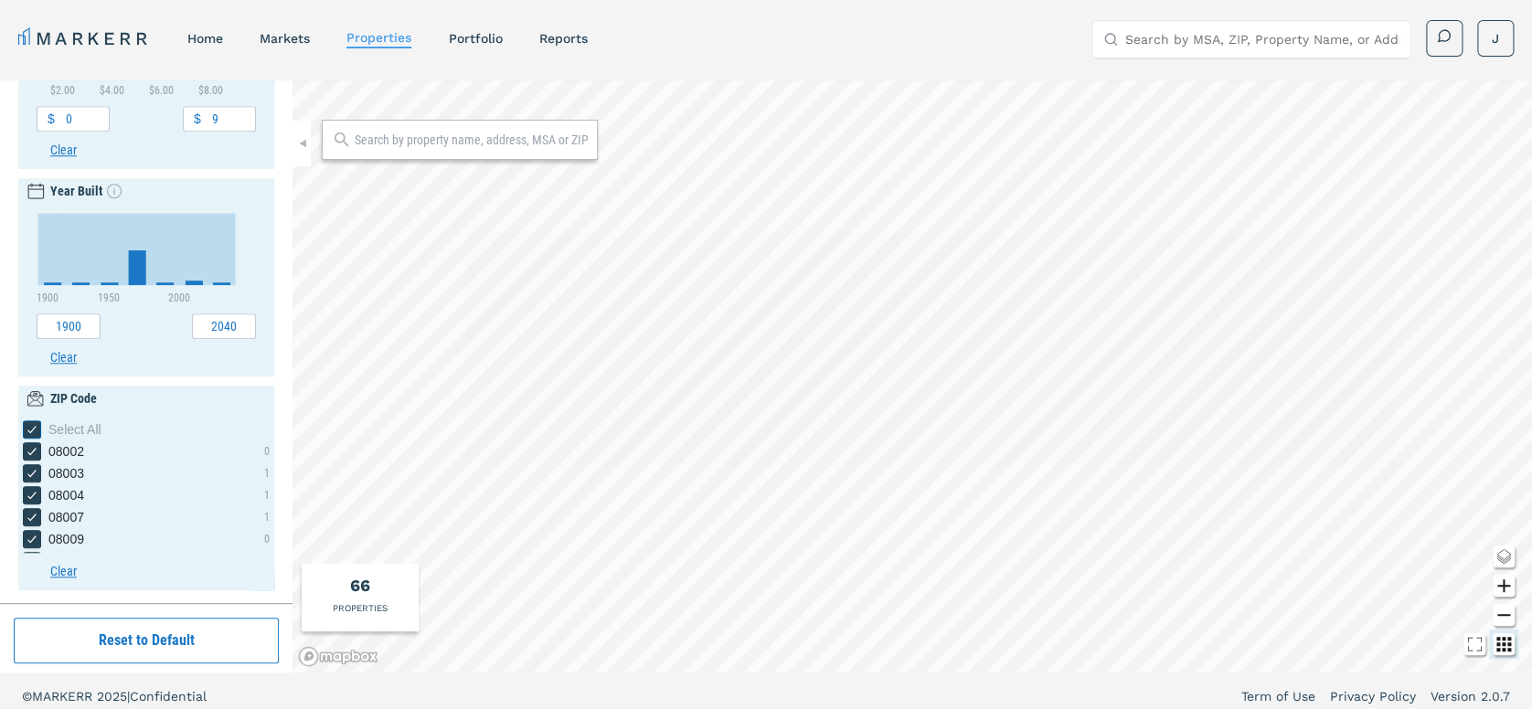
checkbox input "false"
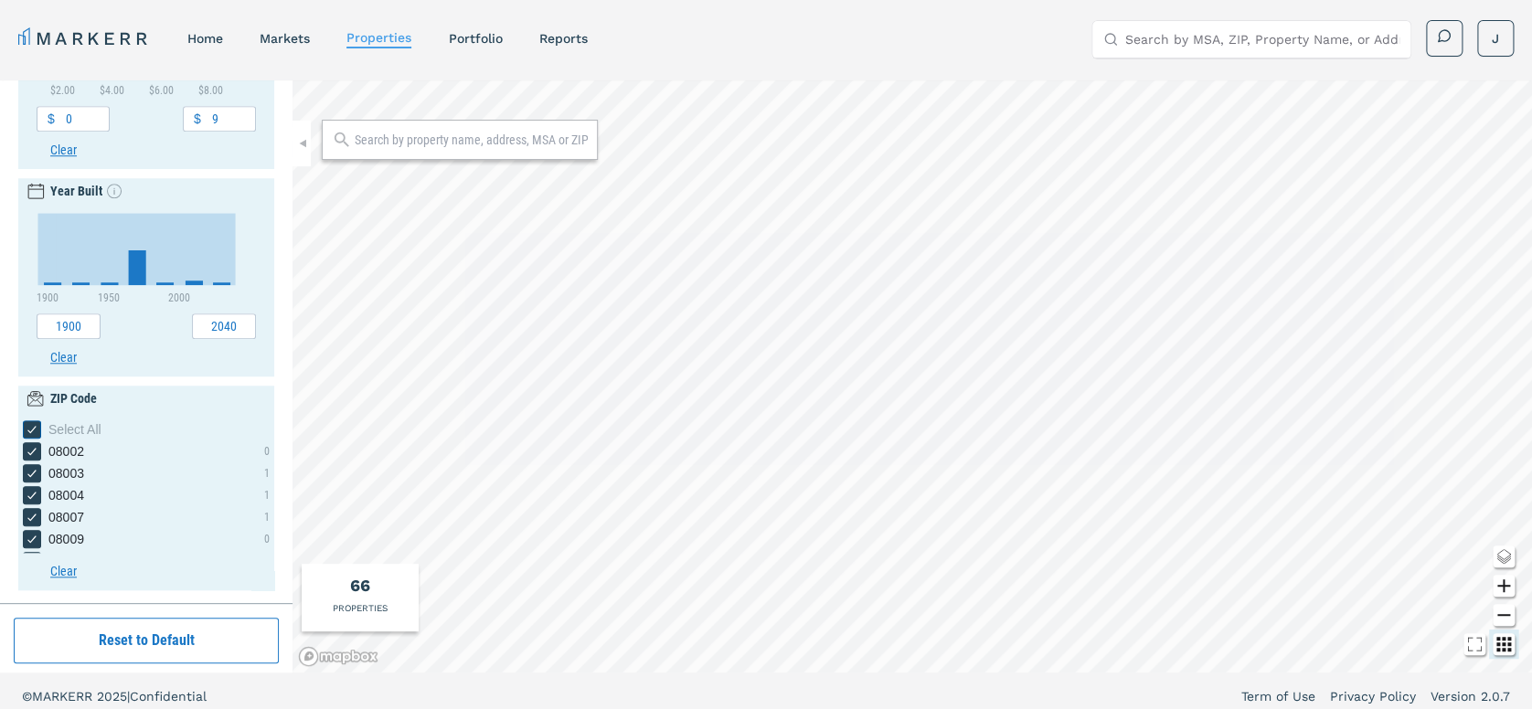
checkbox input "false"
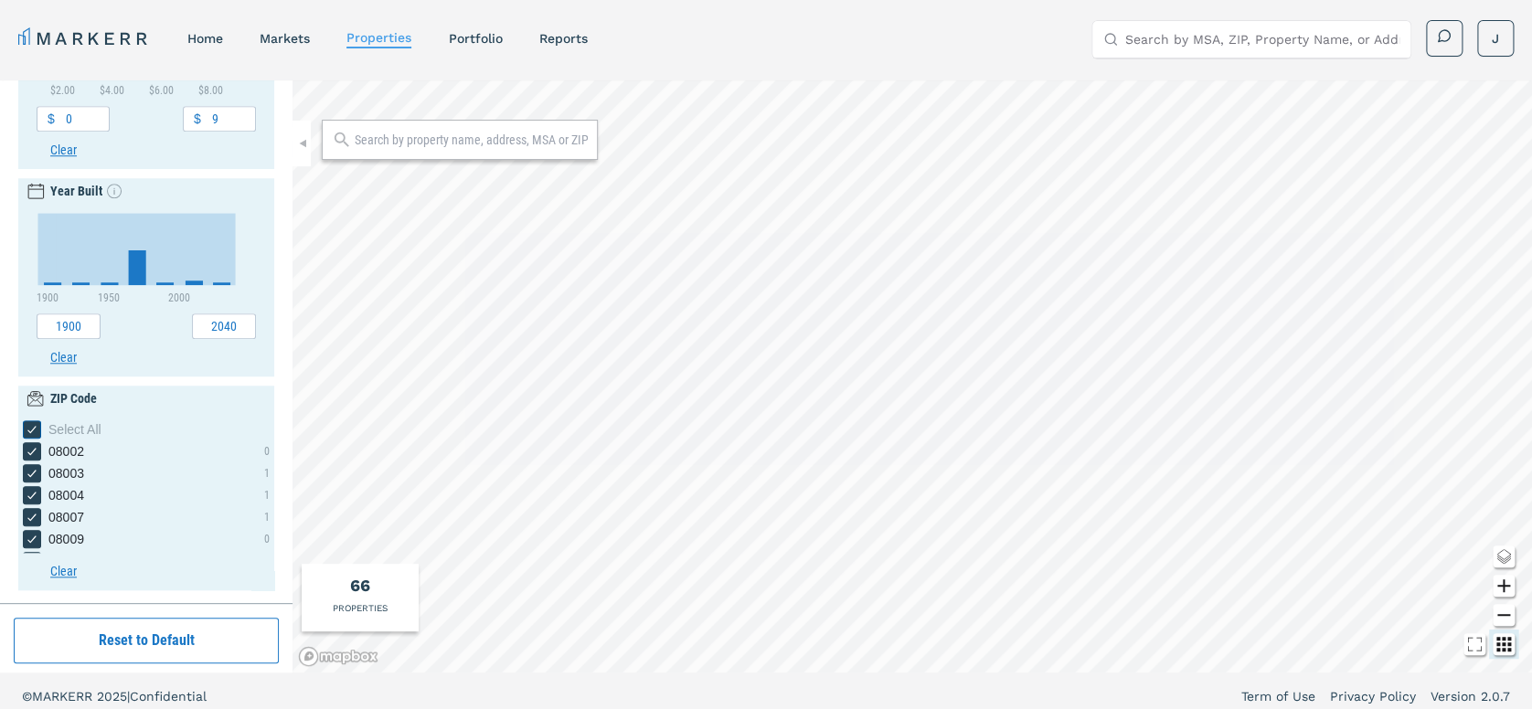
checkbox input "false"
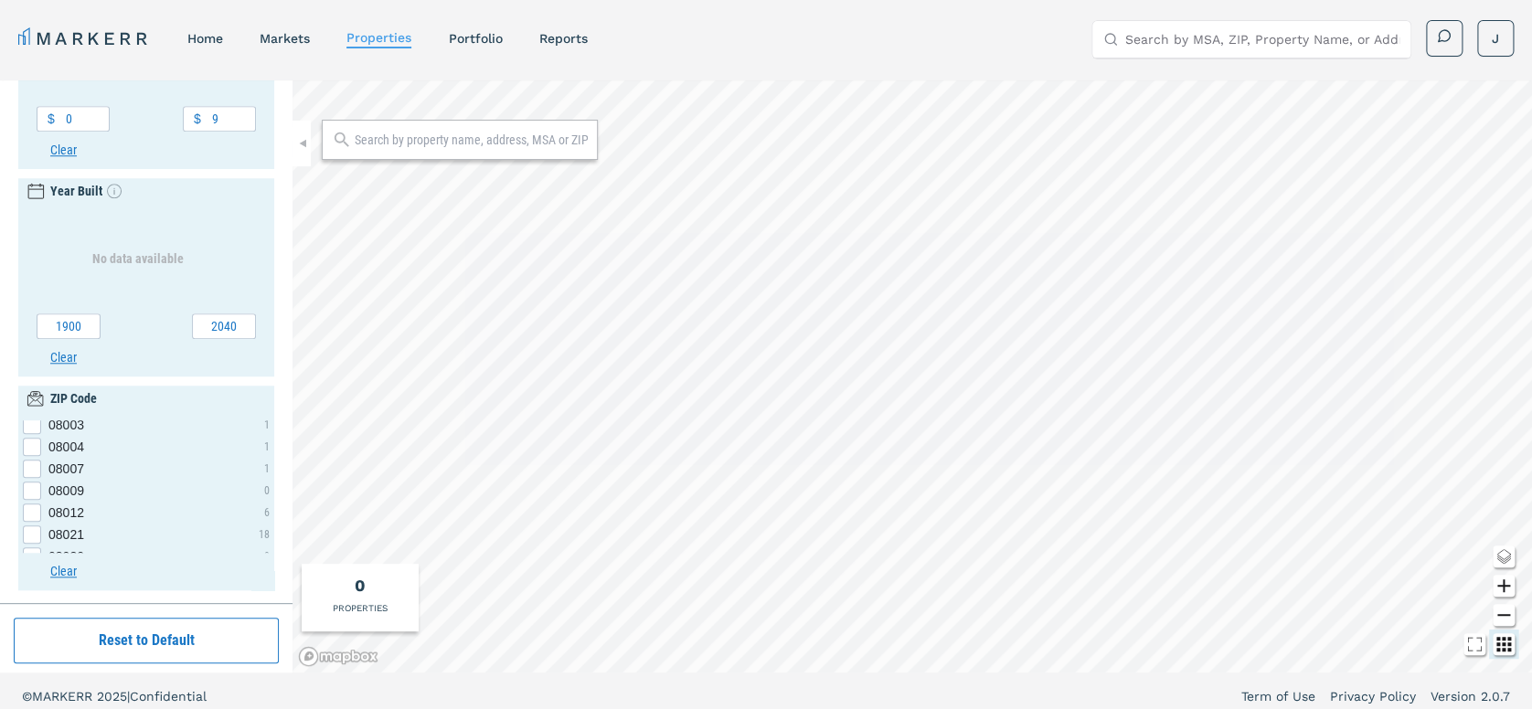
scroll to position [97, 0]
click at [33, 483] on div "08021 checkbox input" at bounding box center [32, 486] width 18 height 18
click at [33, 483] on input "08021" at bounding box center [29, 483] width 12 height 12
checkbox input "true"
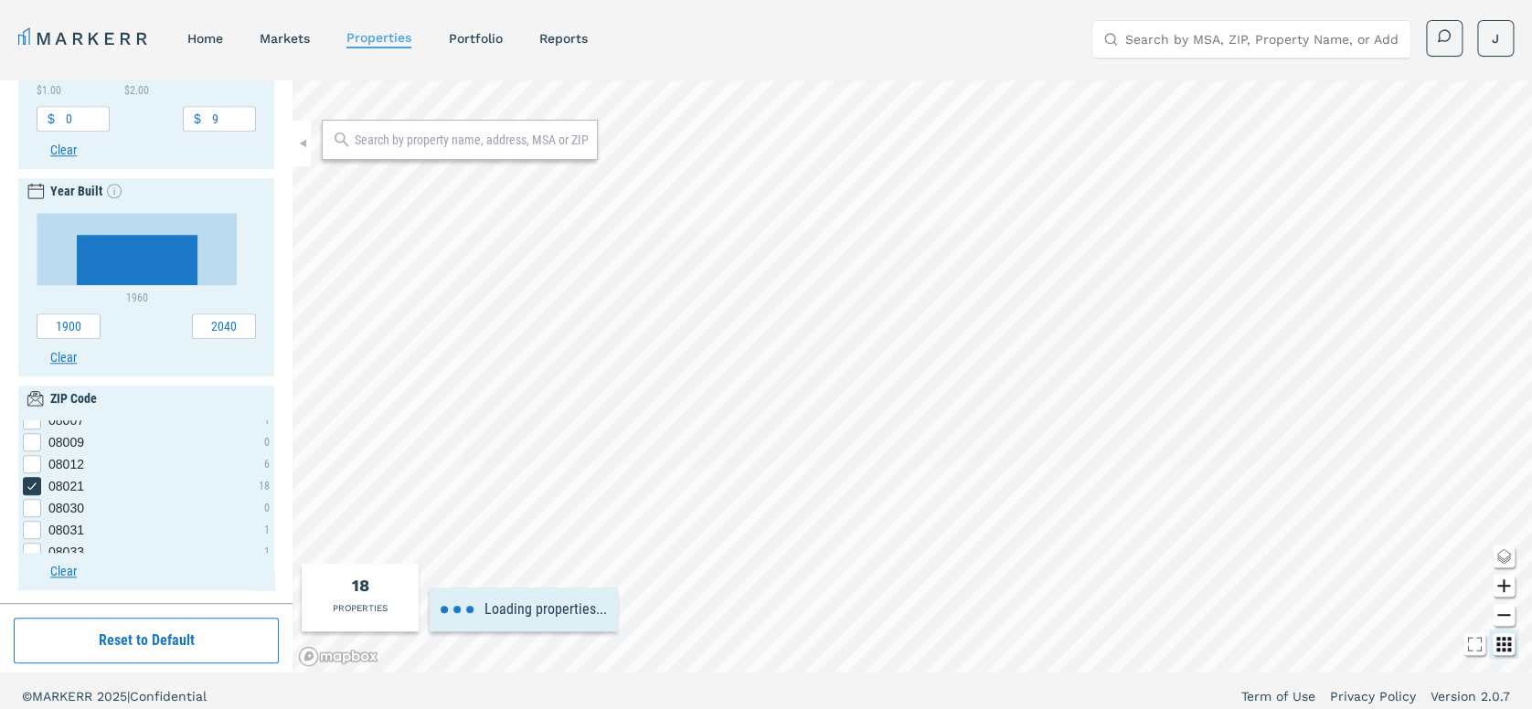
type input "800"
type input "2600"
type input "1"
type input "3.2"
type input "1940"
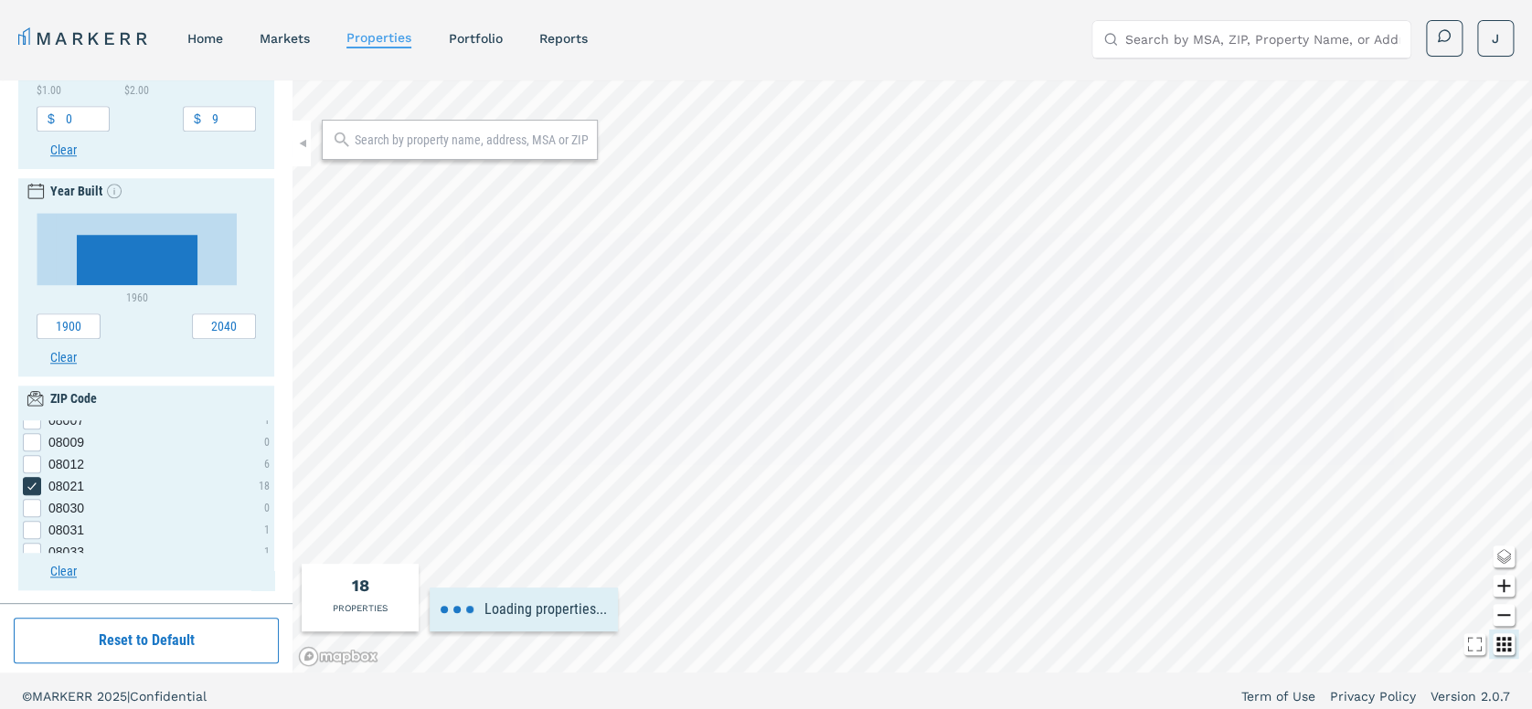
type input "2010"
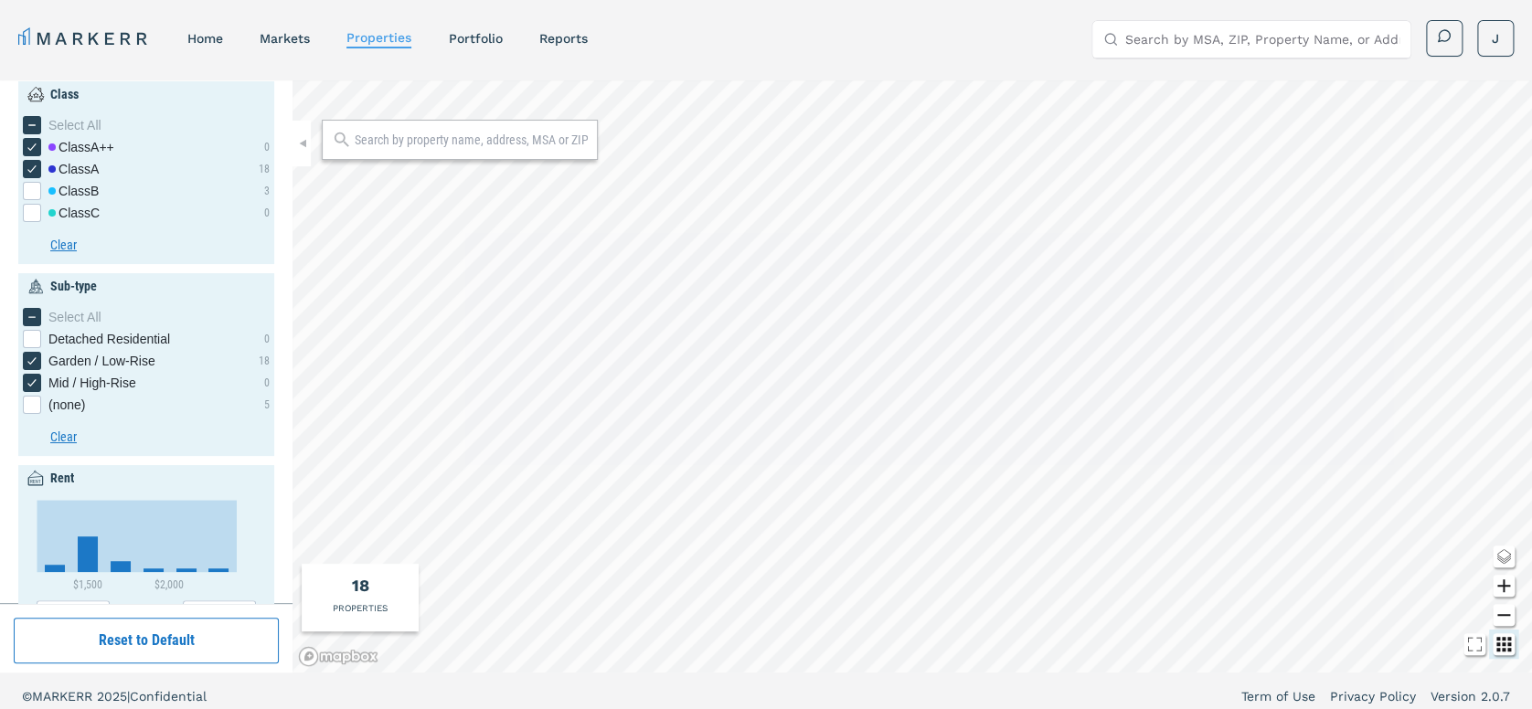
scroll to position [0, 0]
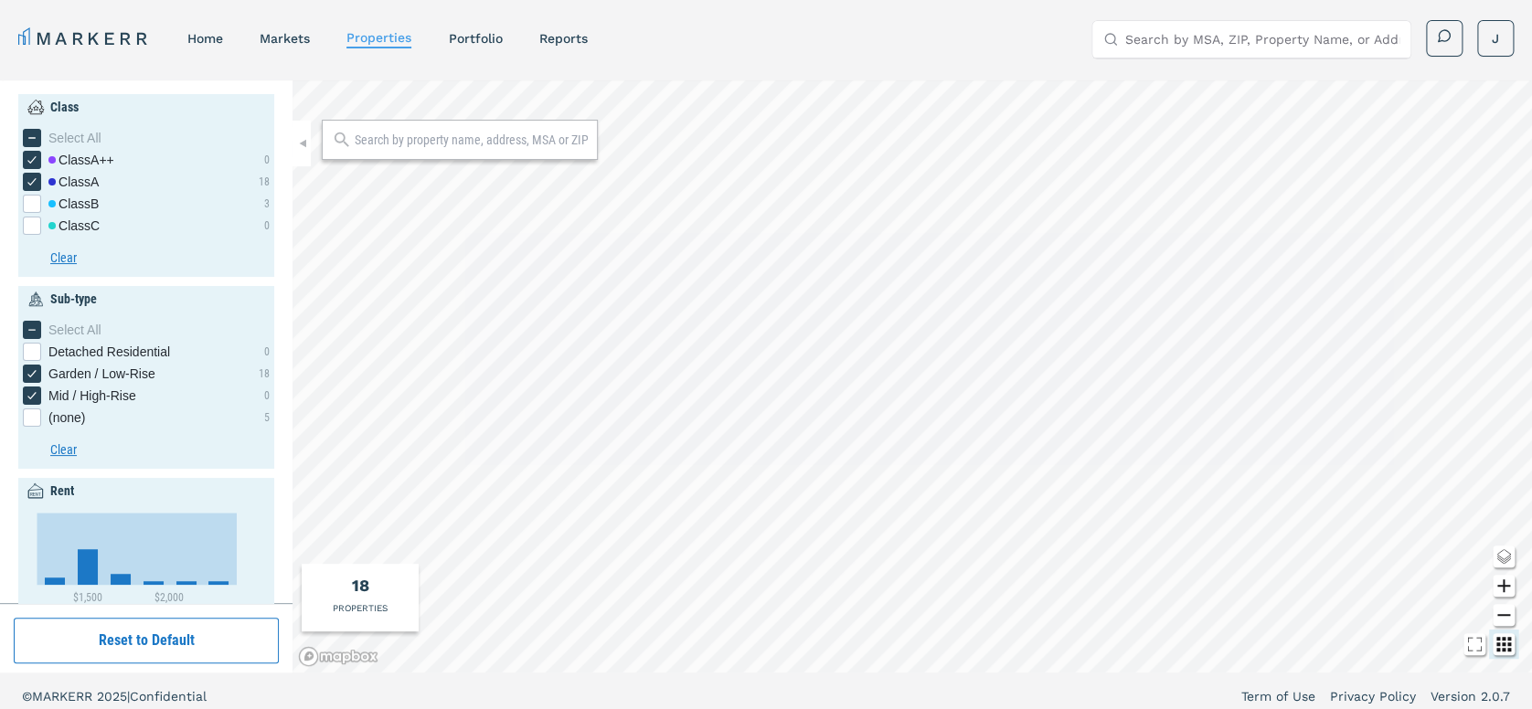
click at [1503, 559] on icon "Change style map button" at bounding box center [1503, 557] width 22 height 22
type input "0"
type input "3000"
type input "0.5"
type input "3.5"
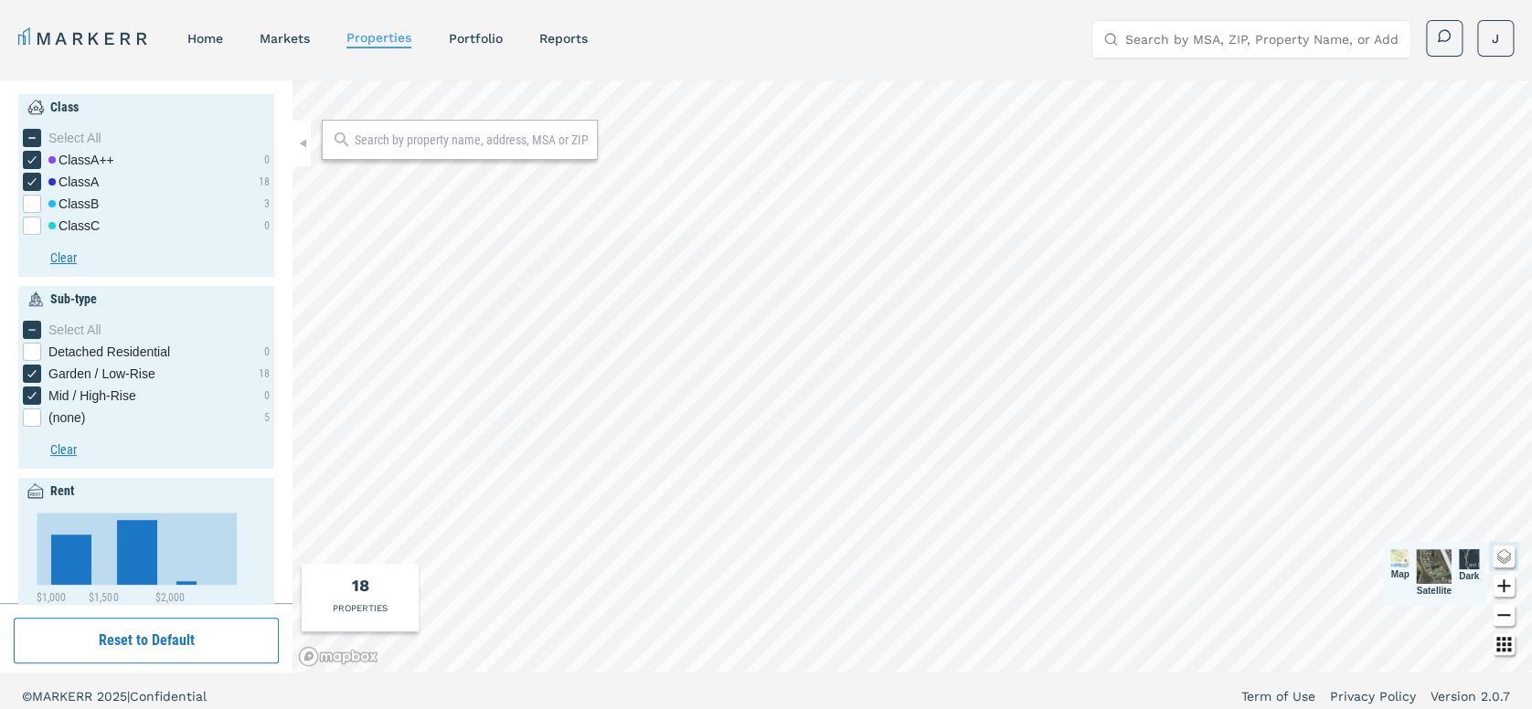
scroll to position [75, 0]
type input "800"
type input "2600"
type input "1"
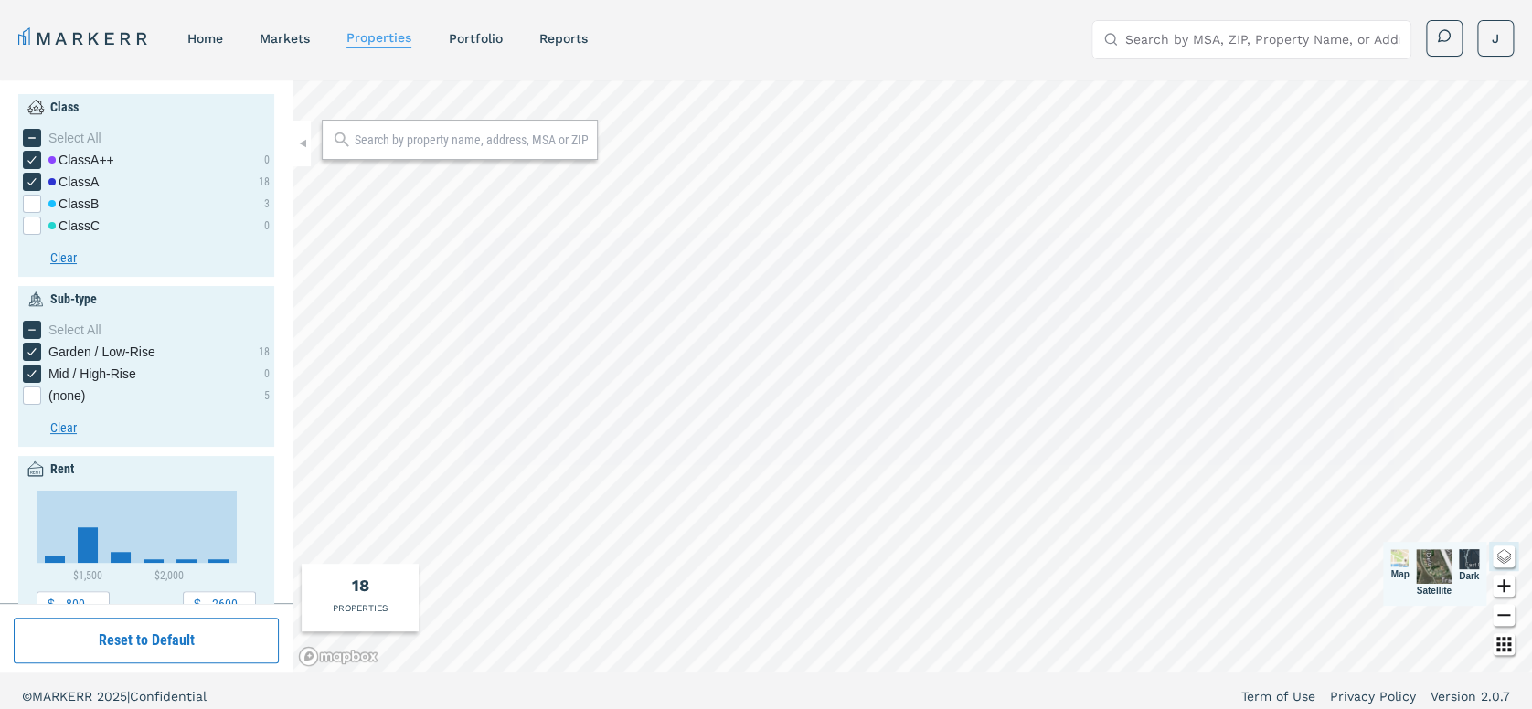
type input "3.5"
type input "1960"
type input "1990"
type input "2800"
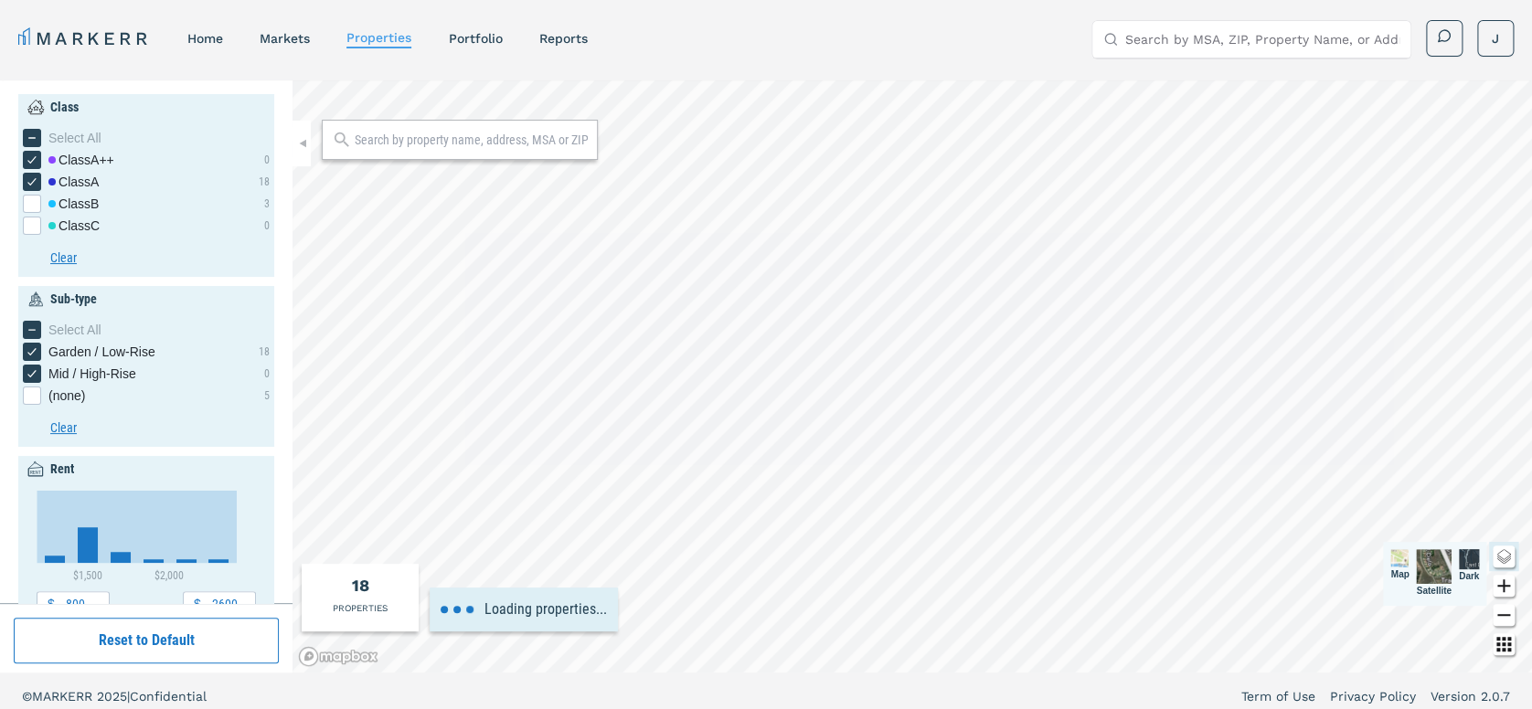
type input "1940"
click at [466, 40] on link "Portfolio" at bounding box center [475, 38] width 54 height 15
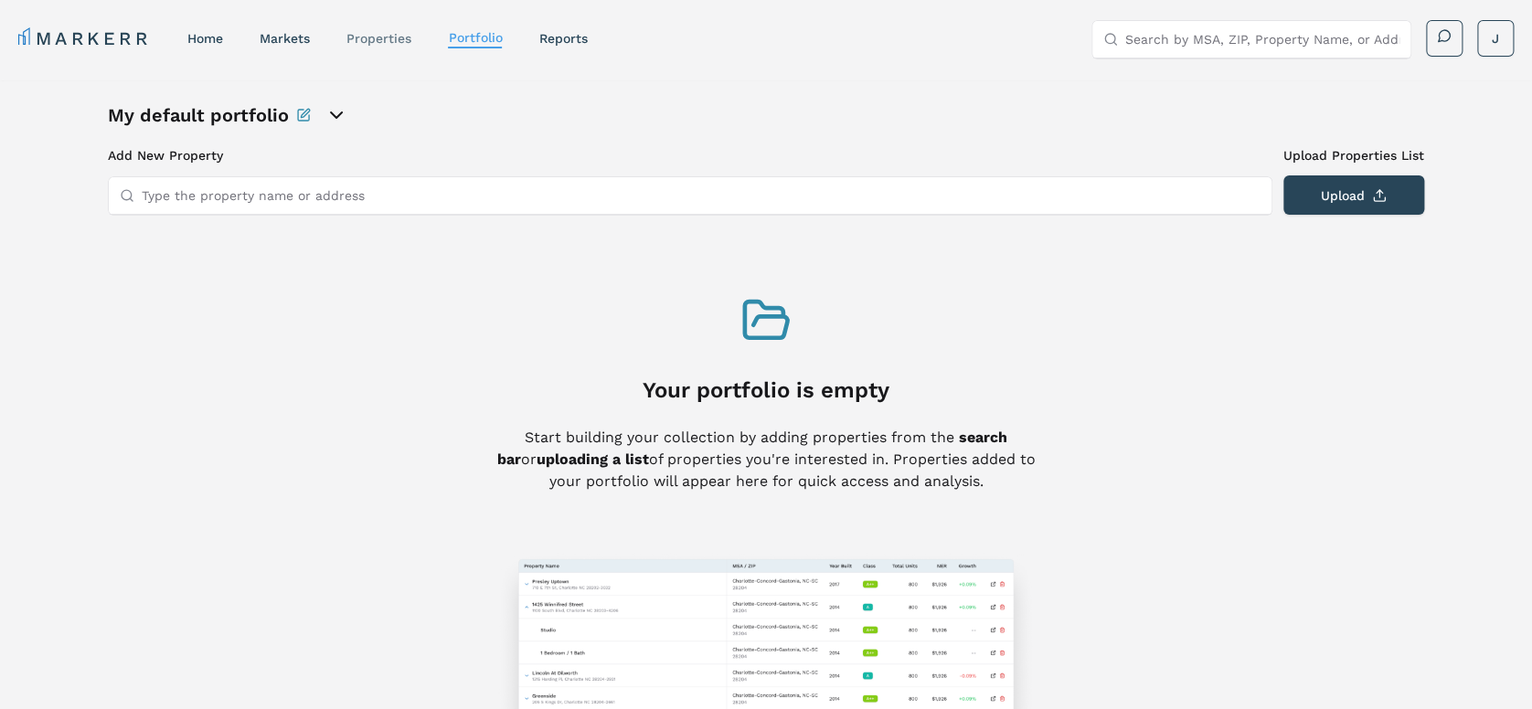
click at [398, 43] on link "properties" at bounding box center [378, 38] width 65 height 15
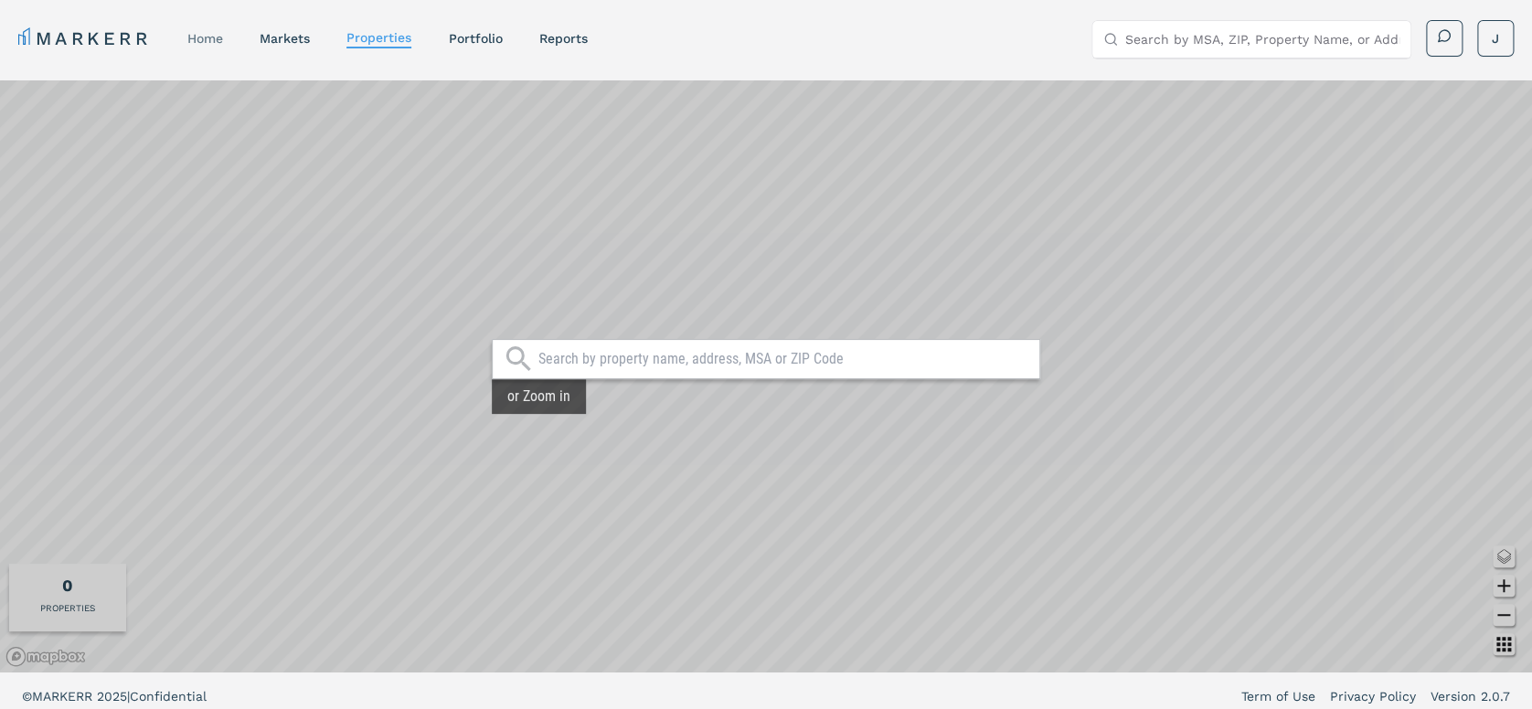
click at [218, 42] on link "home" at bounding box center [205, 38] width 36 height 15
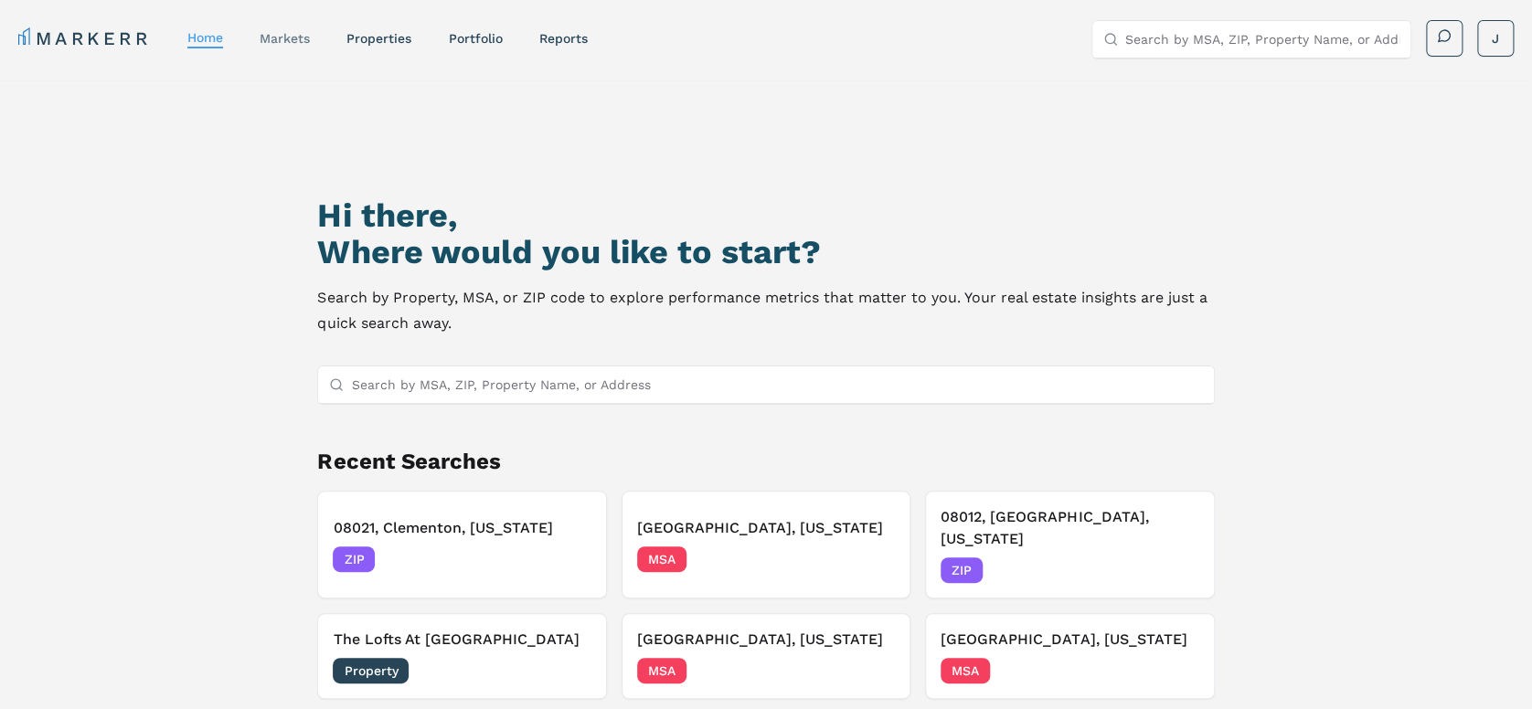
click at [290, 31] on link "markets" at bounding box center [285, 38] width 50 height 15
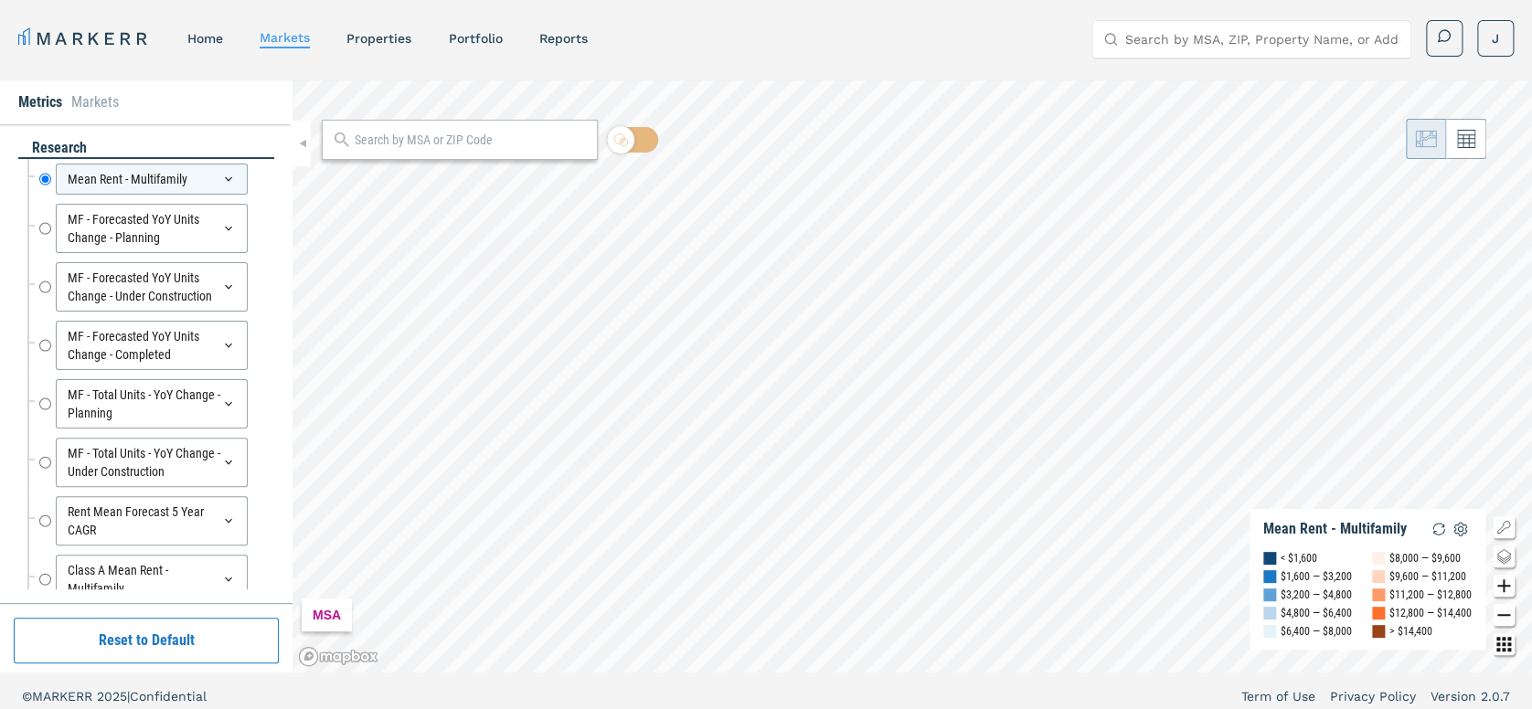
click at [417, 136] on input "text" at bounding box center [471, 140] width 233 height 19
type input "08021"
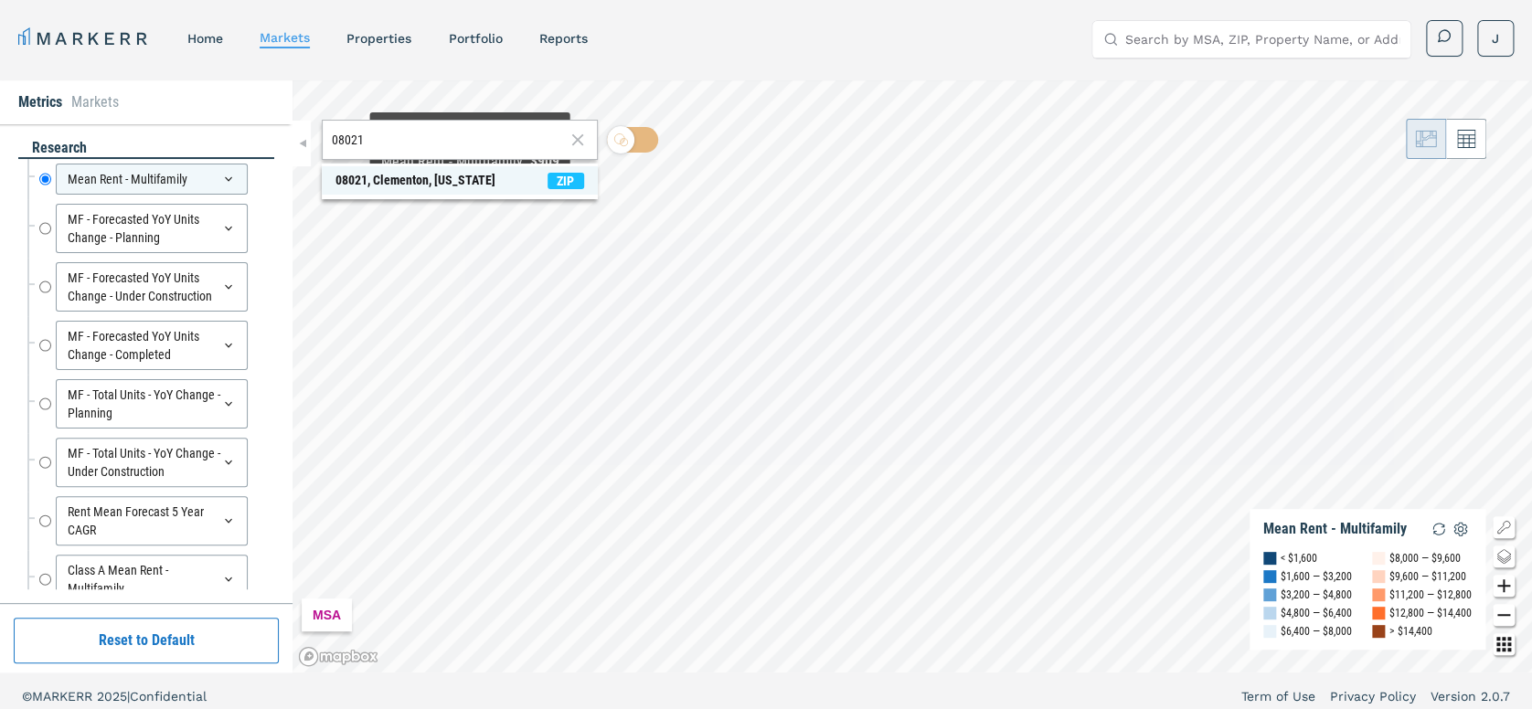
click at [474, 182] on div "08021, Clementon, [US_STATE]" at bounding box center [415, 180] width 160 height 19
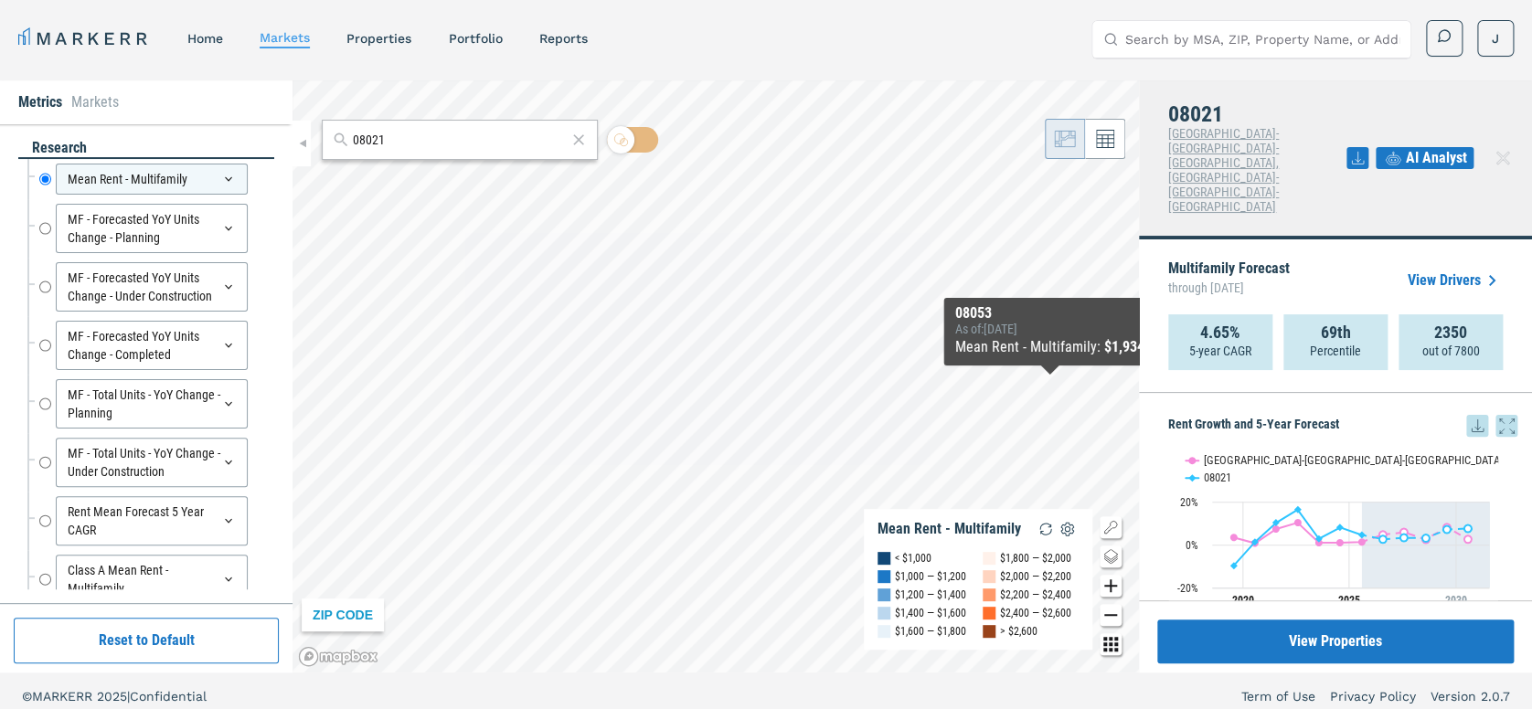
click at [1456, 270] on link "View Drivers" at bounding box center [1454, 281] width 95 height 22
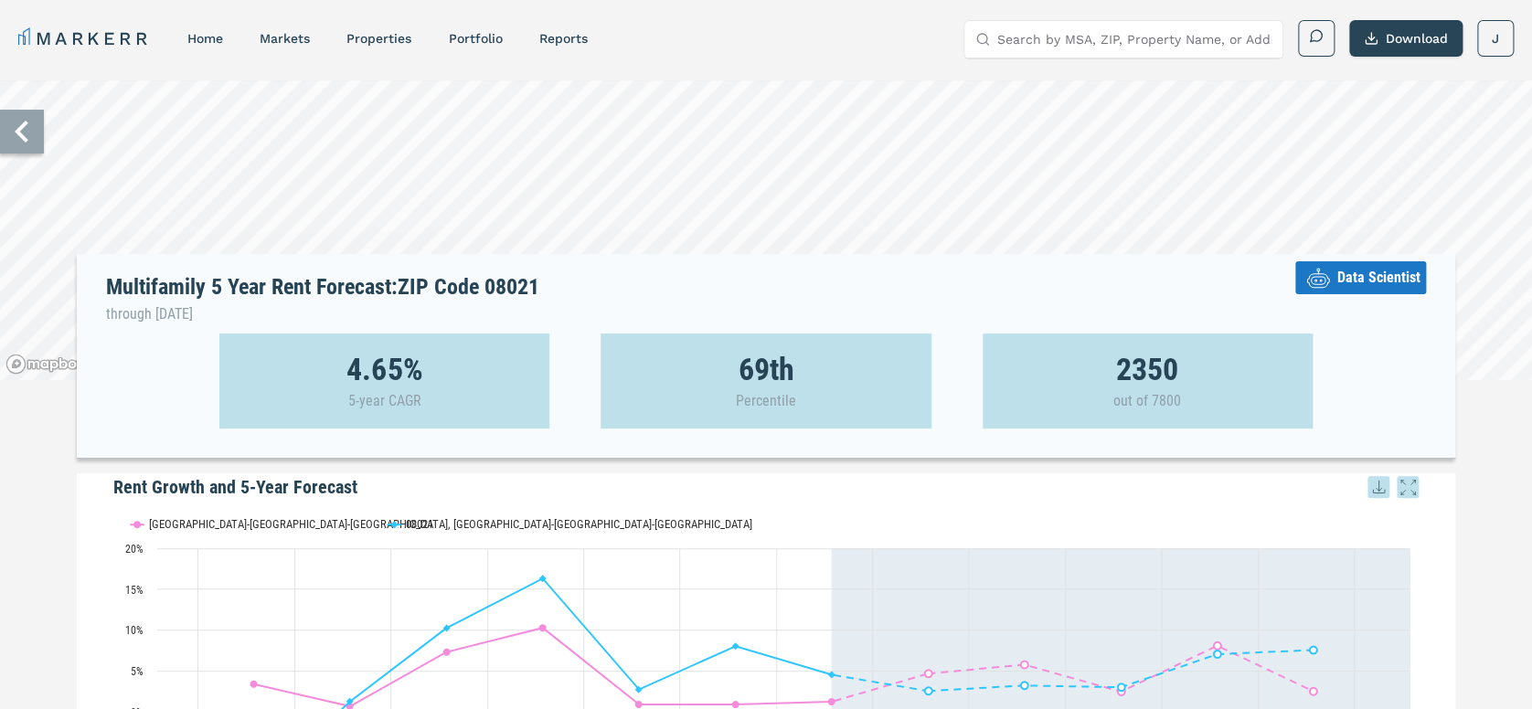
click at [1332, 271] on icon at bounding box center [1317, 277] width 33 height 33
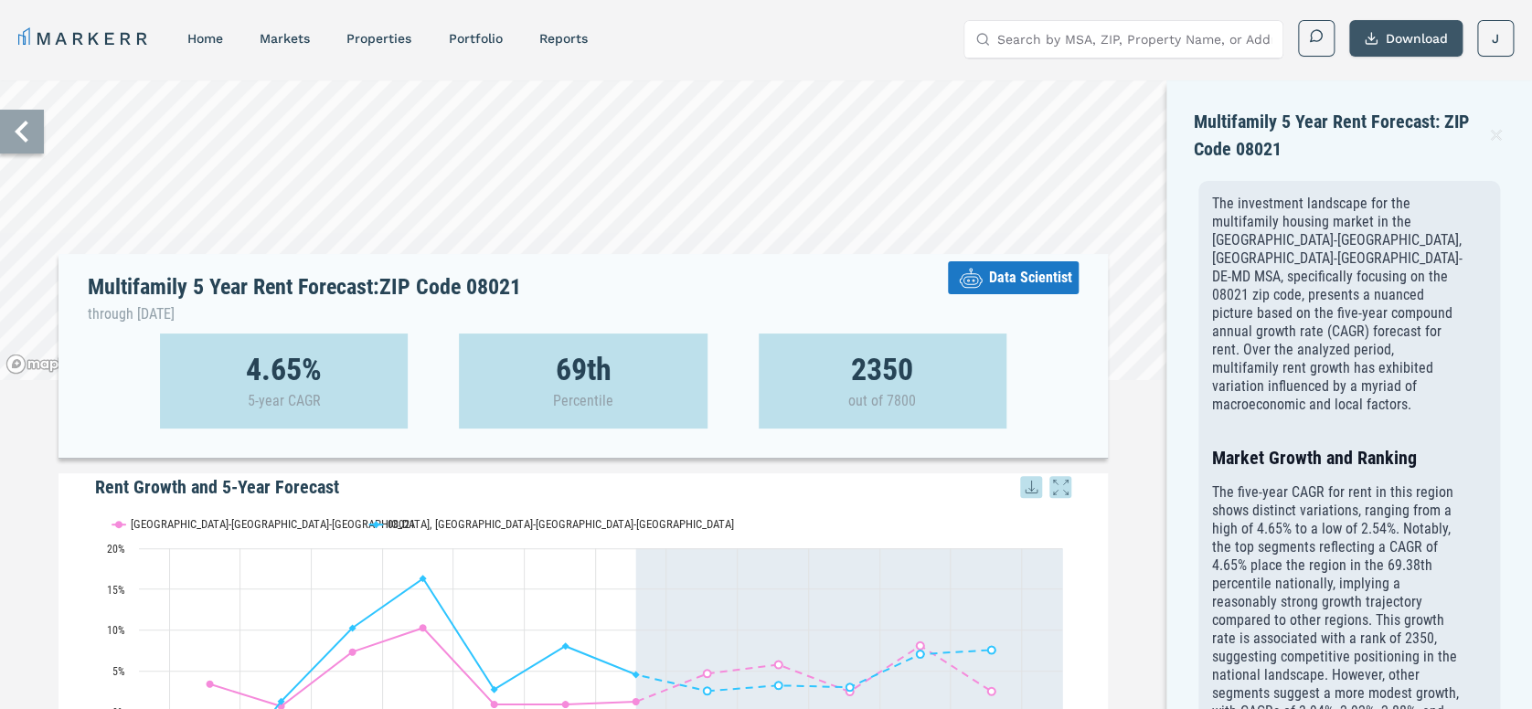
click at [1385, 28] on button "Download" at bounding box center [1405, 38] width 113 height 37
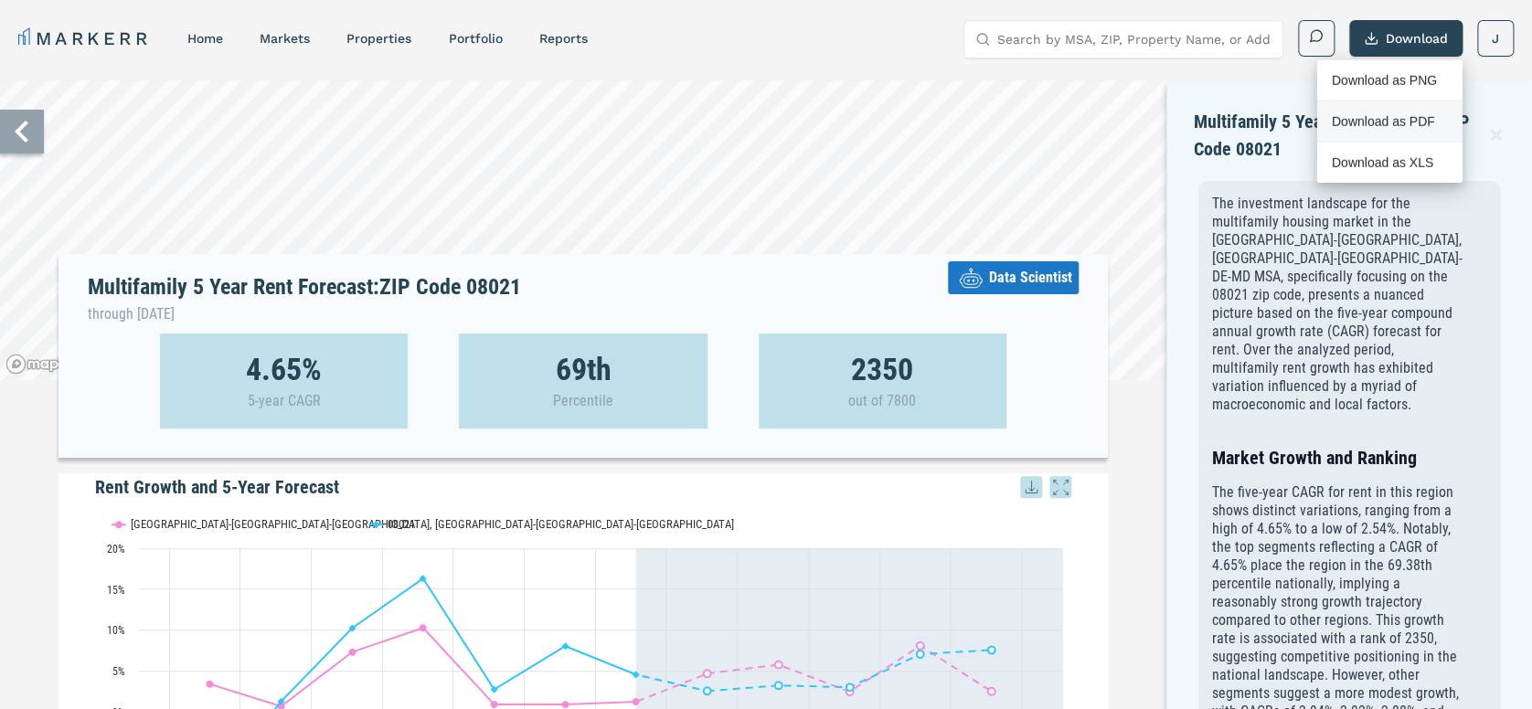
click at [1375, 126] on div "Download as PDF" at bounding box center [1383, 121] width 105 height 18
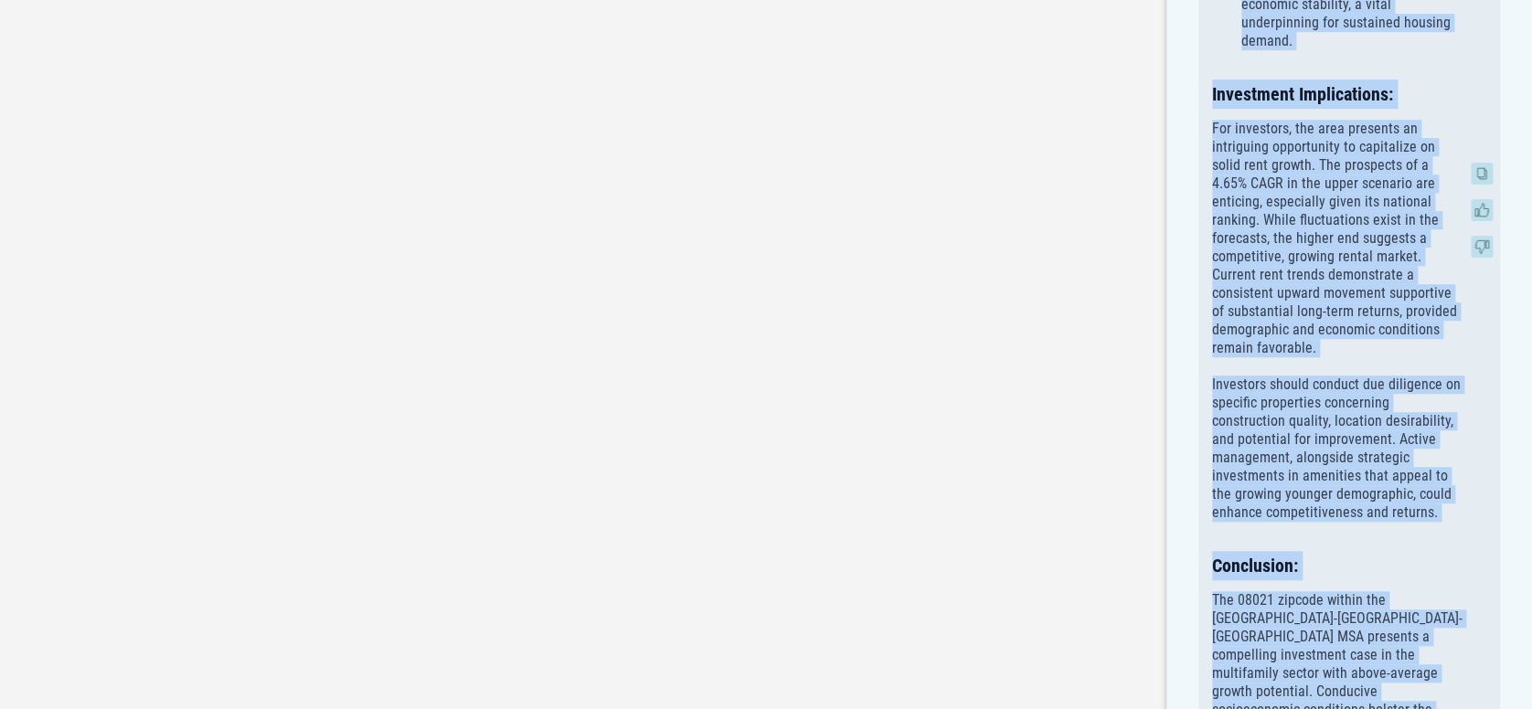
scroll to position [4006, 0]
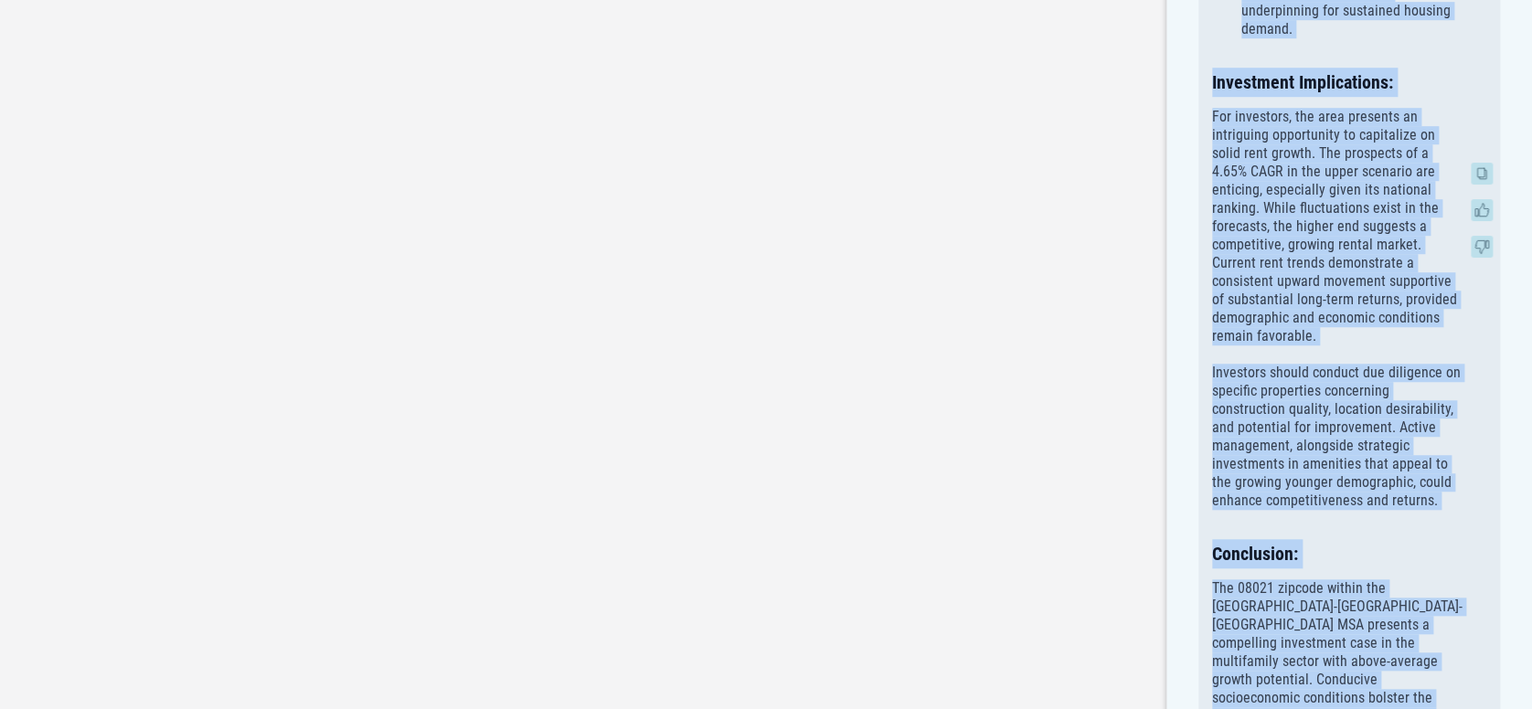
drag, startPoint x: 1199, startPoint y: 115, endPoint x: 1291, endPoint y: 624, distance: 517.3
drag, startPoint x: 1291, startPoint y: 624, endPoint x: 1243, endPoint y: 493, distance: 140.2
copy div "Multifamily 5 Year Rent Forecast: ZIP Code 08021 The investment landscape for t…"
